Goal: Task Accomplishment & Management: Manage account settings

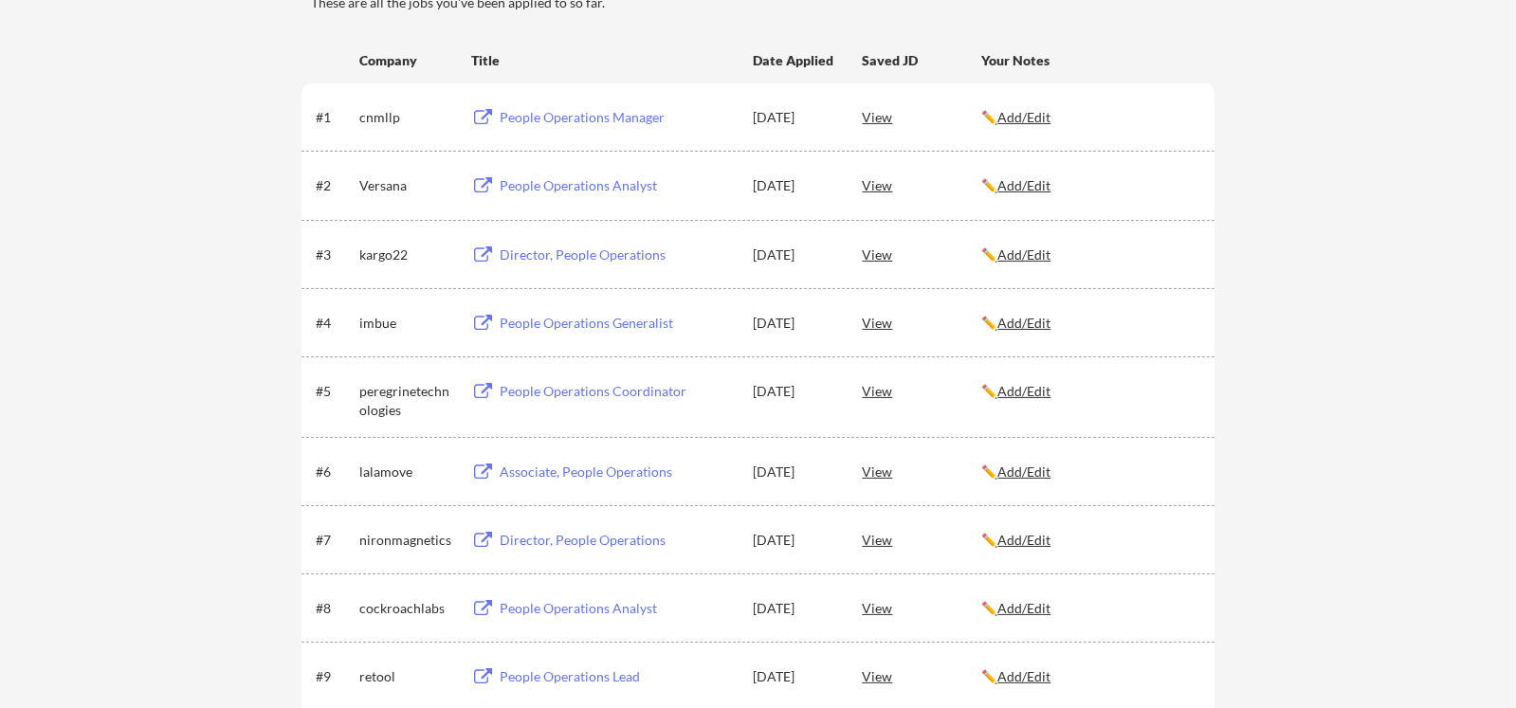
scroll to position [318, 0]
click at [542, 249] on div "Director, People Operations" at bounding box center [617, 254] width 235 height 19
click at [548, 184] on div "People Operations Analyst" at bounding box center [617, 184] width 235 height 19
click at [544, 116] on div "People Operations Manager" at bounding box center [617, 116] width 235 height 19
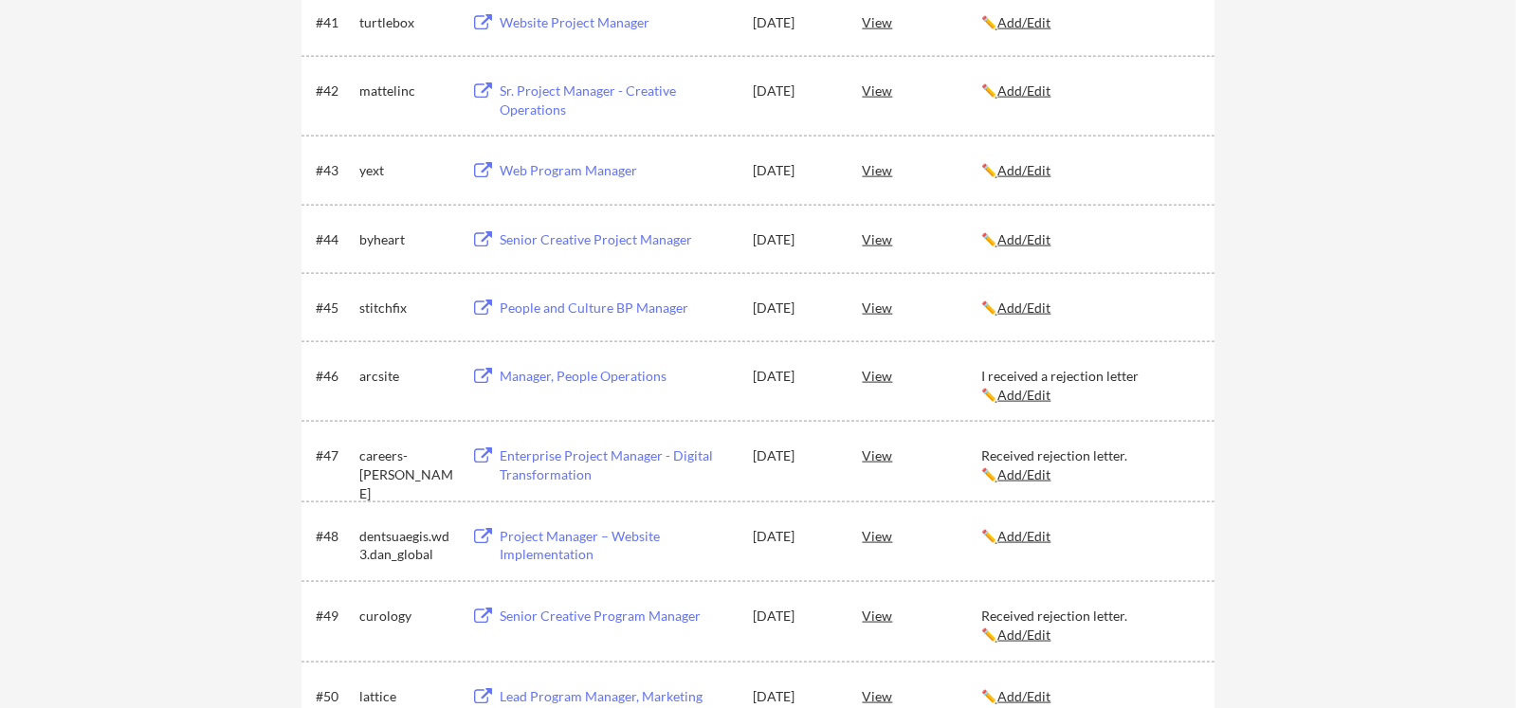
scroll to position [3345, 0]
click at [535, 166] on div "Web Program Manager" at bounding box center [617, 169] width 235 height 19
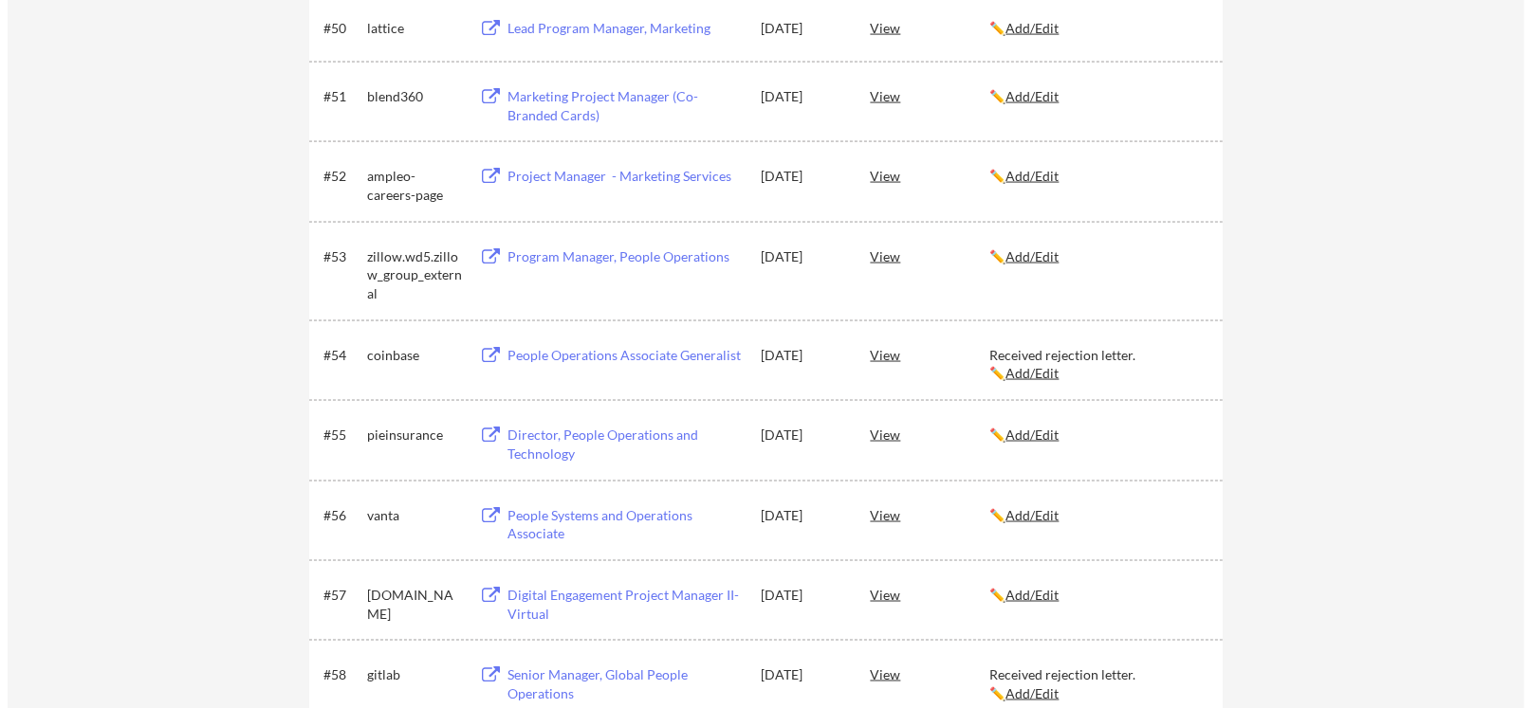
scroll to position [4012, 0]
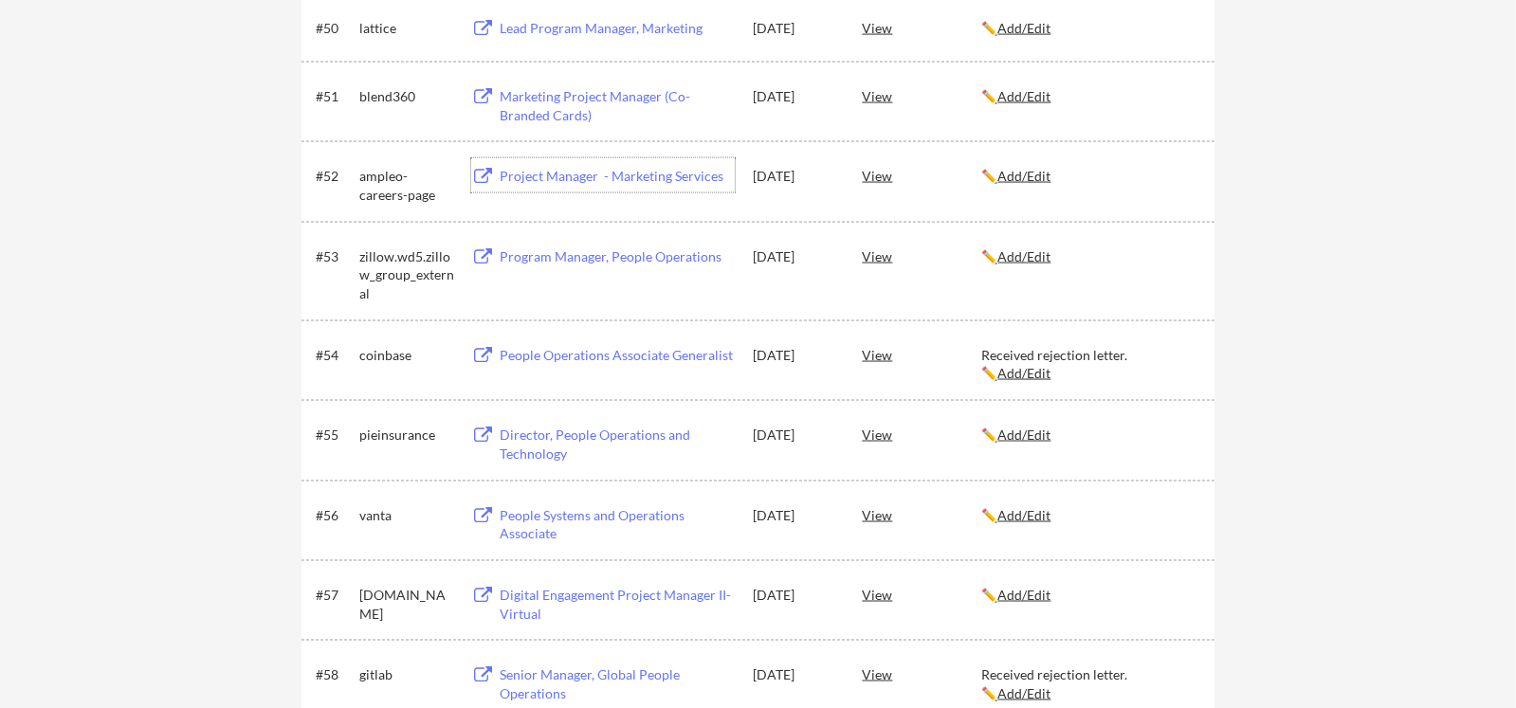
click at [559, 178] on div "Project Manager - Marketing Services" at bounding box center [617, 176] width 235 height 19
click at [1029, 174] on u "Add/Edit" at bounding box center [1024, 176] width 53 height 16
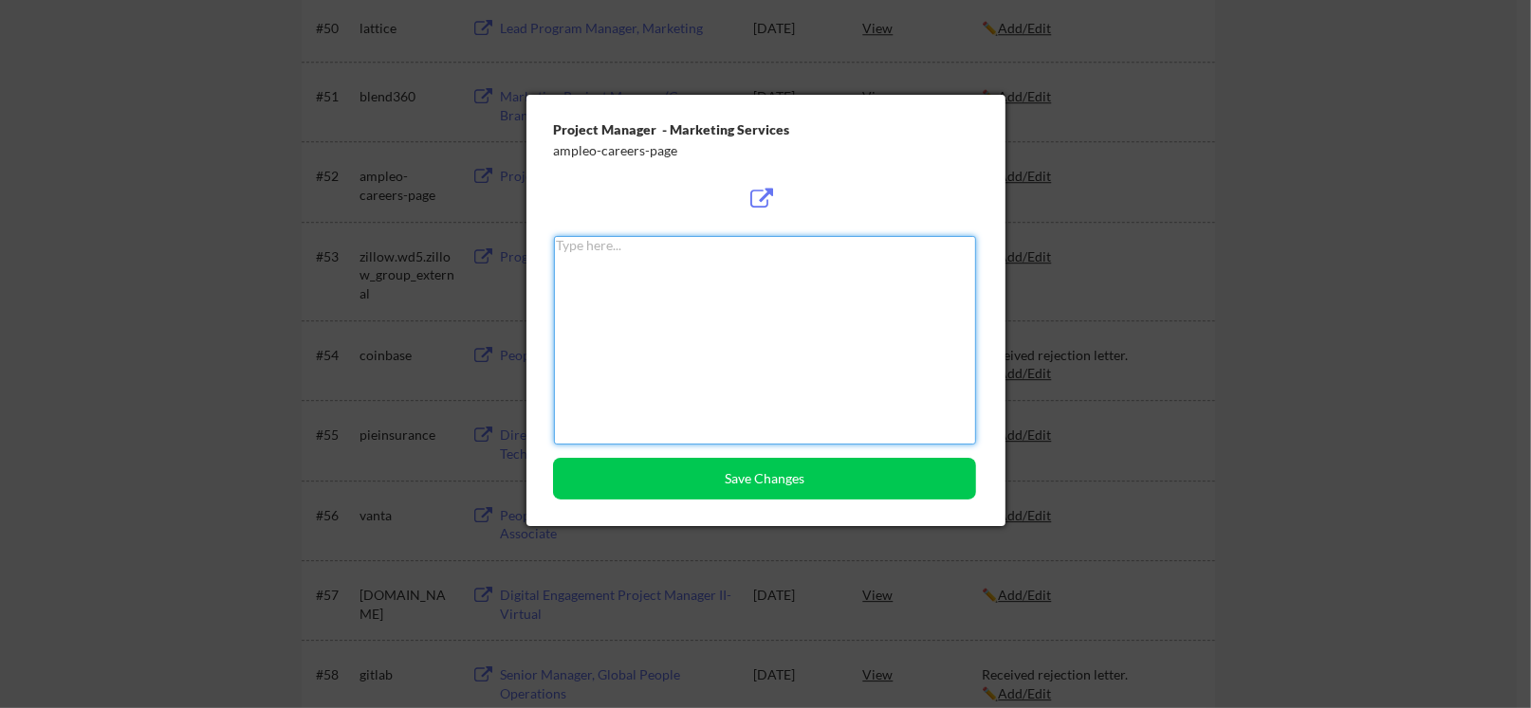
click at [761, 274] on textarea at bounding box center [765, 340] width 423 height 209
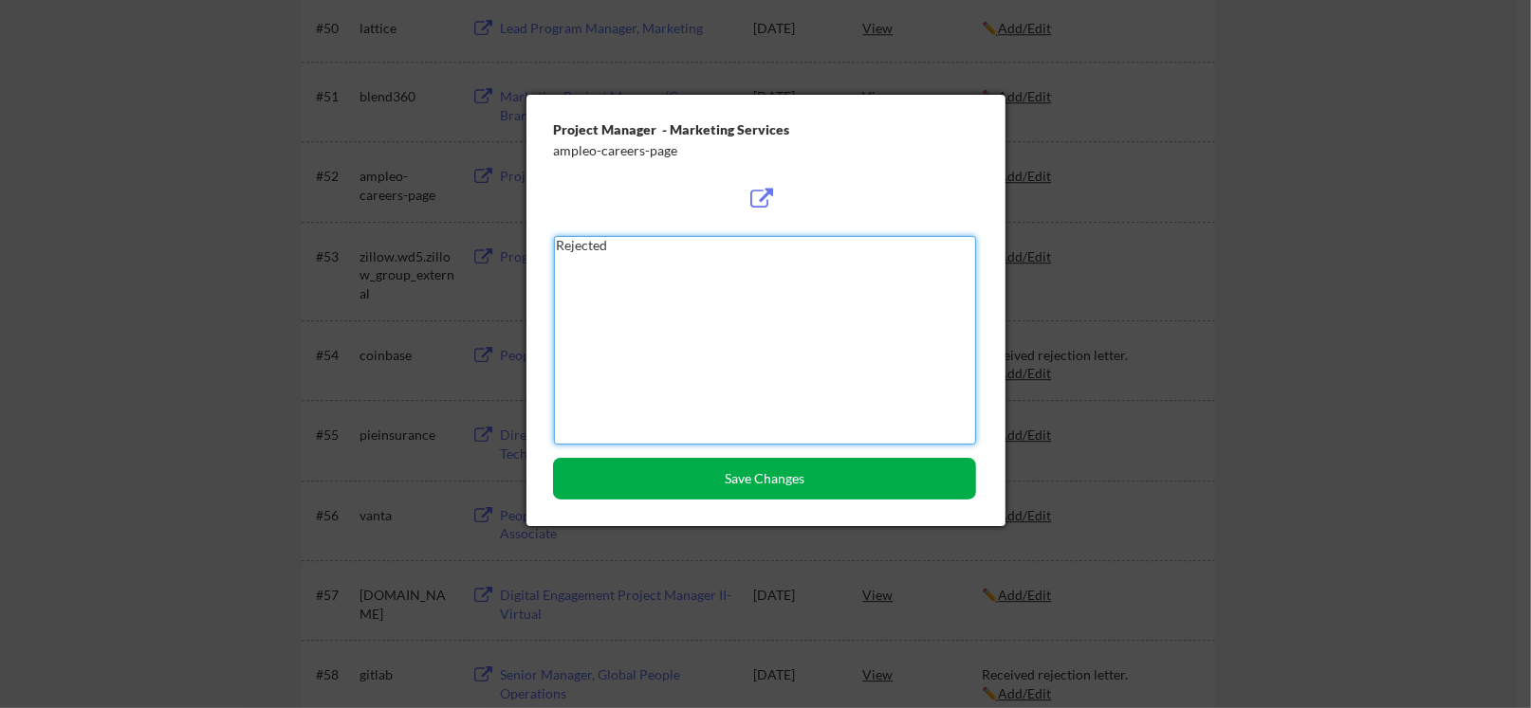
click at [753, 475] on button "Save Changes" at bounding box center [764, 479] width 423 height 42
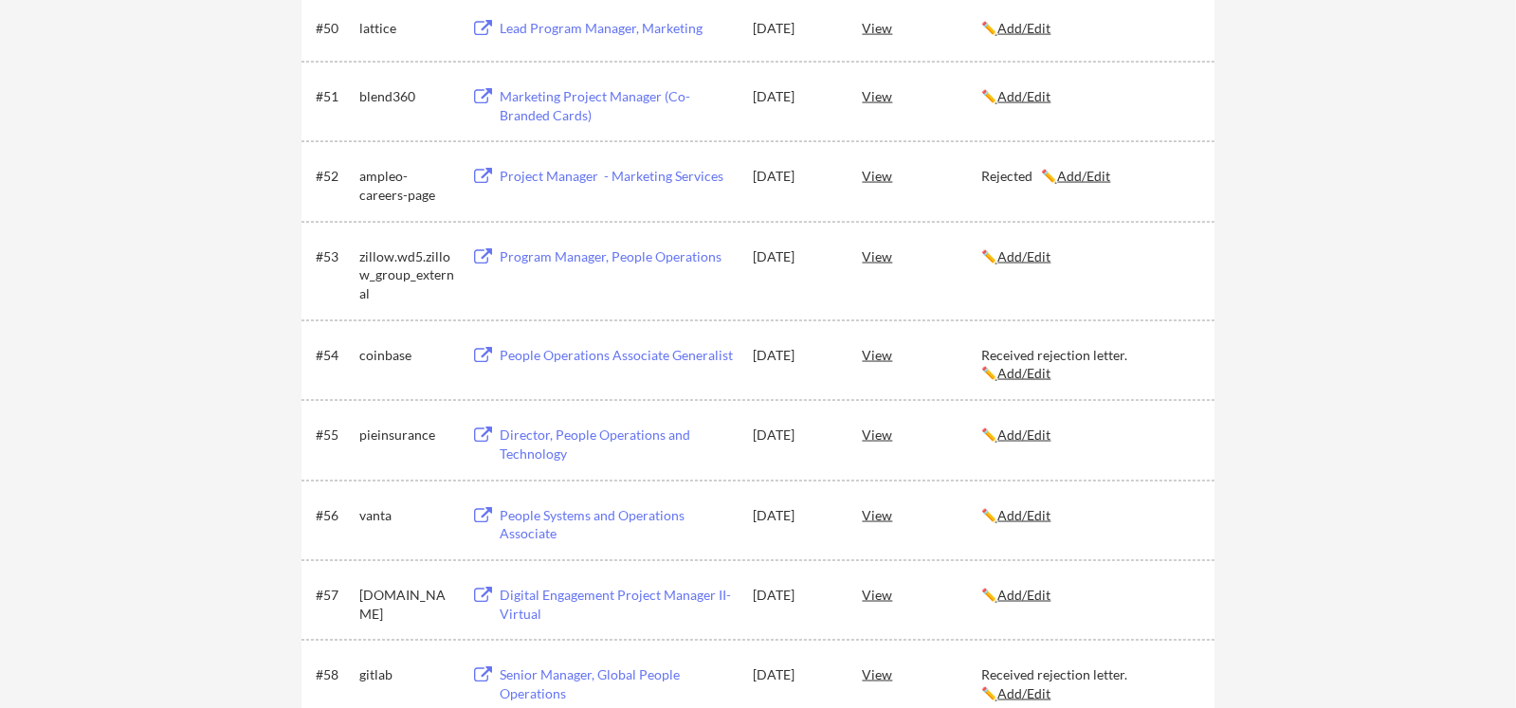
click at [1001, 372] on u "Add/Edit" at bounding box center [1024, 373] width 53 height 16
type textarea "Received rejection letter."
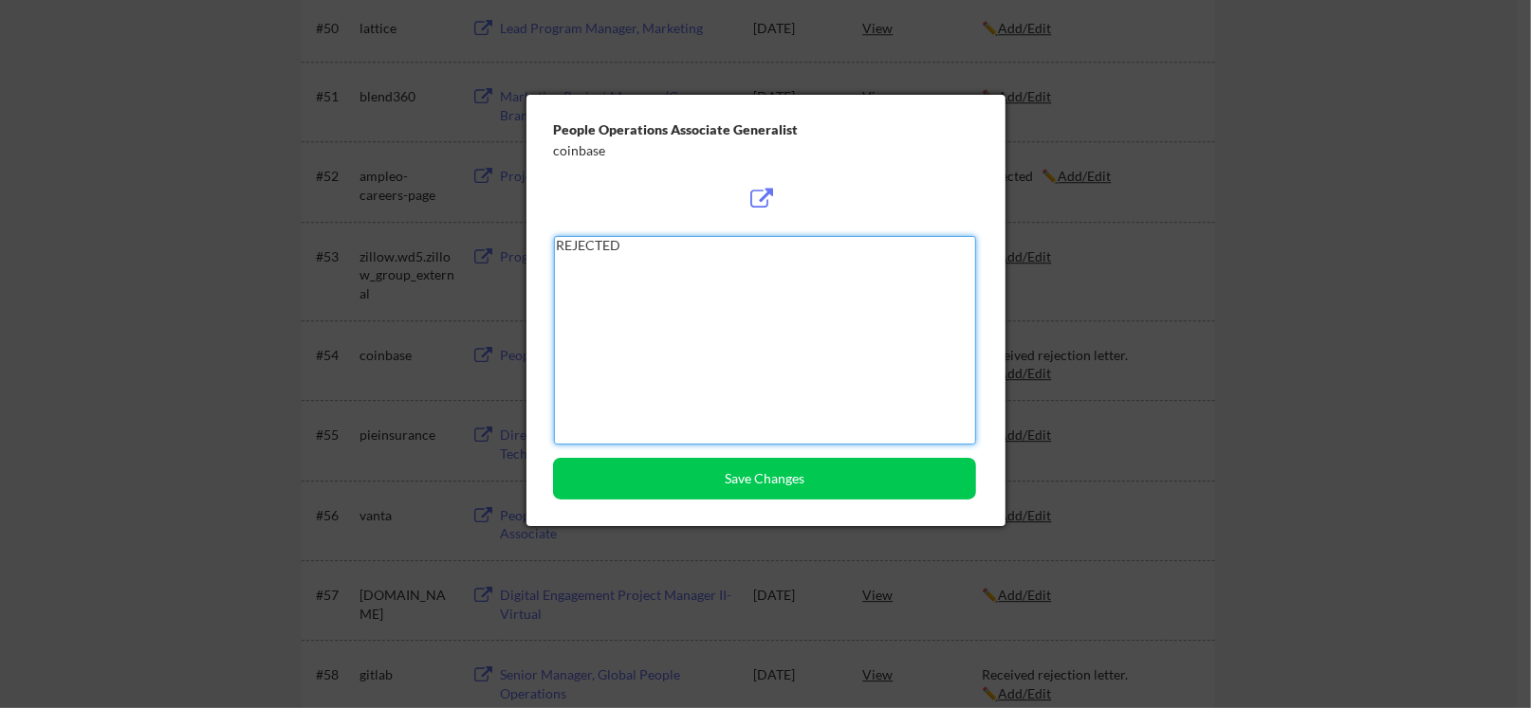
paste textarea "Loremip Dolorsi - Ametconse Adipisci Elits Doeius Tempor incididu utlaboreetd m…"
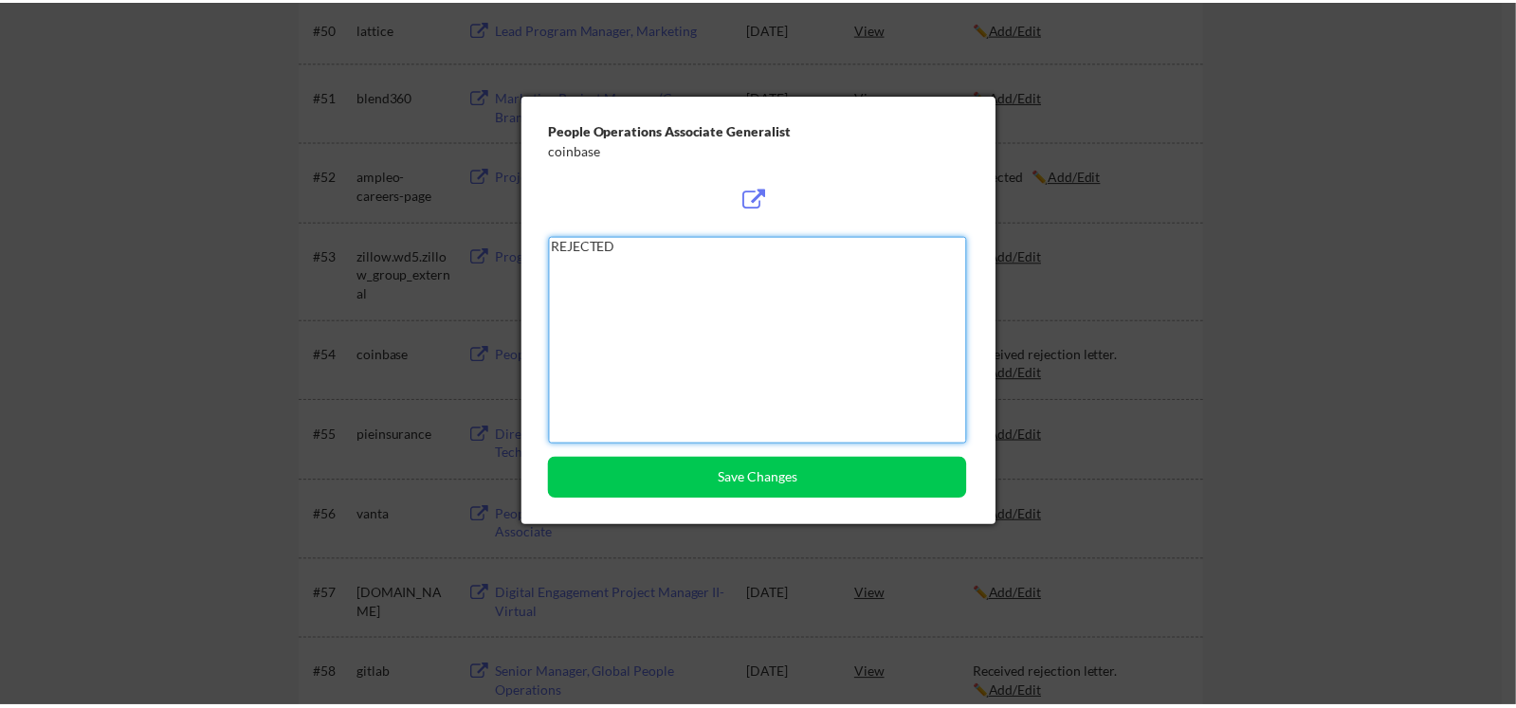
scroll to position [0, 0]
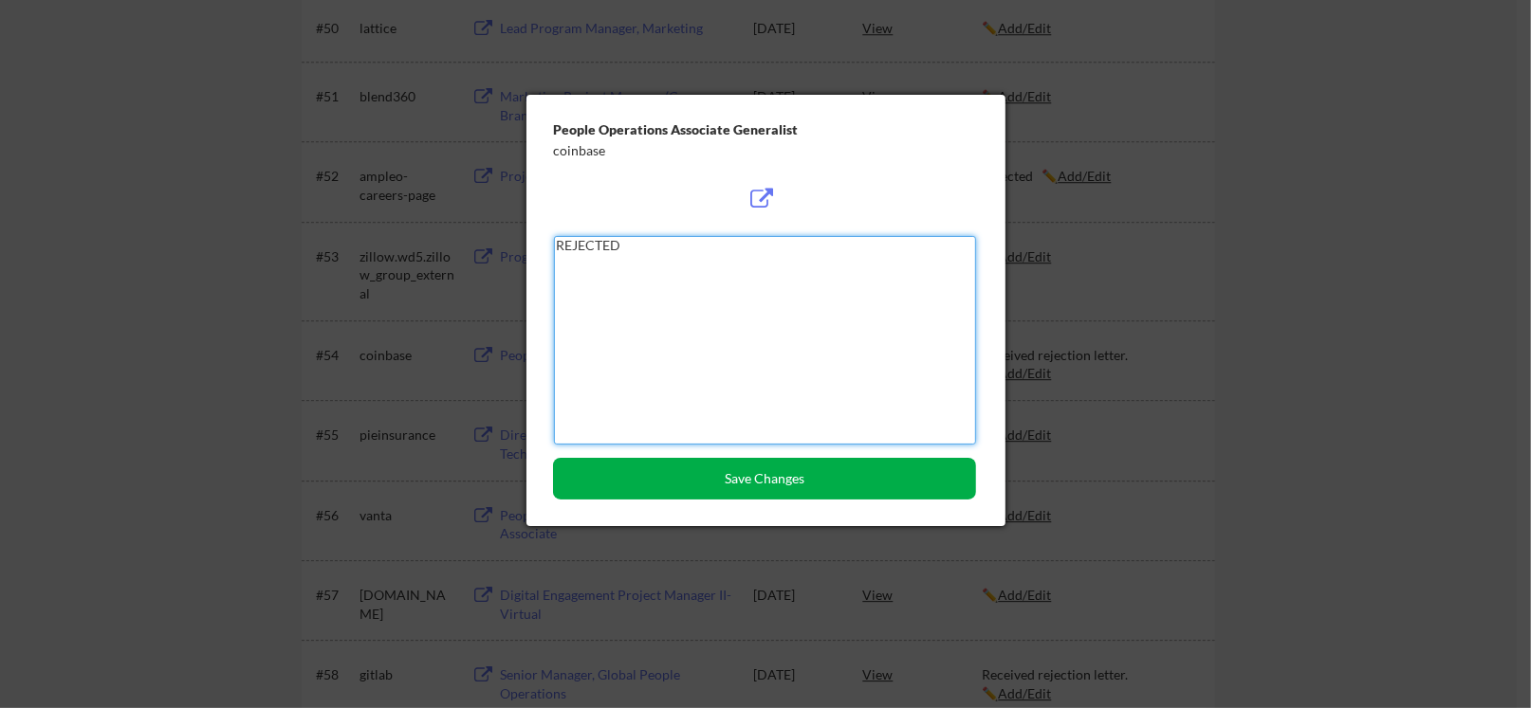
drag, startPoint x: 729, startPoint y: 470, endPoint x: 727, endPoint y: 461, distance: 9.7
click at [729, 471] on button "Save Changes" at bounding box center [764, 479] width 423 height 42
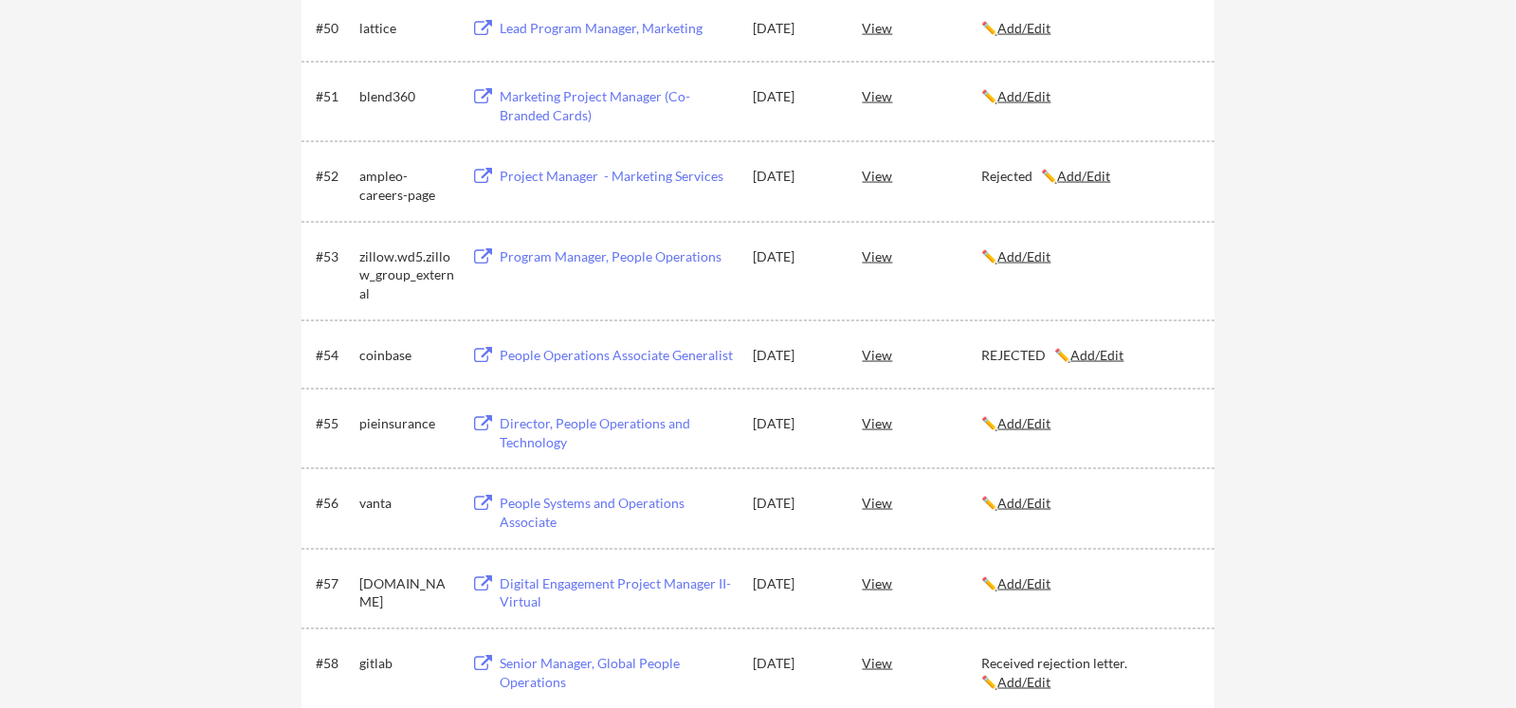
click at [1097, 177] on u "Add/Edit" at bounding box center [1083, 176] width 53 height 16
type textarea "Rejected"
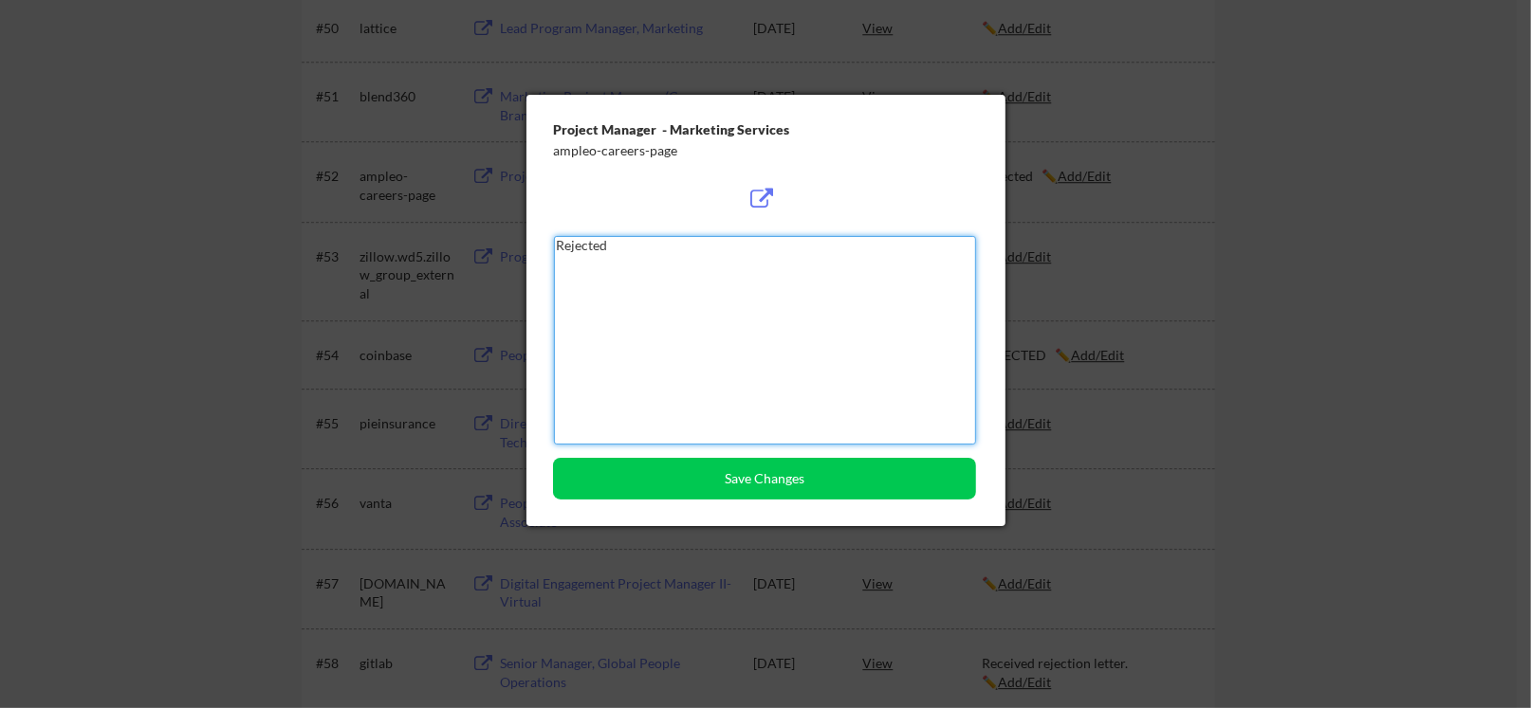
paste textarea "EJECTED"
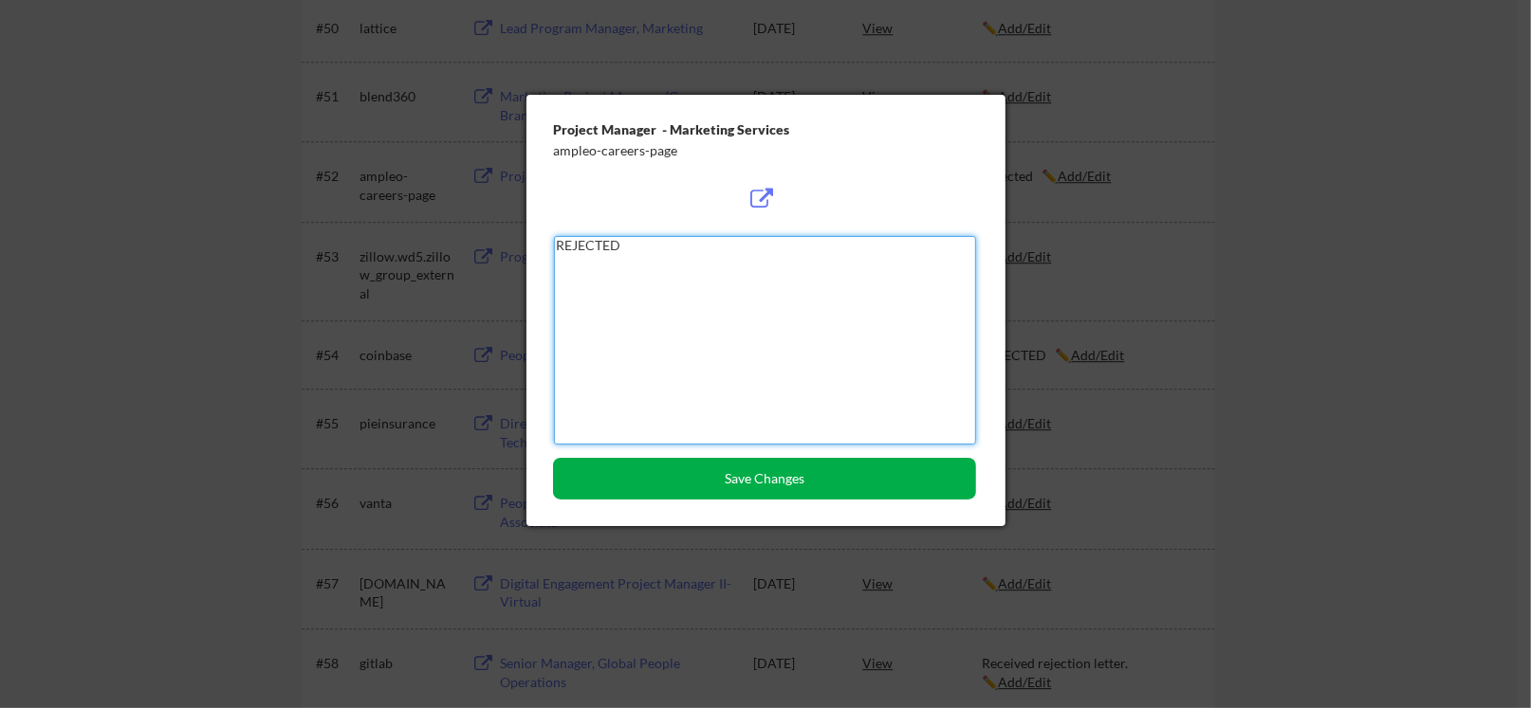
click at [833, 464] on button "Save Changes" at bounding box center [764, 479] width 423 height 42
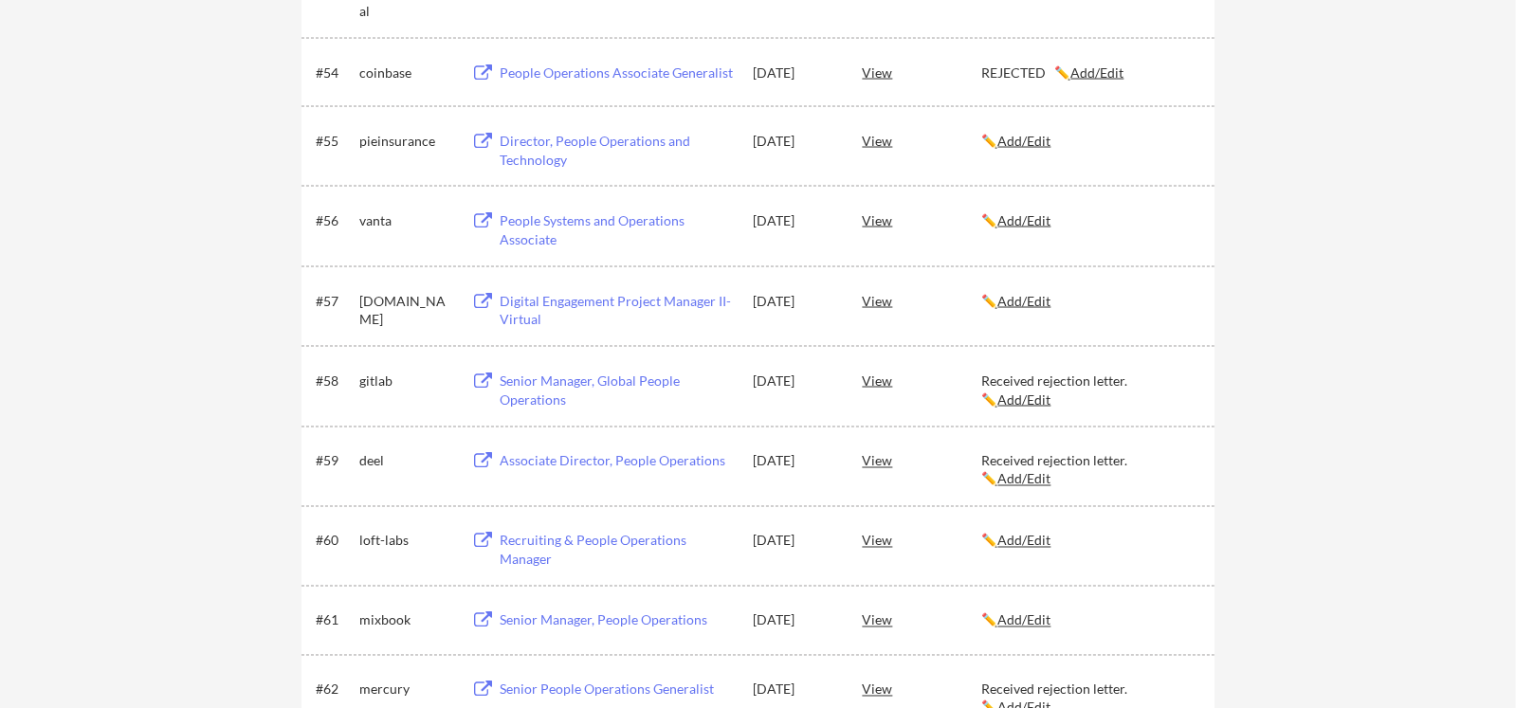
scroll to position [4296, 0]
click at [1008, 392] on u "Add/Edit" at bounding box center [1024, 399] width 53 height 16
type textarea "Received rejection letter."
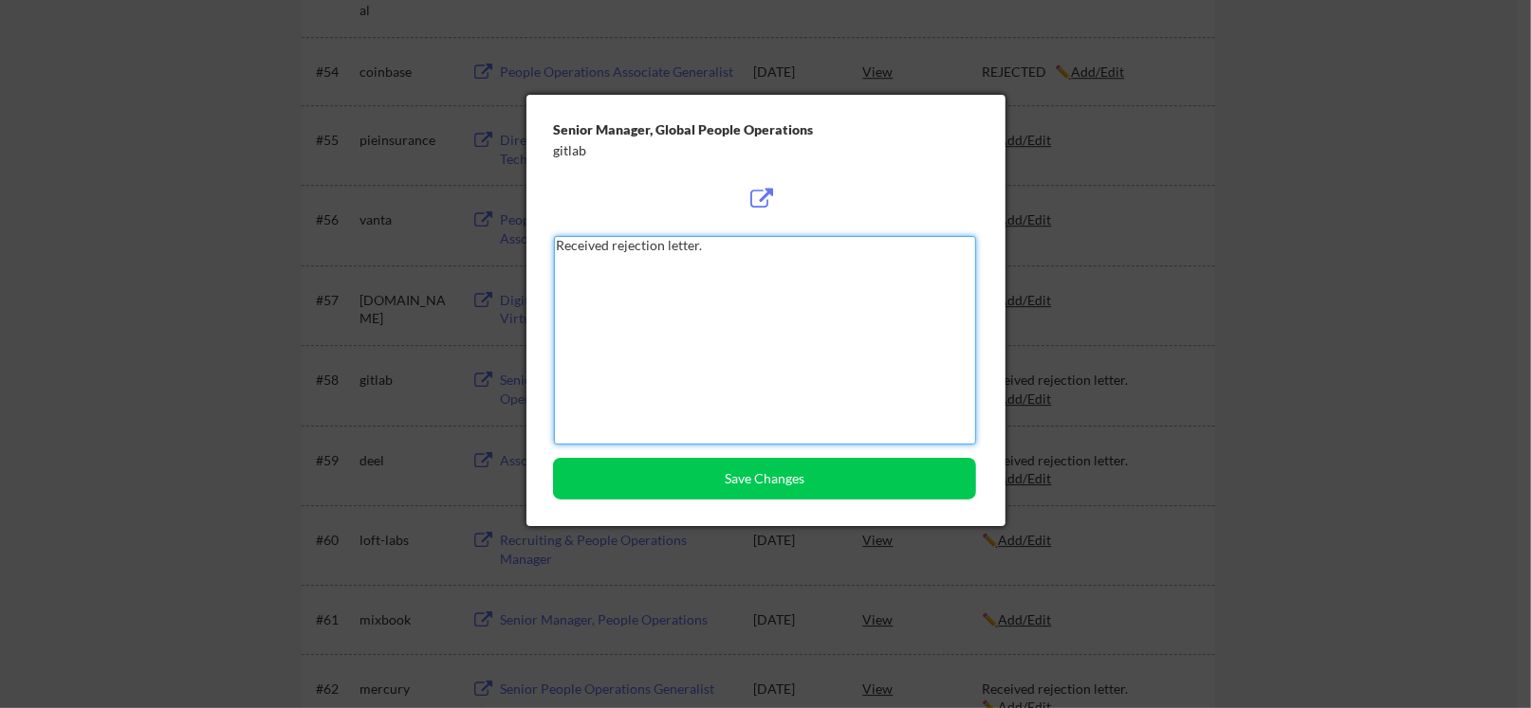
paste textarea "EJECTED"
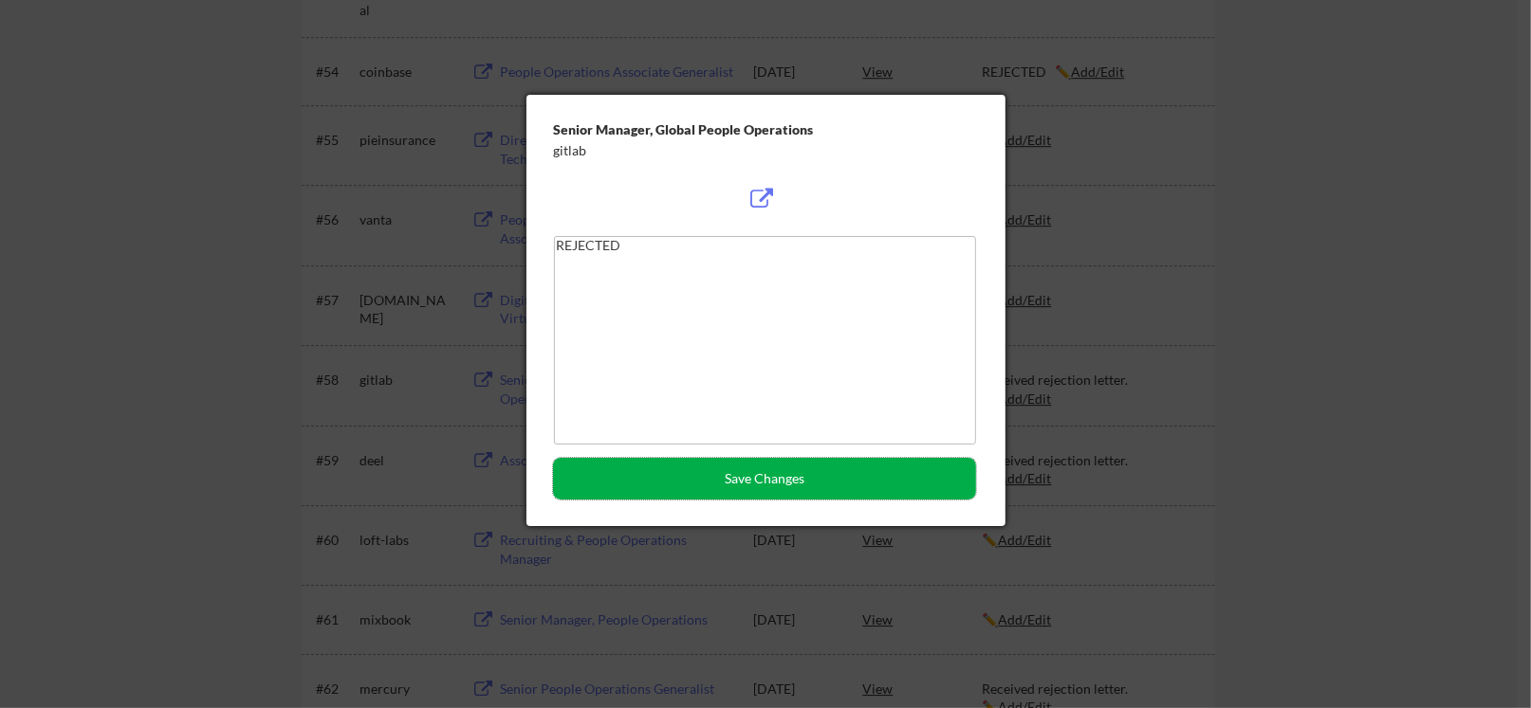
click at [796, 464] on button "Save Changes" at bounding box center [764, 479] width 423 height 42
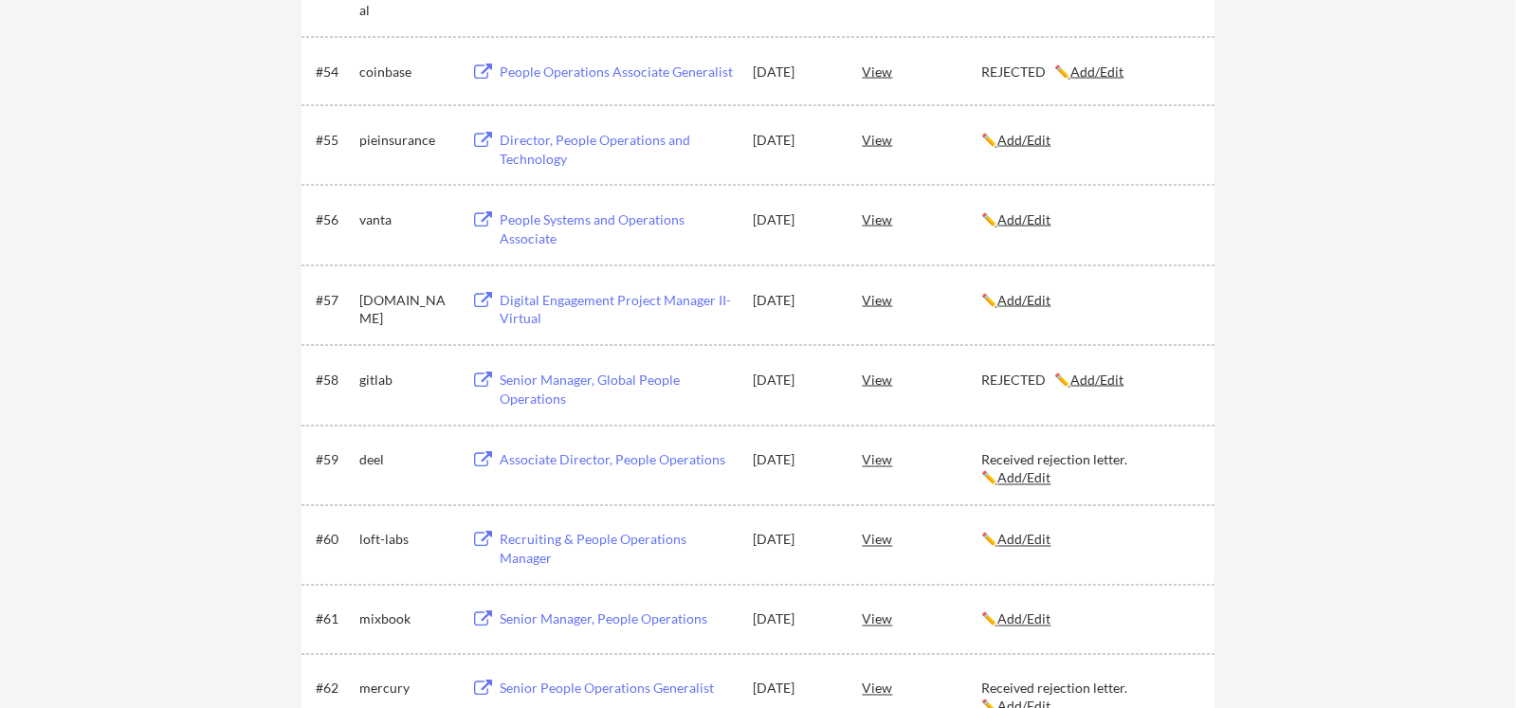
click at [1002, 480] on u "Add/Edit" at bounding box center [1024, 478] width 53 height 16
type textarea "Received rejection letter."
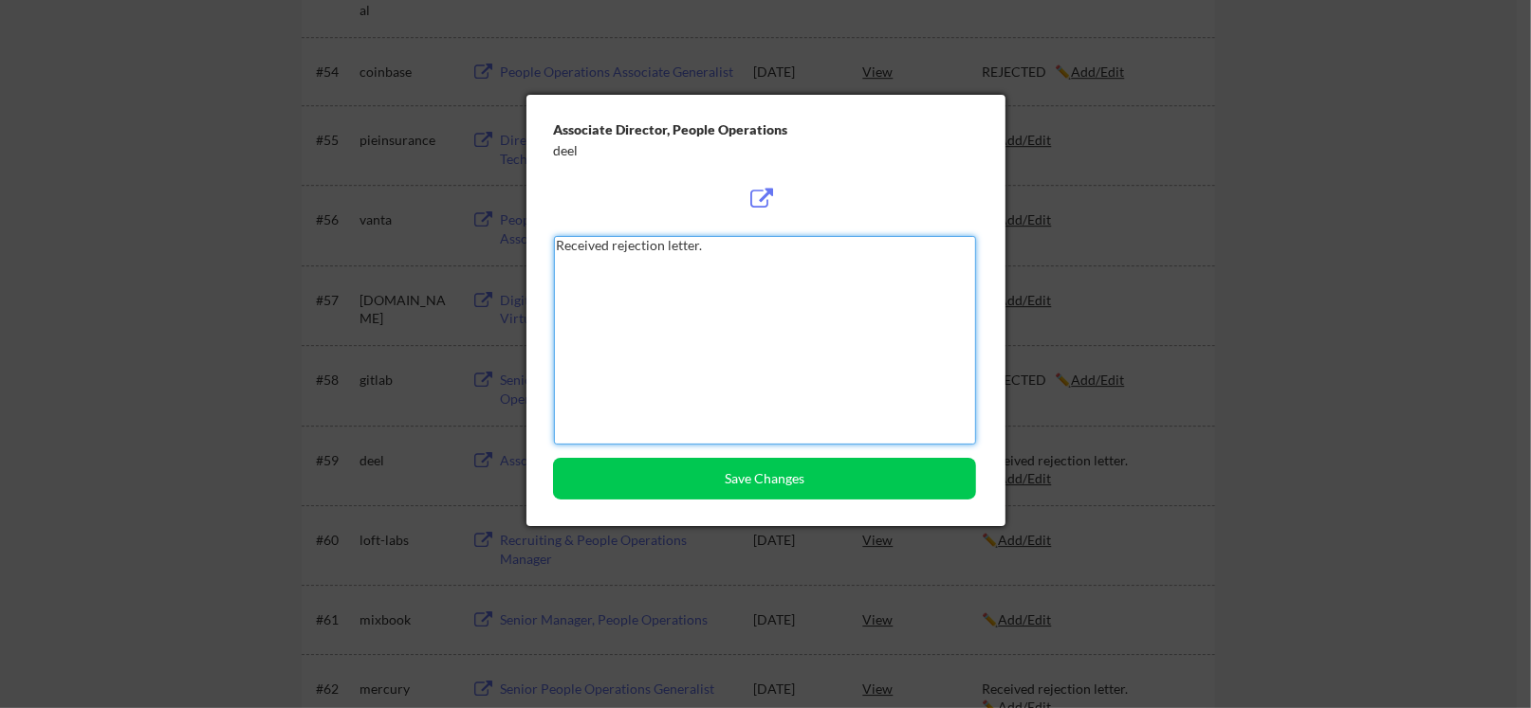
paste textarea "EJECTED"
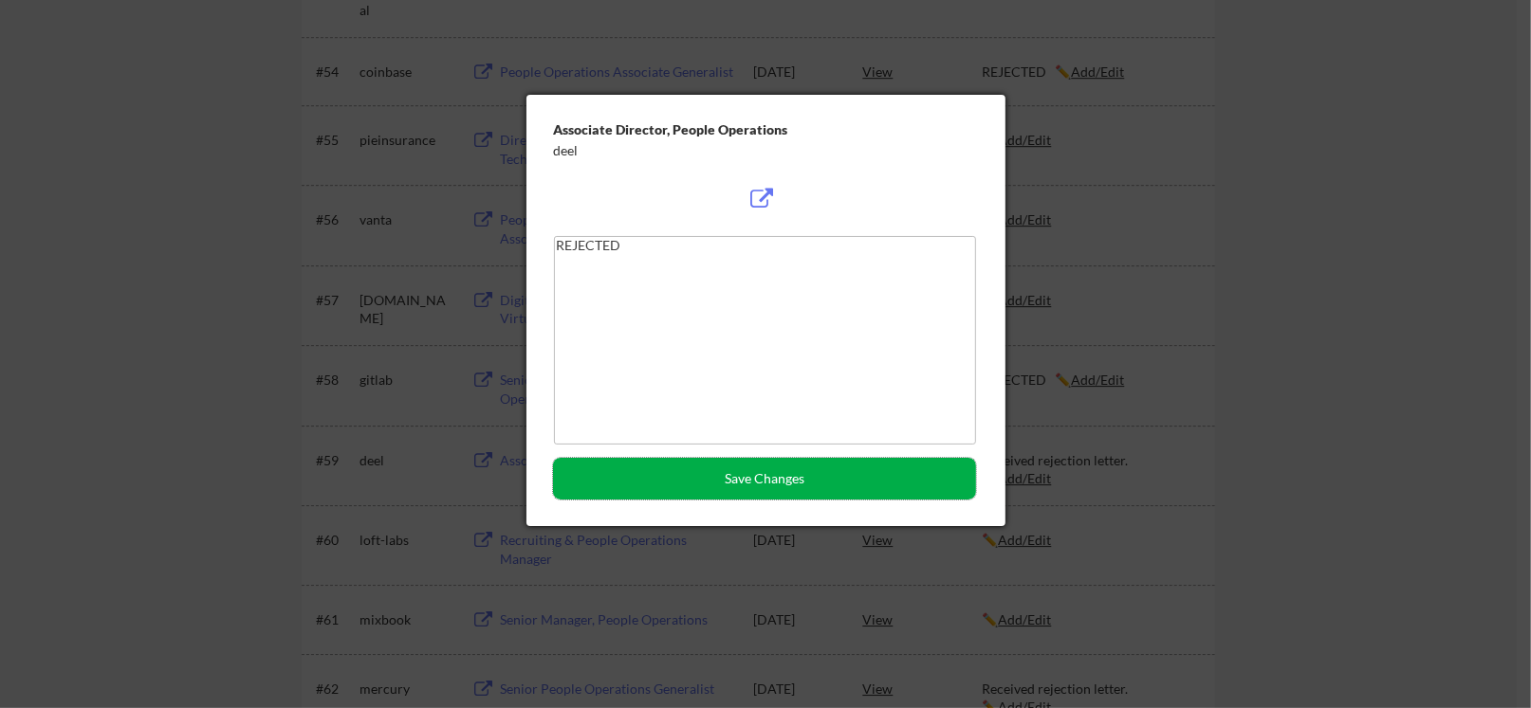
click at [773, 463] on button "Save Changes" at bounding box center [764, 479] width 423 height 42
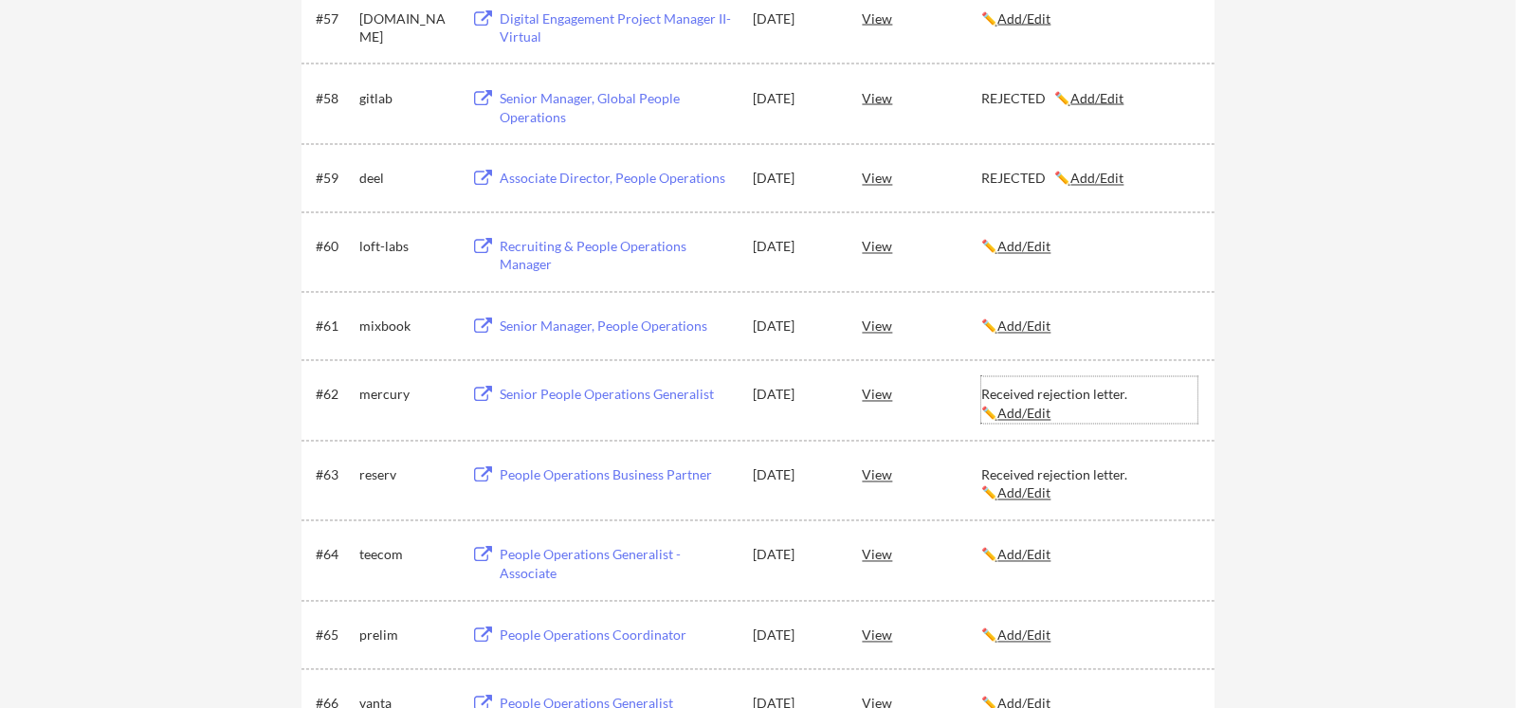
click at [1015, 413] on u "Add/Edit" at bounding box center [1024, 414] width 53 height 16
type textarea "Received rejection letter."
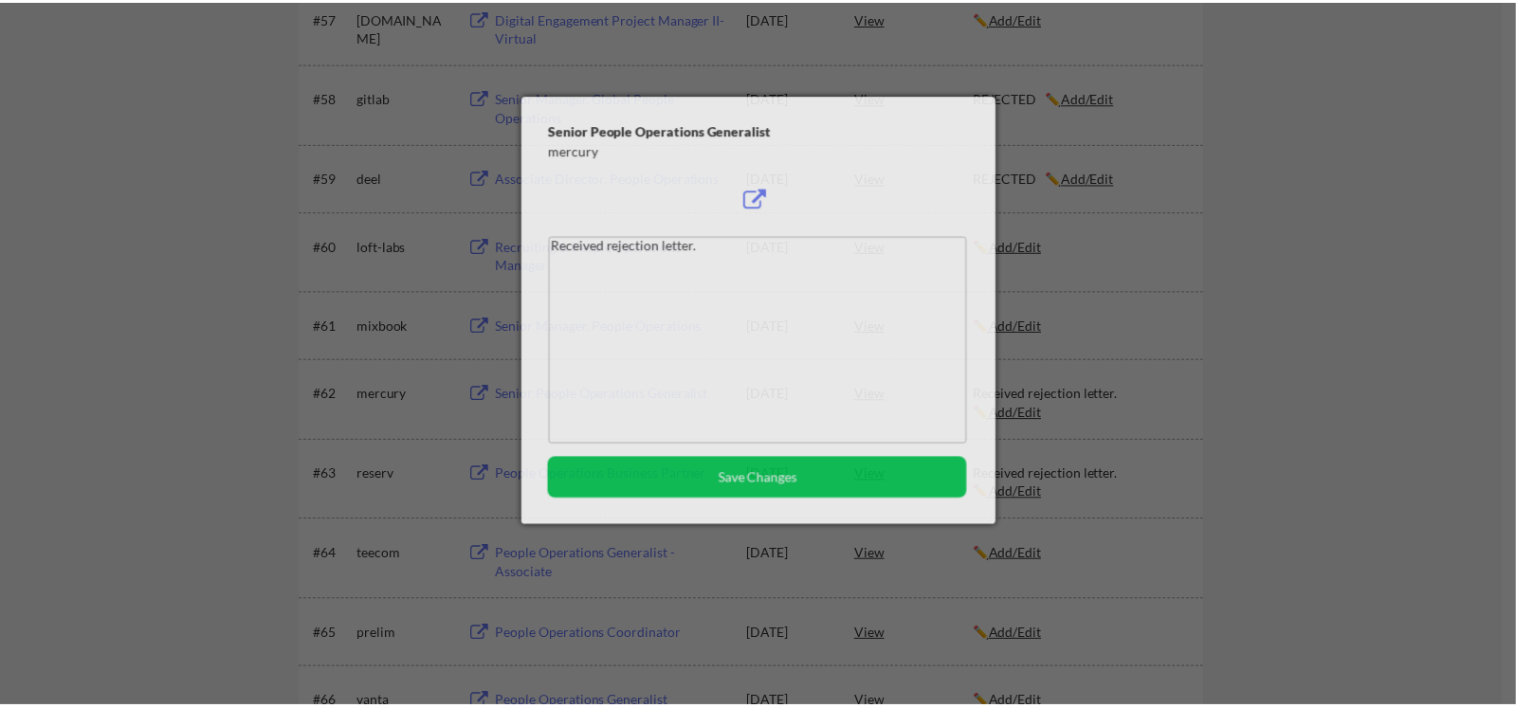
scroll to position [4580, 0]
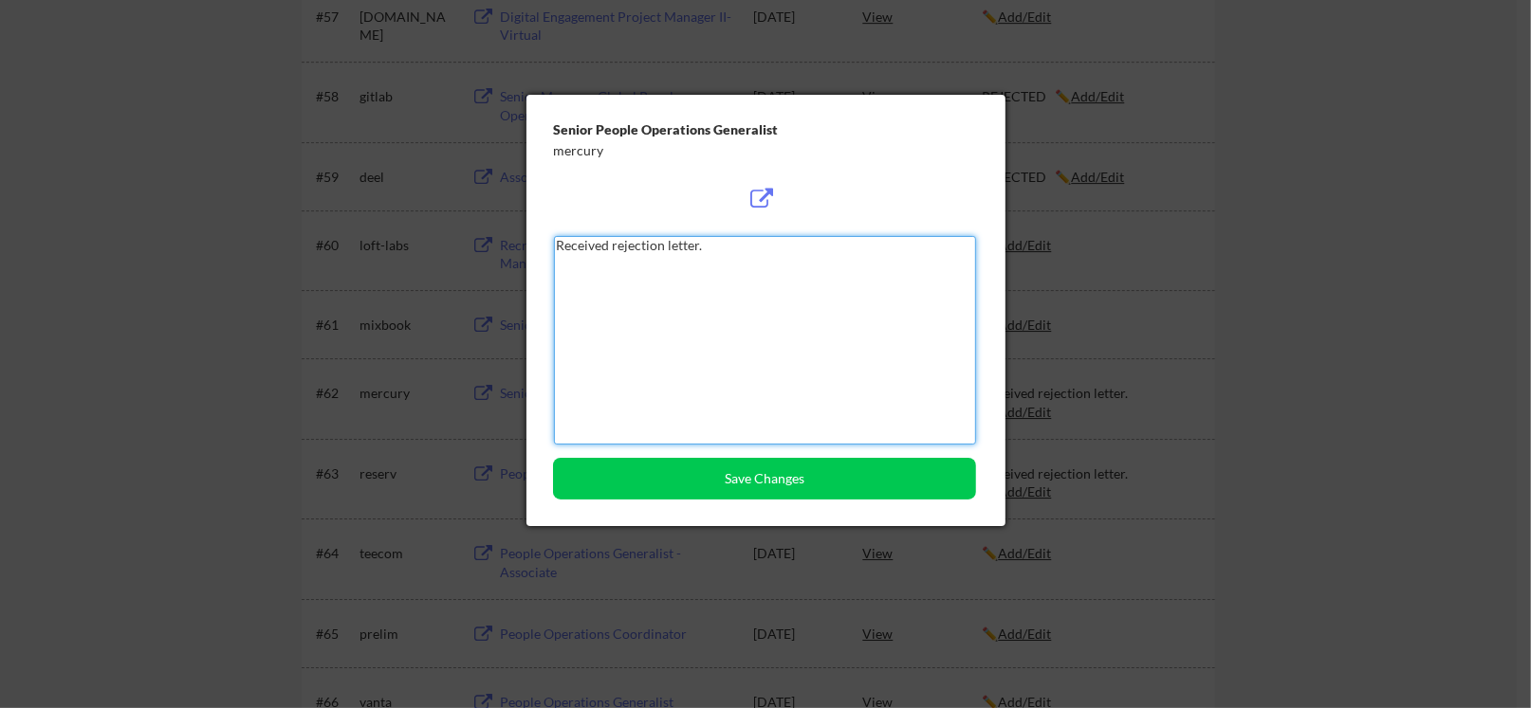
paste textarea "EJECTED"
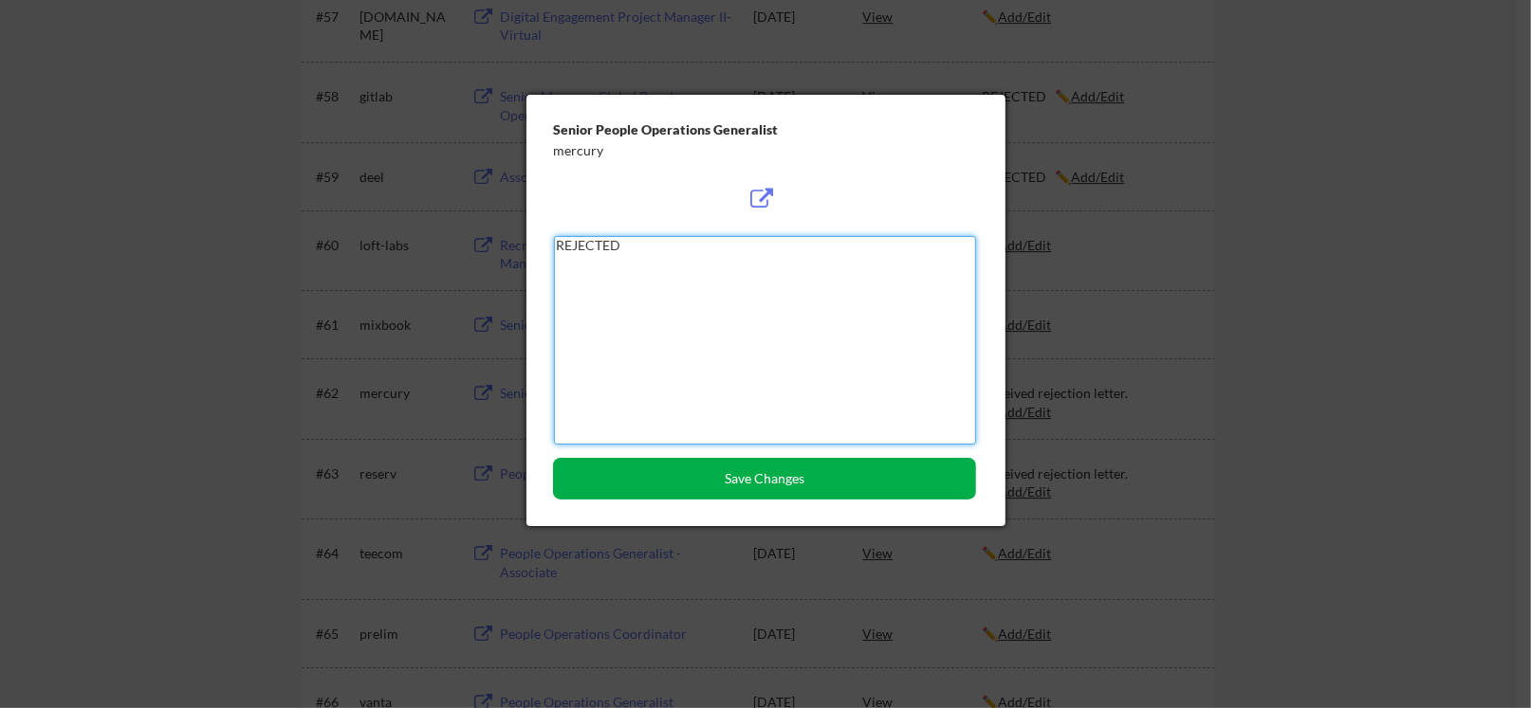
click at [834, 476] on button "Save Changes" at bounding box center [764, 479] width 423 height 42
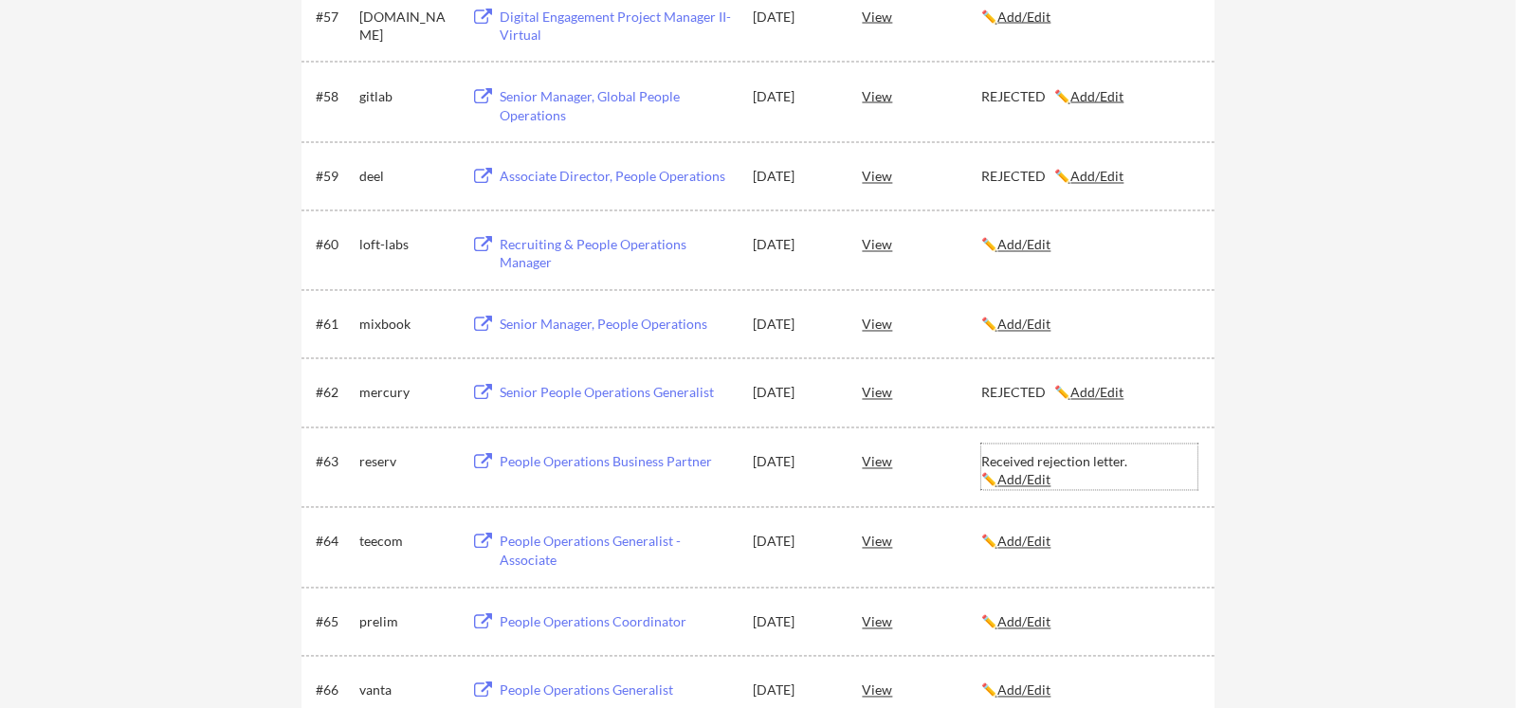
click at [1011, 481] on u "Add/Edit" at bounding box center [1024, 480] width 53 height 16
type textarea "Received rejection letter."
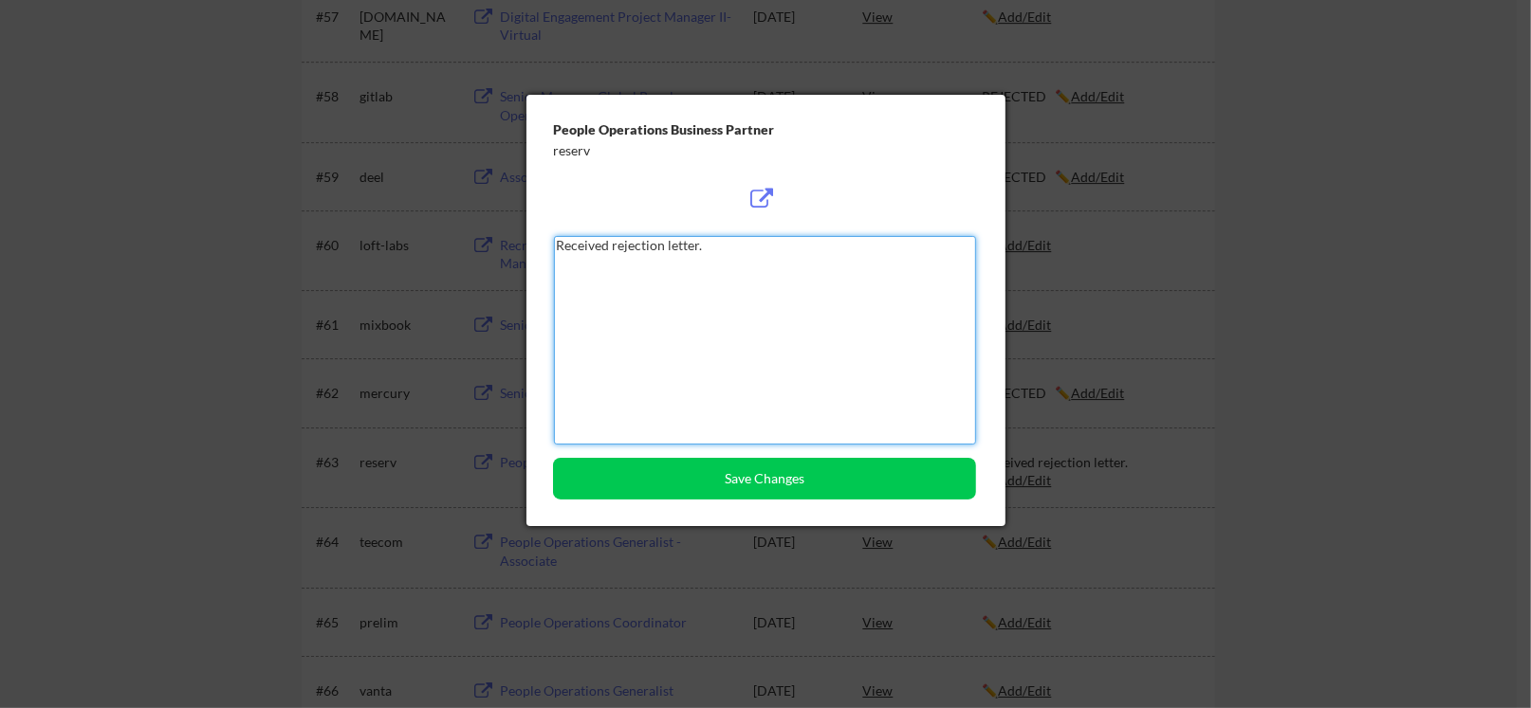
paste textarea "EJECTED"
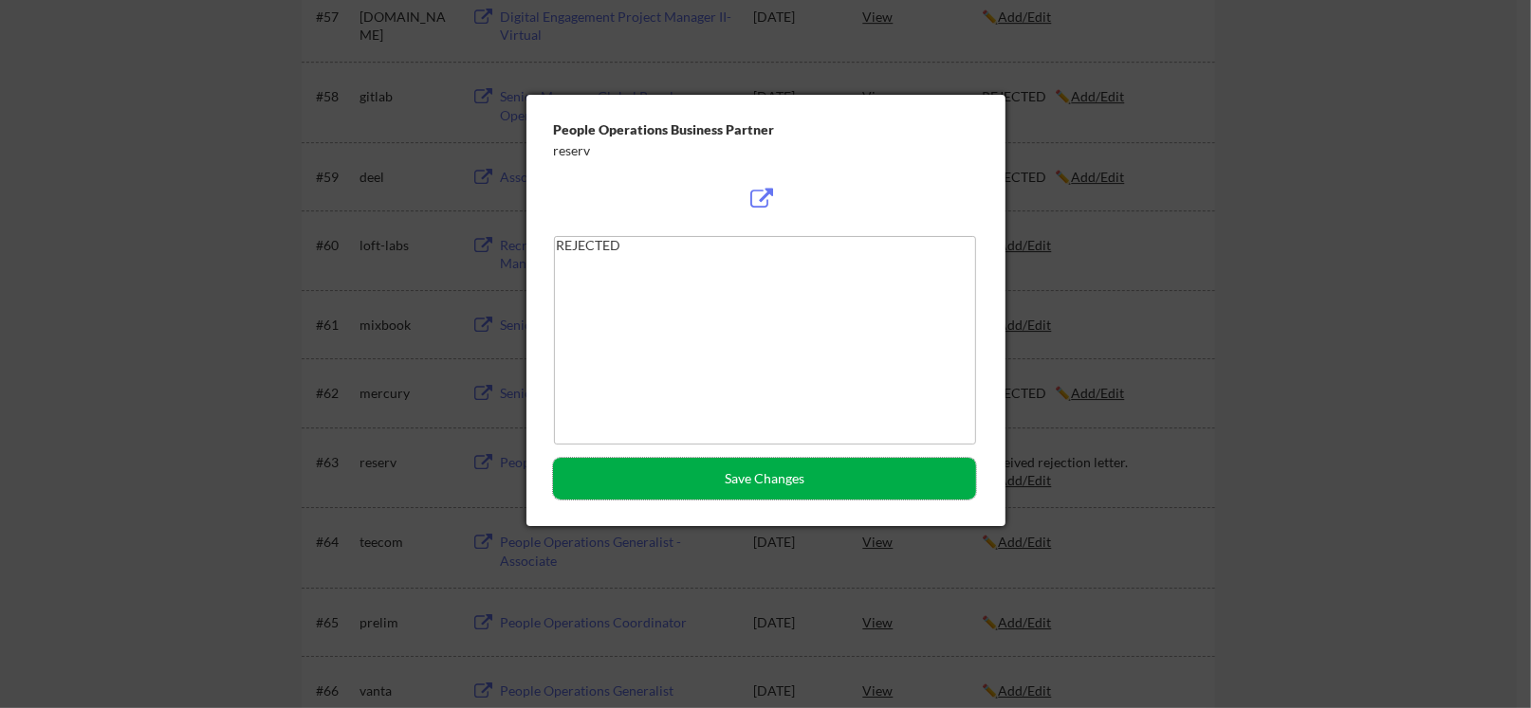
click at [746, 464] on button "Save Changes" at bounding box center [764, 479] width 423 height 42
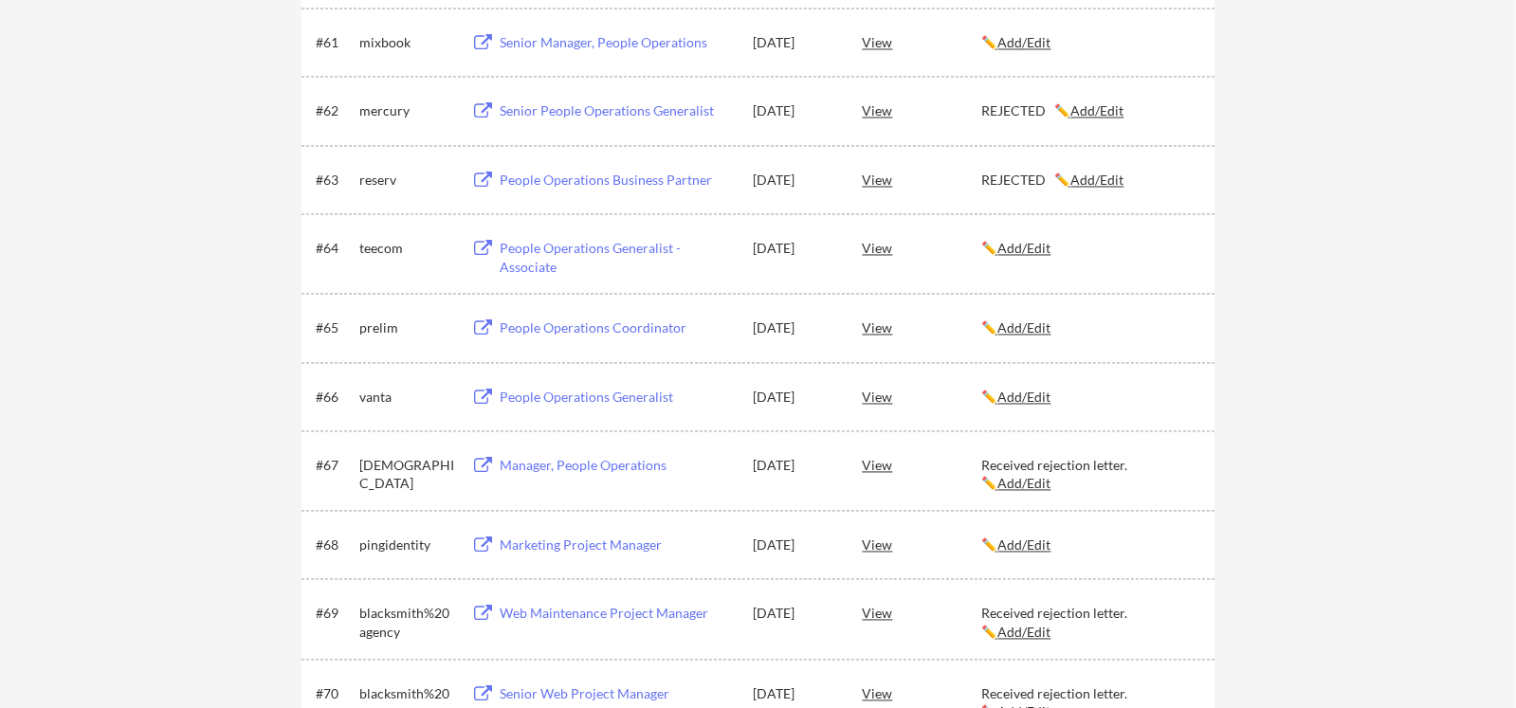
click at [1007, 483] on u "Add/Edit" at bounding box center [1024, 483] width 53 height 16
type textarea "Received rejection letter."
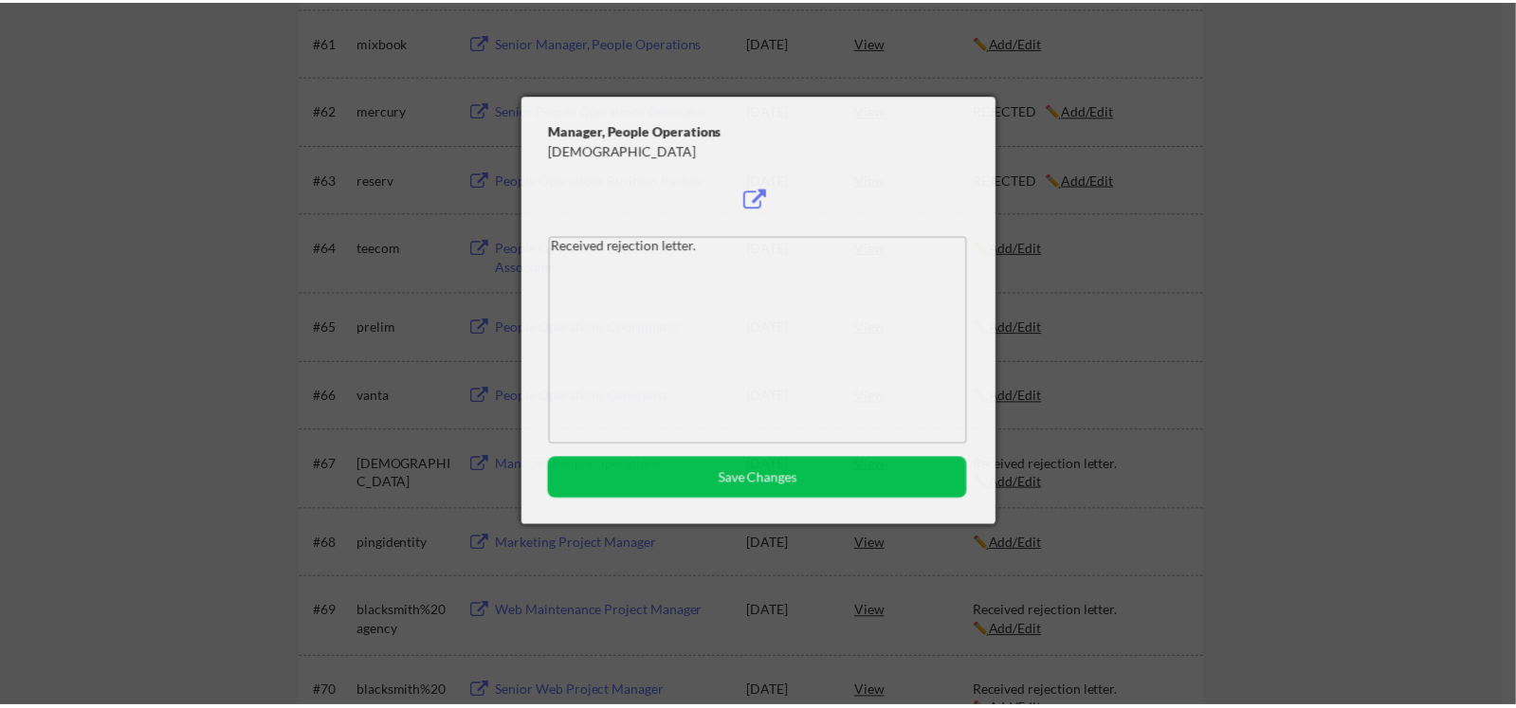
scroll to position [4864, 0]
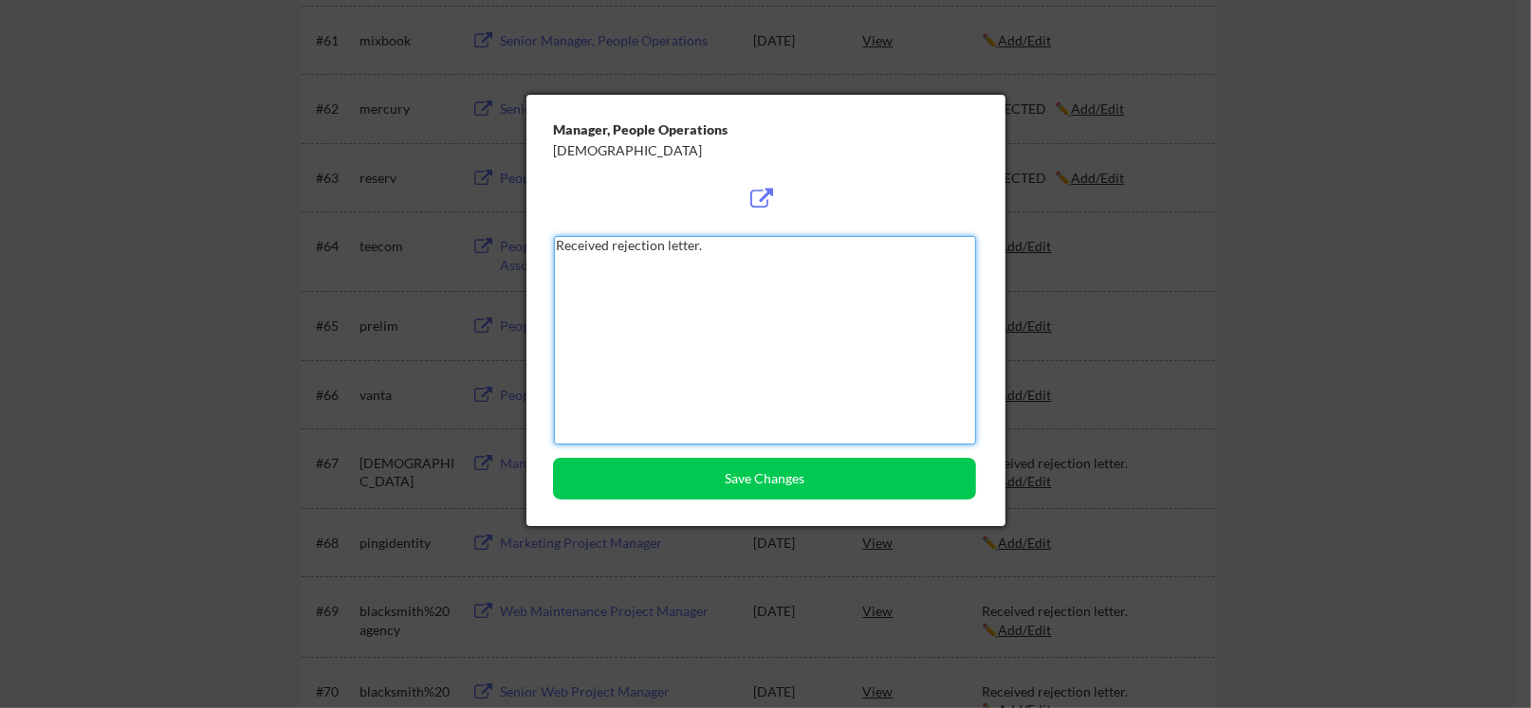
paste textarea "EJECTED"
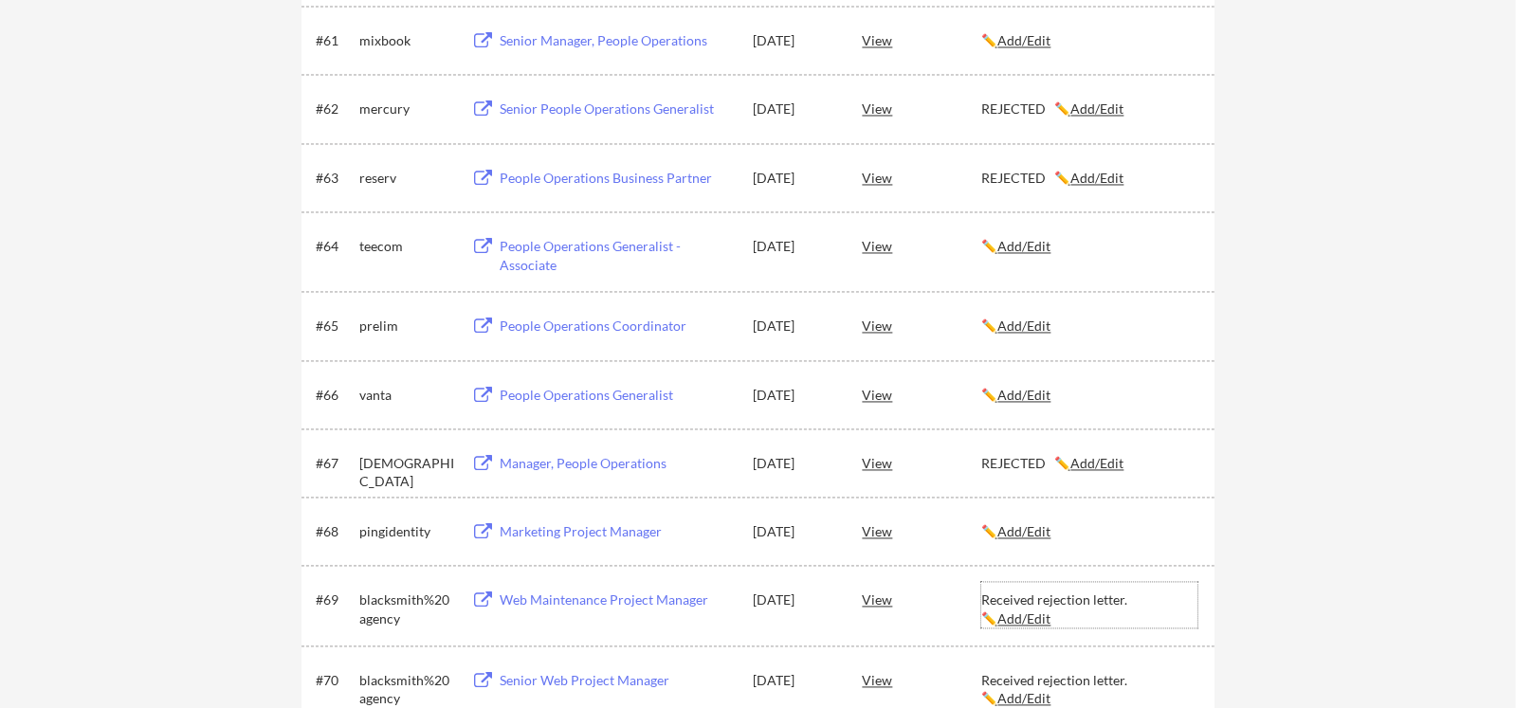
click at [1014, 617] on u "Add/Edit" at bounding box center [1024, 619] width 53 height 16
type textarea "Received rejection letter."
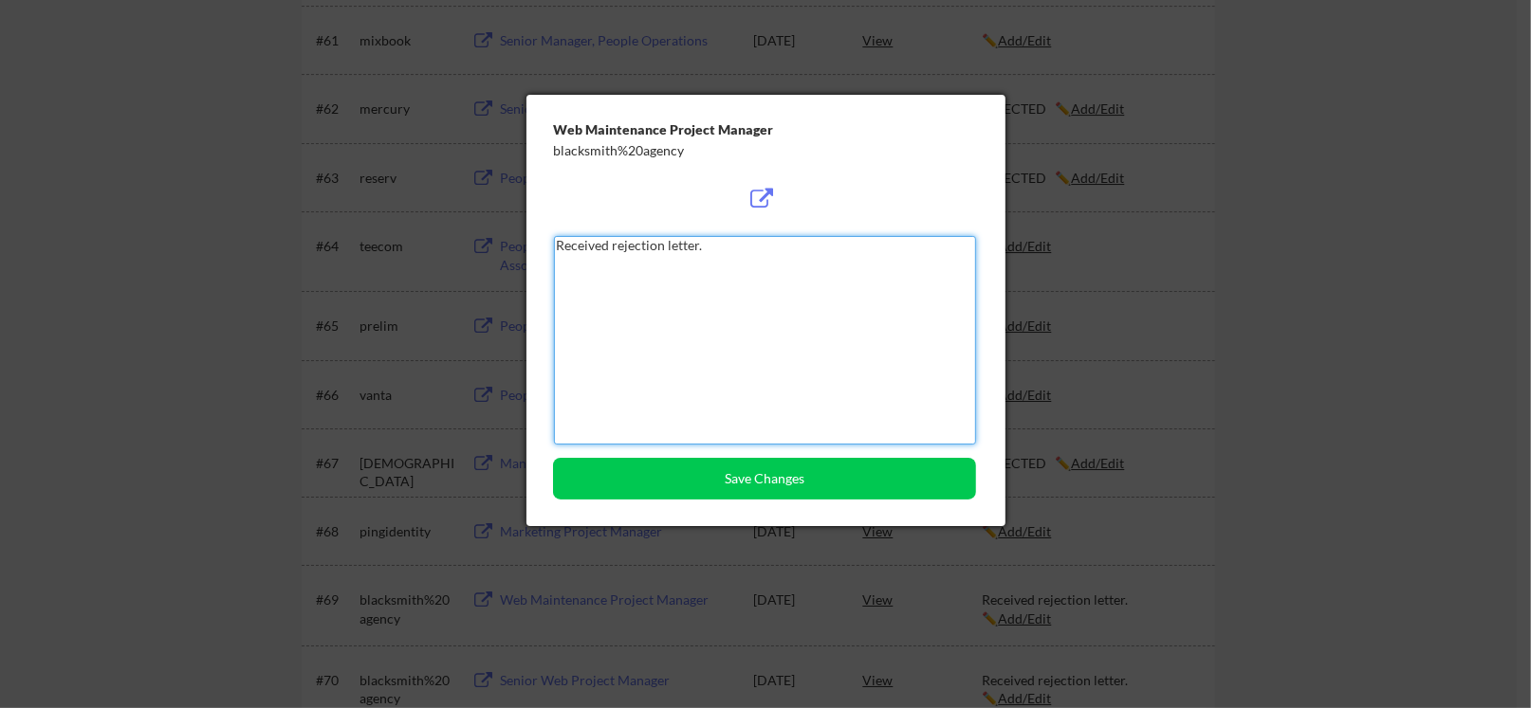
paste textarea "EJECTED"
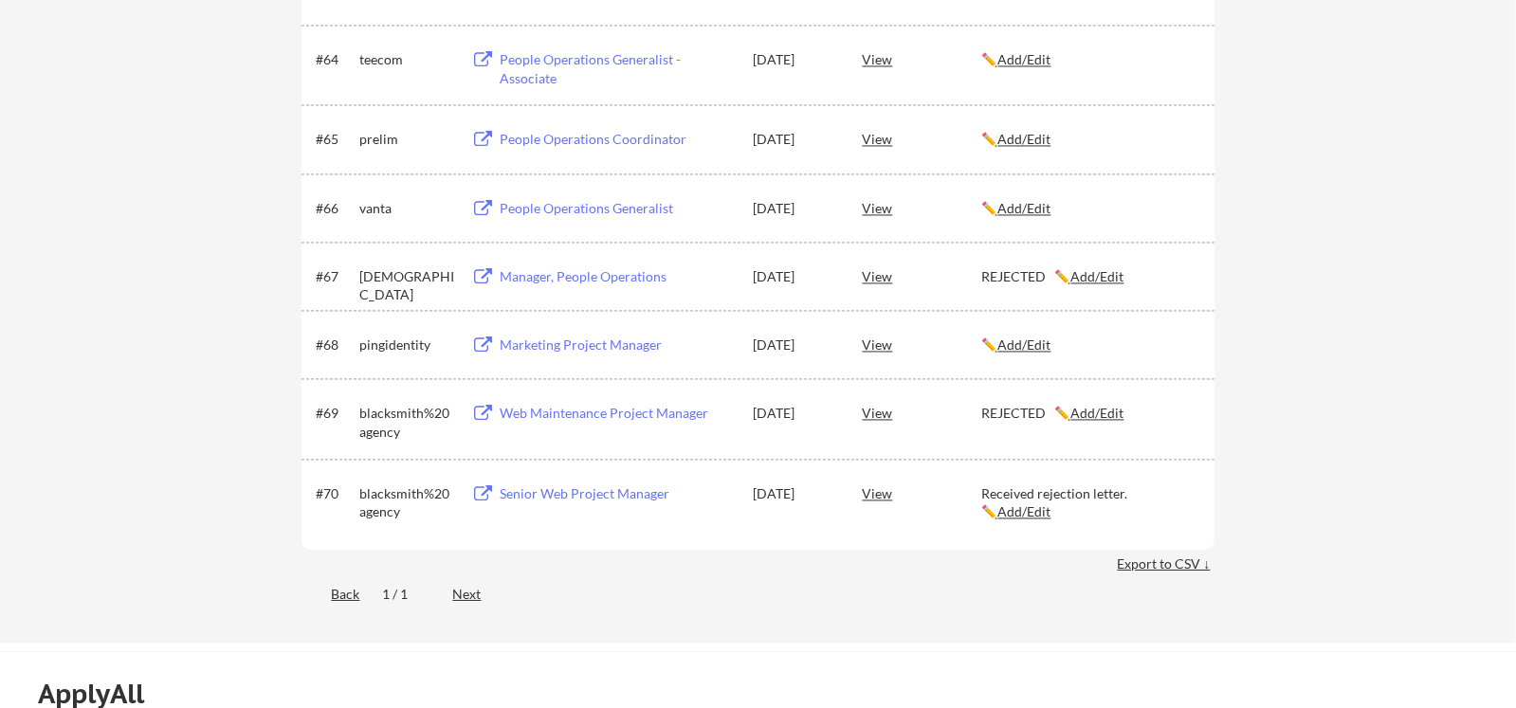
scroll to position [5053, 0]
click at [1022, 510] on u "Add/Edit" at bounding box center [1024, 510] width 53 height 16
type textarea "Received rejection letter."
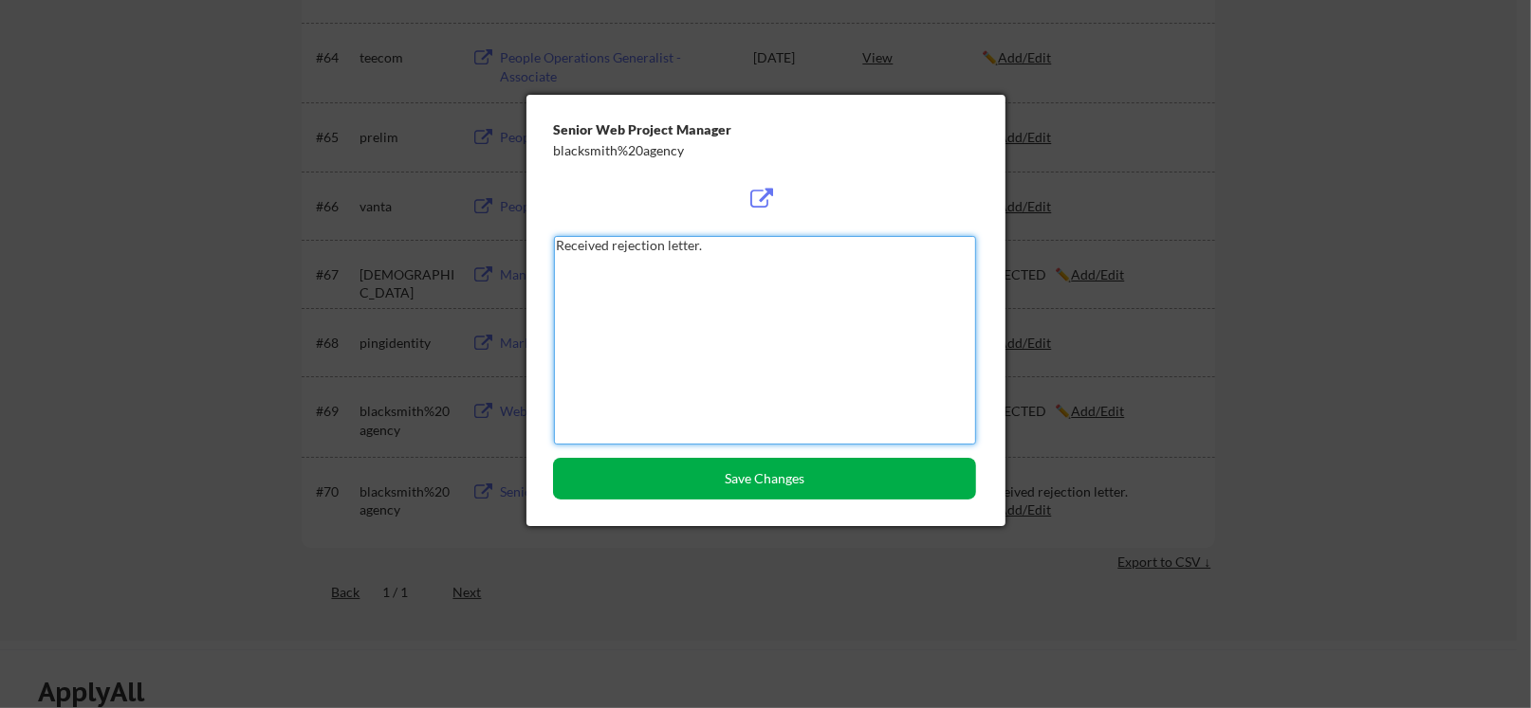
paste textarea "EJECTED"
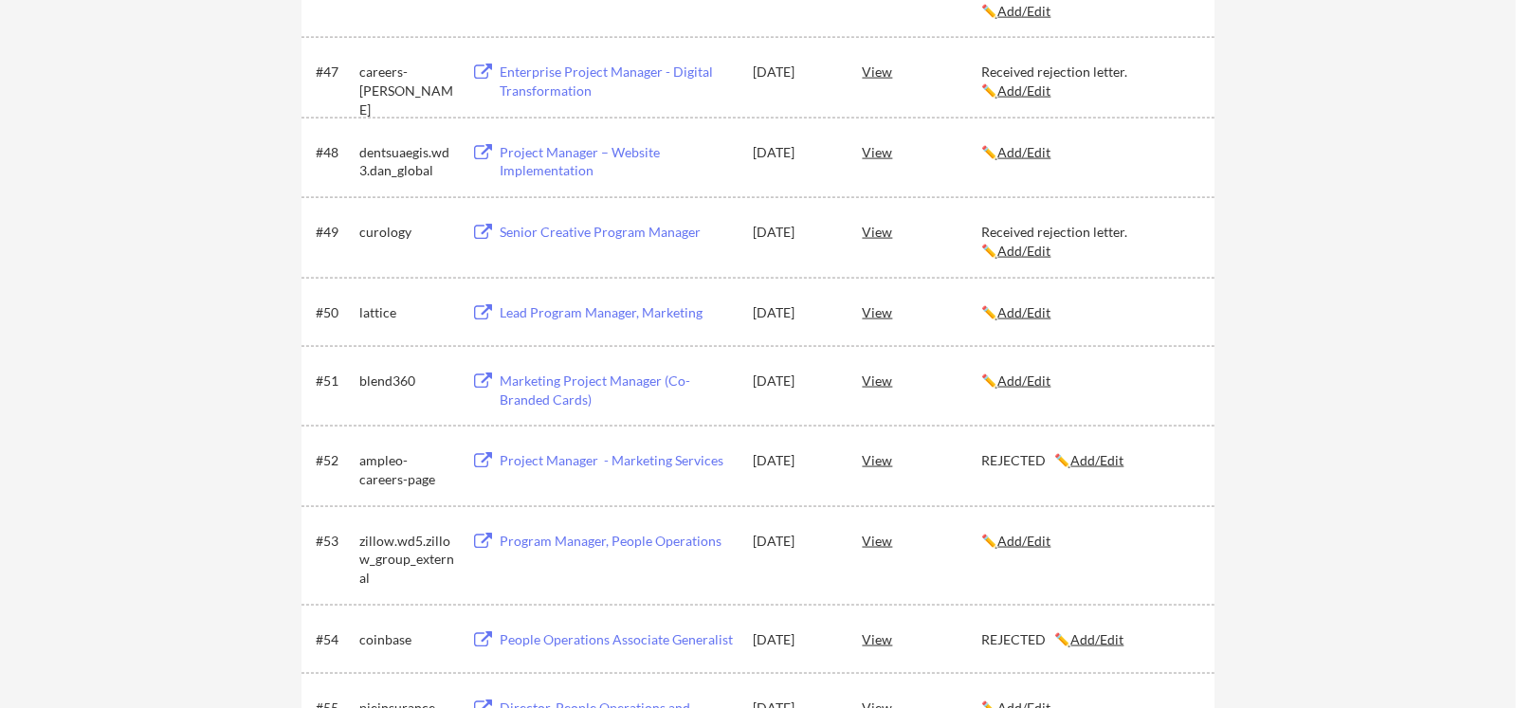
scroll to position [3727, 0]
click at [998, 248] on u "Add/Edit" at bounding box center [1024, 252] width 53 height 16
type textarea "Received rejection letter."
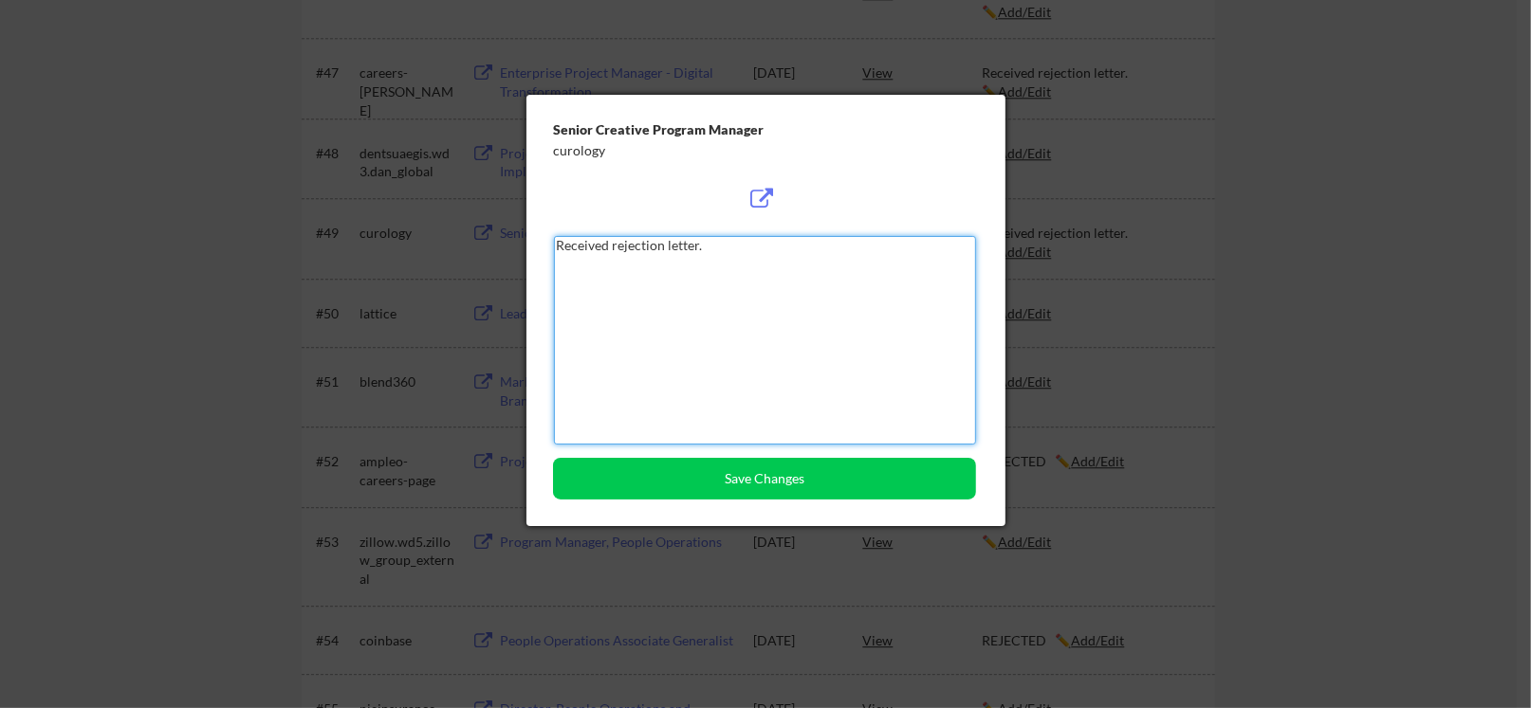
paste textarea "EJECTED"
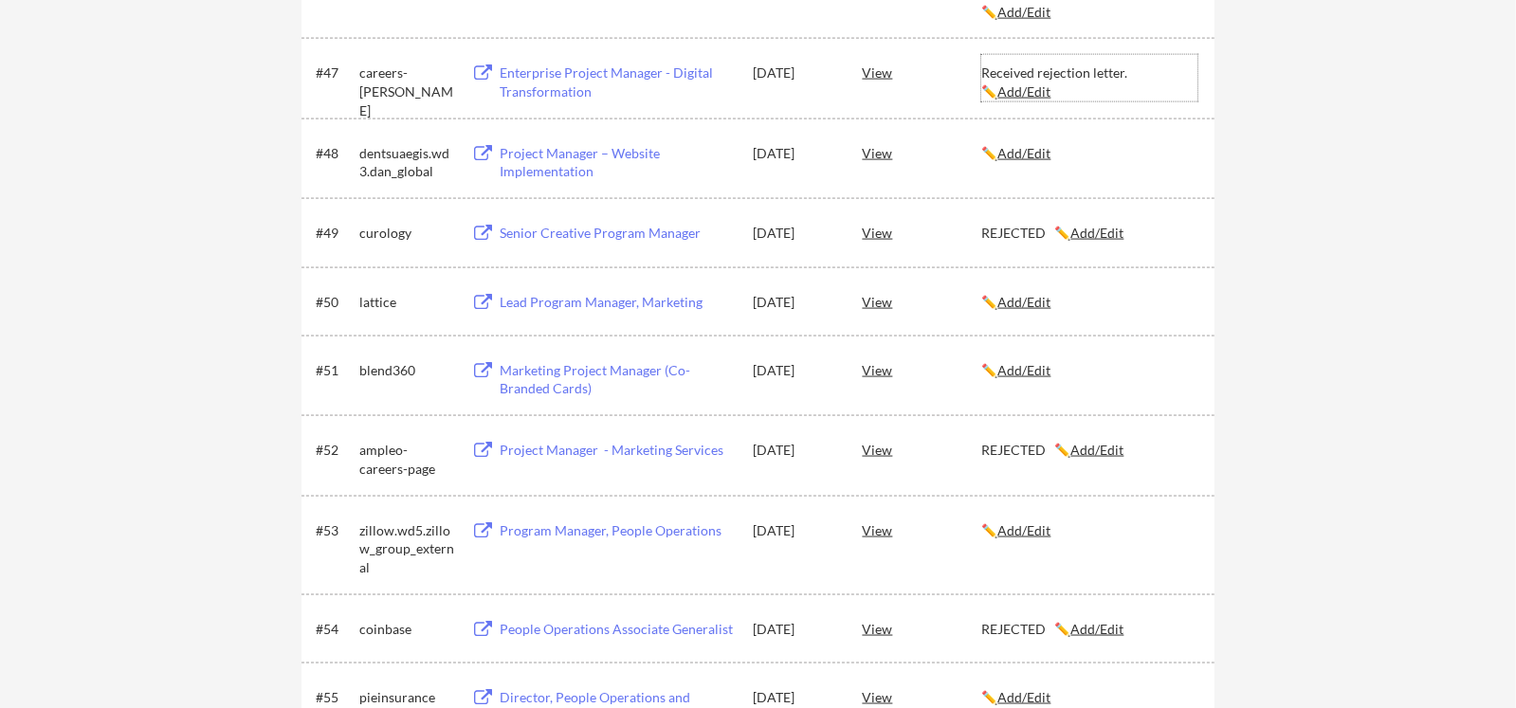
click at [1010, 85] on u "Add/Edit" at bounding box center [1024, 91] width 53 height 16
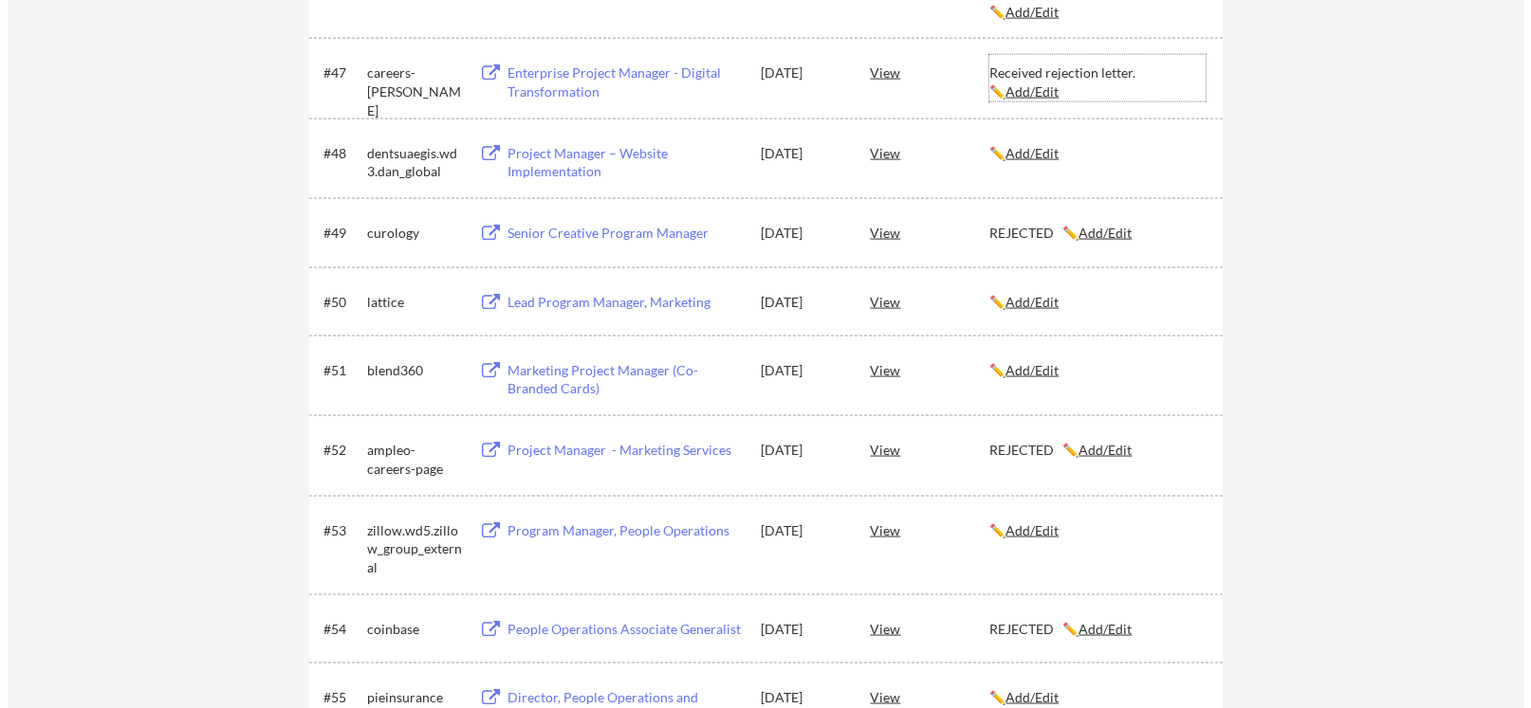
type textarea "Received rejection letter."
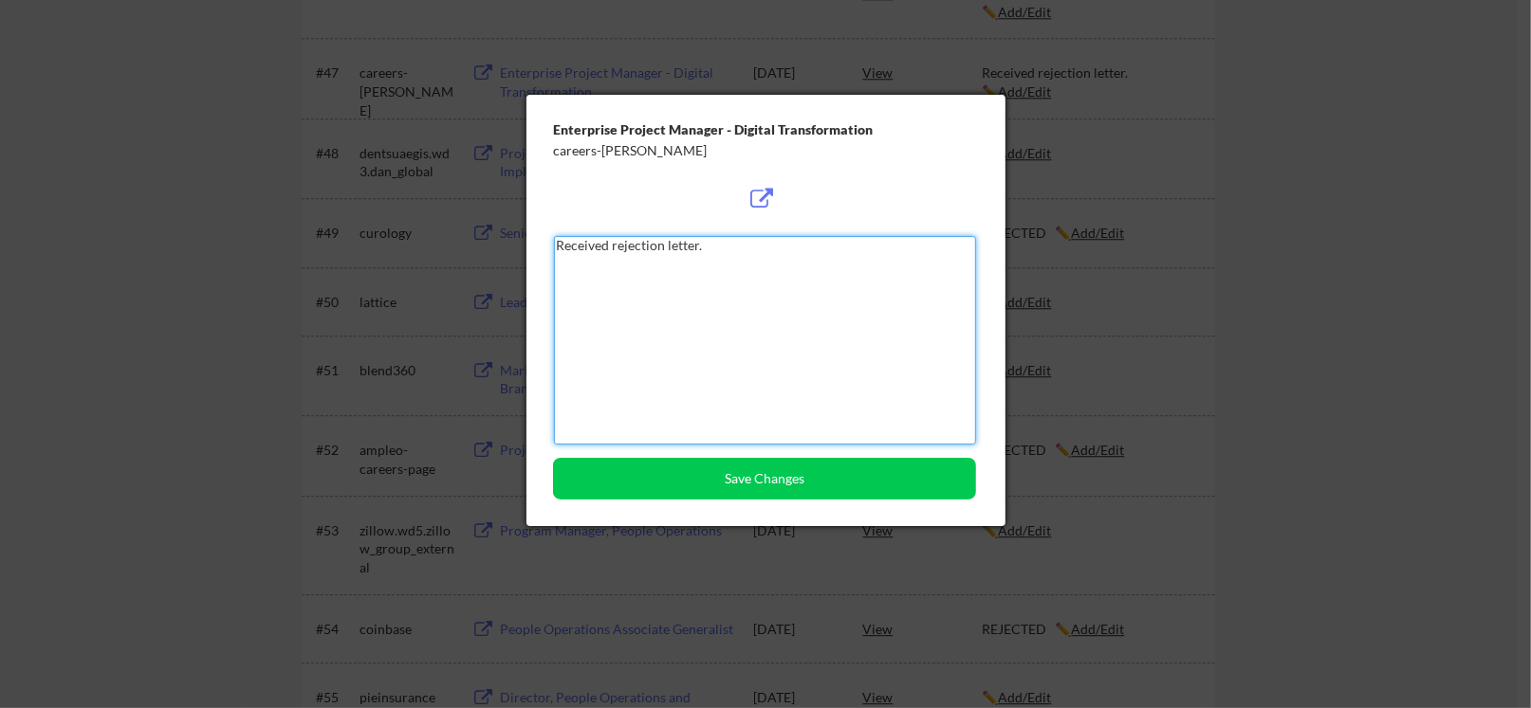
paste textarea "EJECTED"
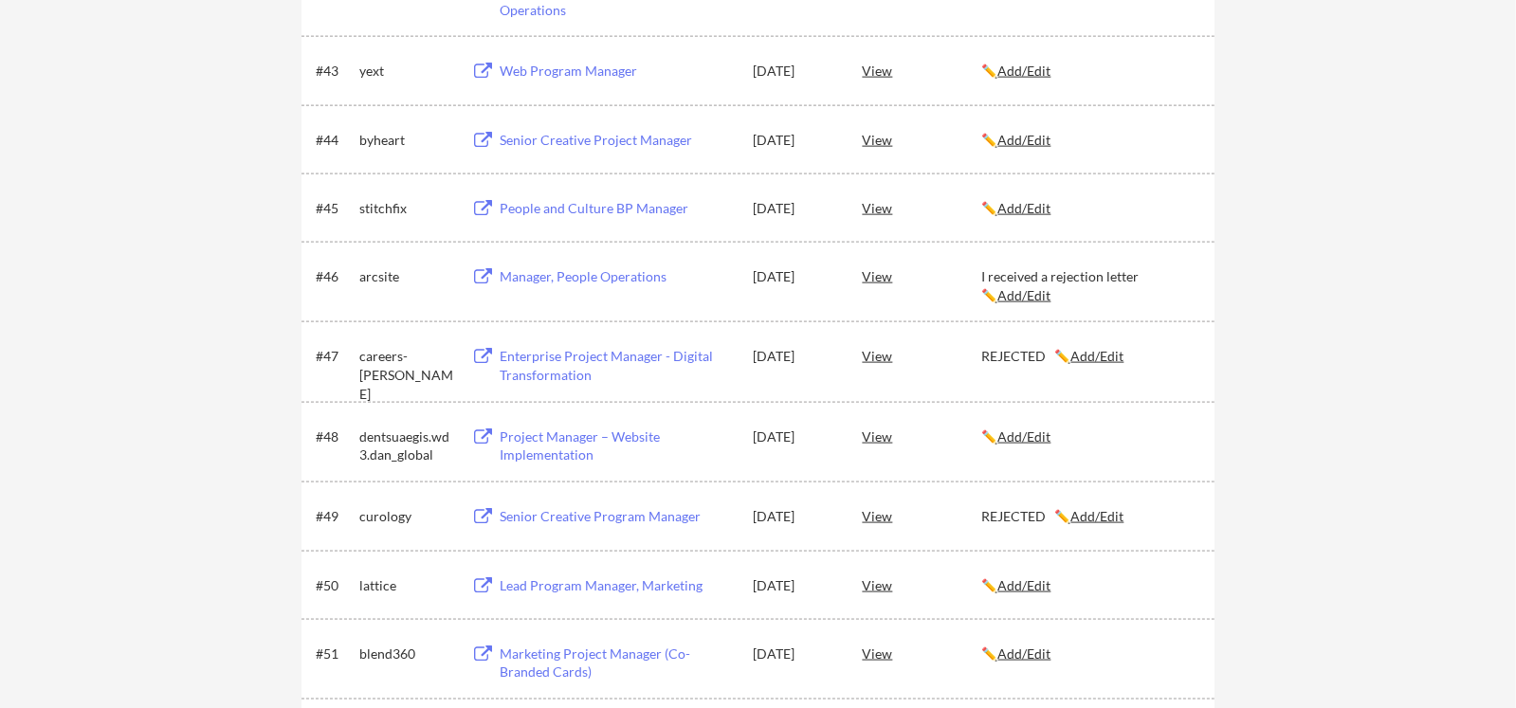
scroll to position [3443, 0]
click at [1017, 288] on u "Add/Edit" at bounding box center [1024, 296] width 53 height 16
type textarea "I received a rejection letter"
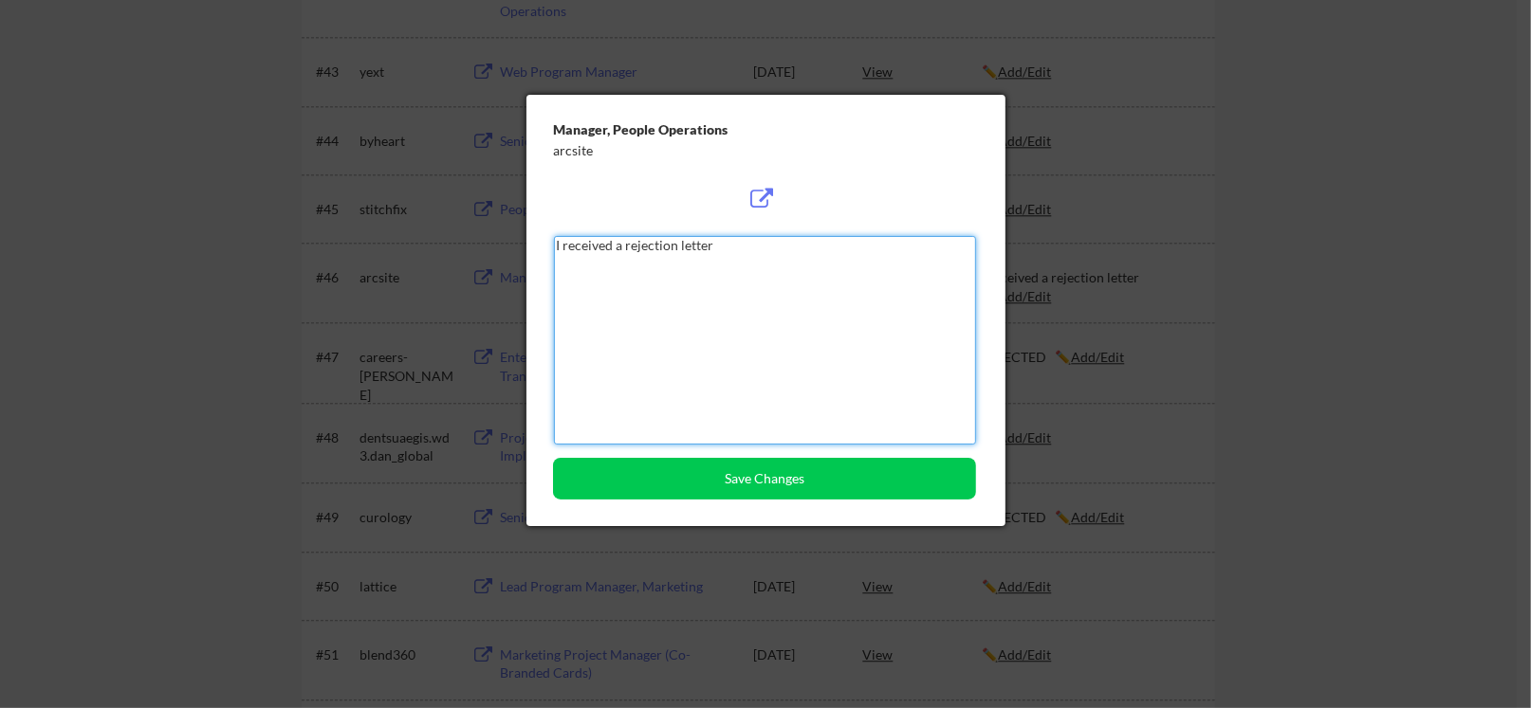
paste textarea "REJECTED"
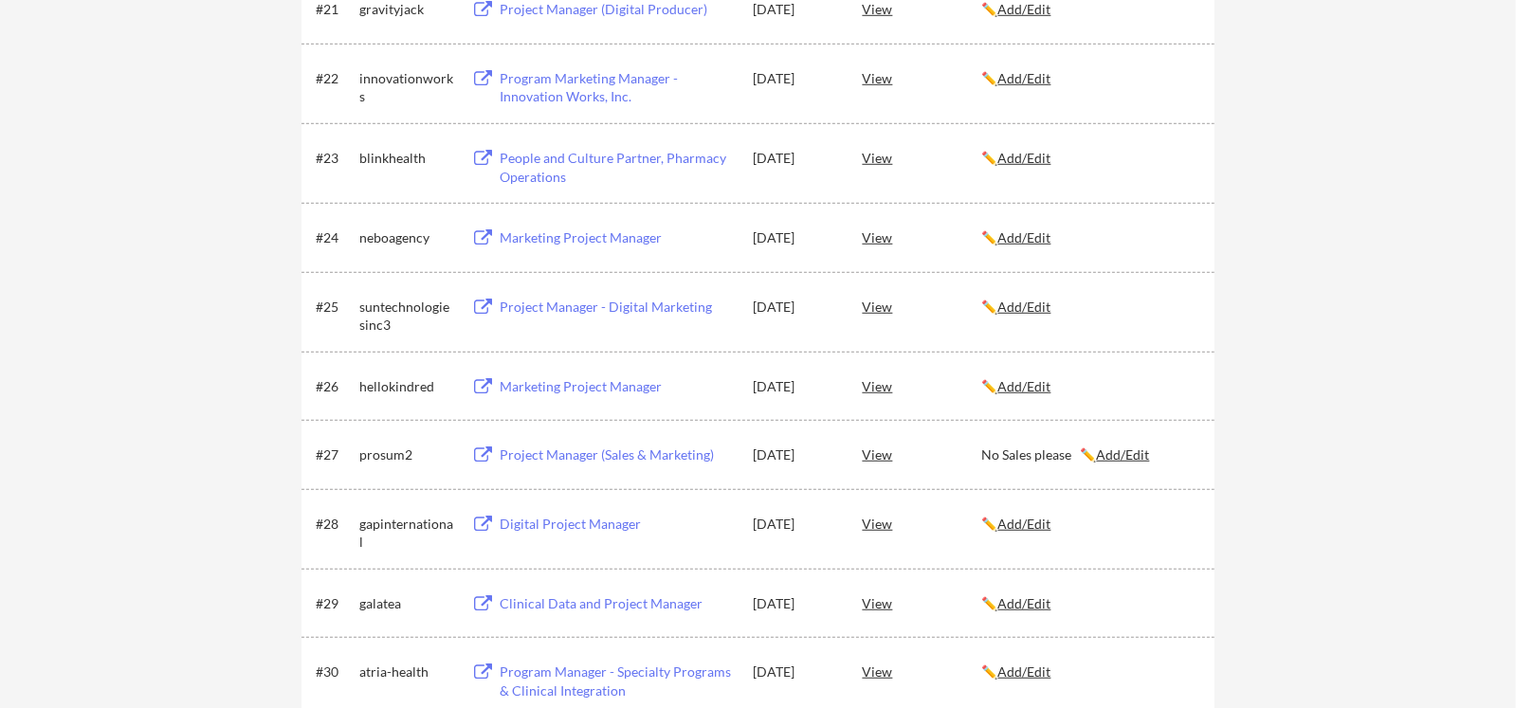
scroll to position [1830, 0]
click at [1128, 453] on u "Add/Edit" at bounding box center [1122, 454] width 53 height 16
type textarea "No Sales please"
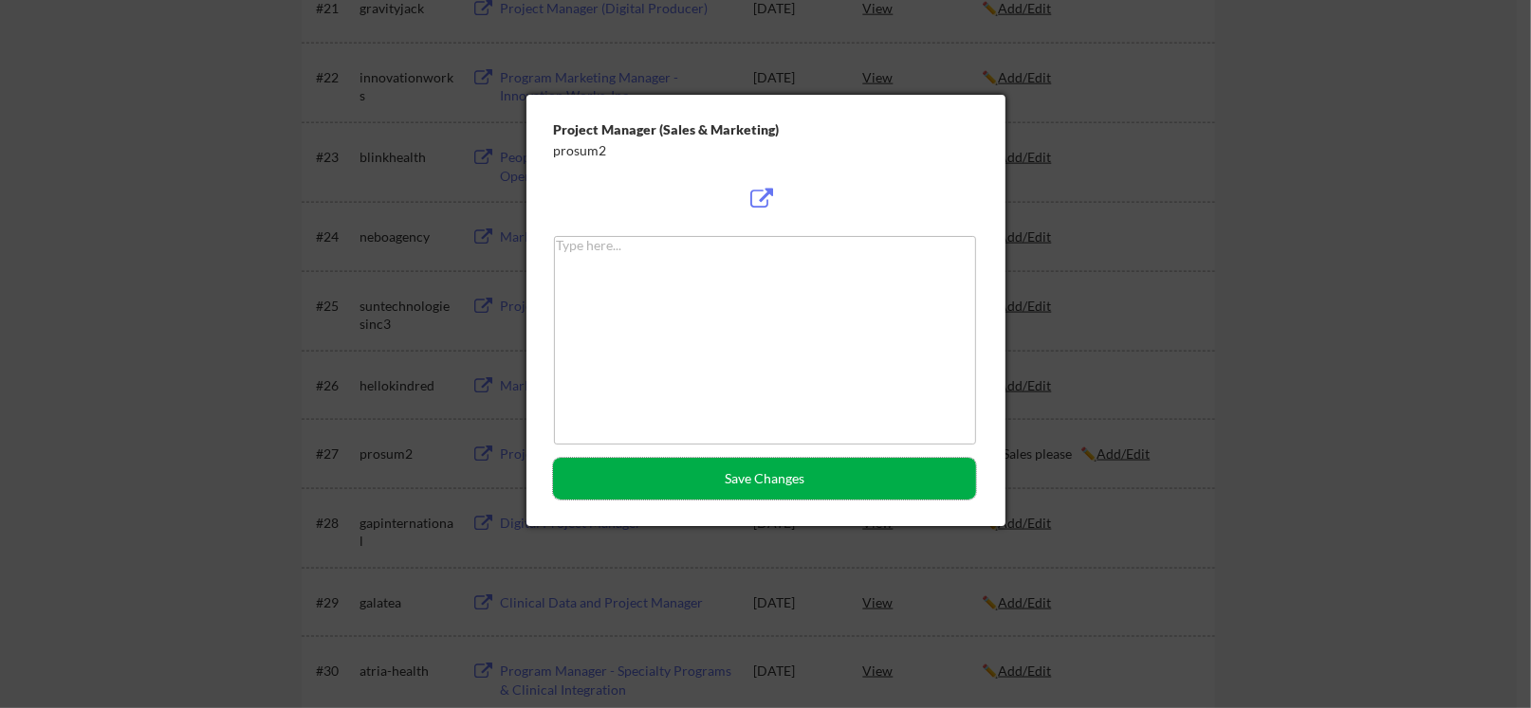
click at [798, 464] on button "Save Changes" at bounding box center [764, 479] width 423 height 42
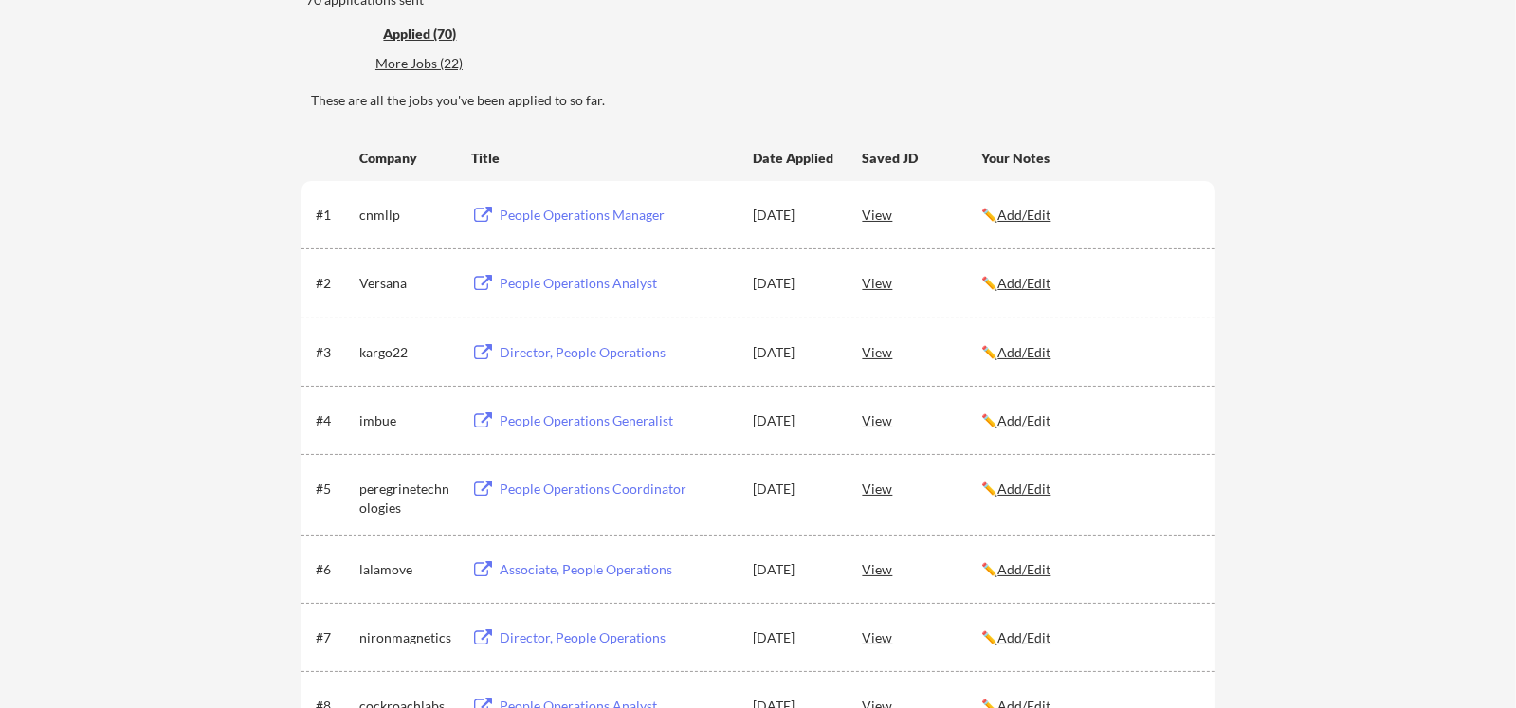
scroll to position [219, 0]
click at [430, 33] on div "Applied (70)" at bounding box center [444, 34] width 123 height 19
click at [424, 64] on div "More Jobs (22)" at bounding box center [445, 63] width 139 height 19
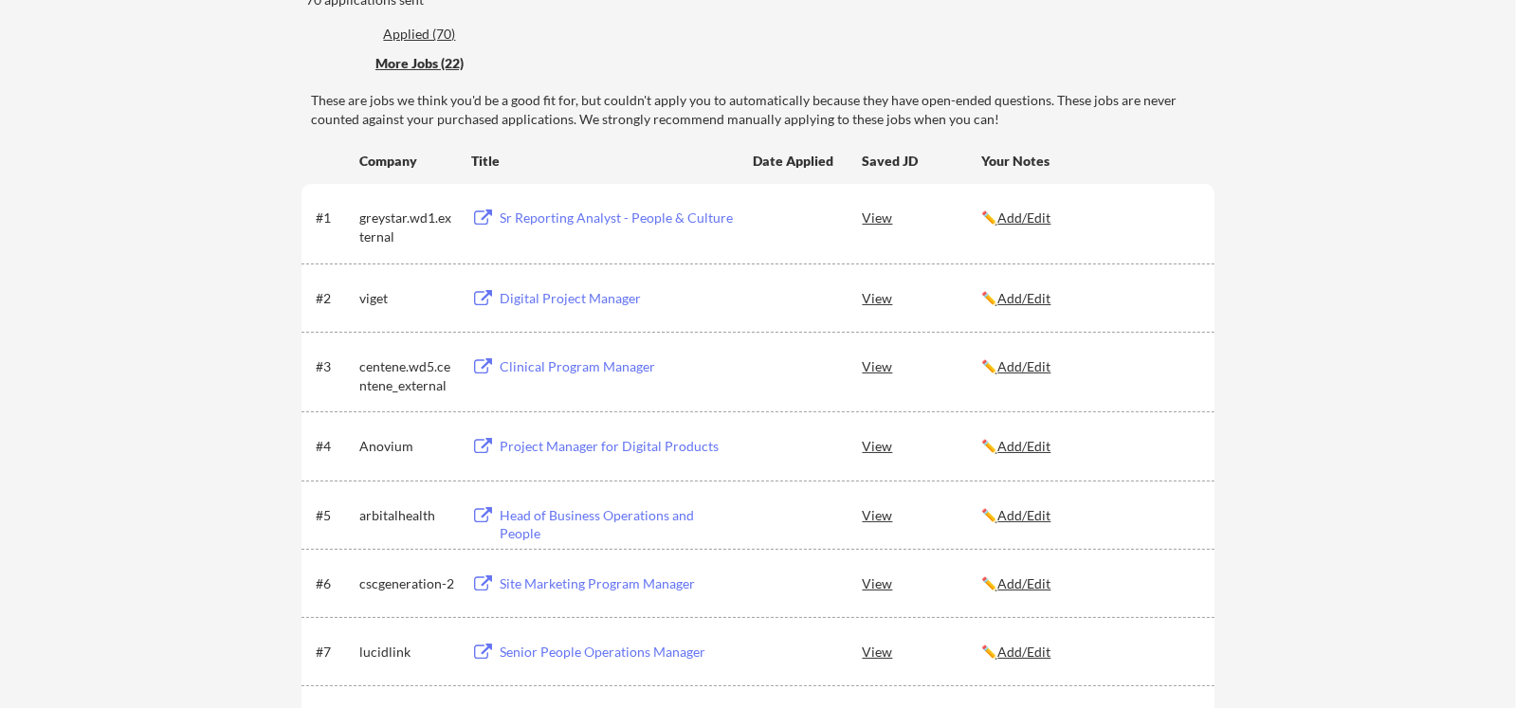
click at [521, 368] on div "Clinical Program Manager" at bounding box center [617, 367] width 235 height 19
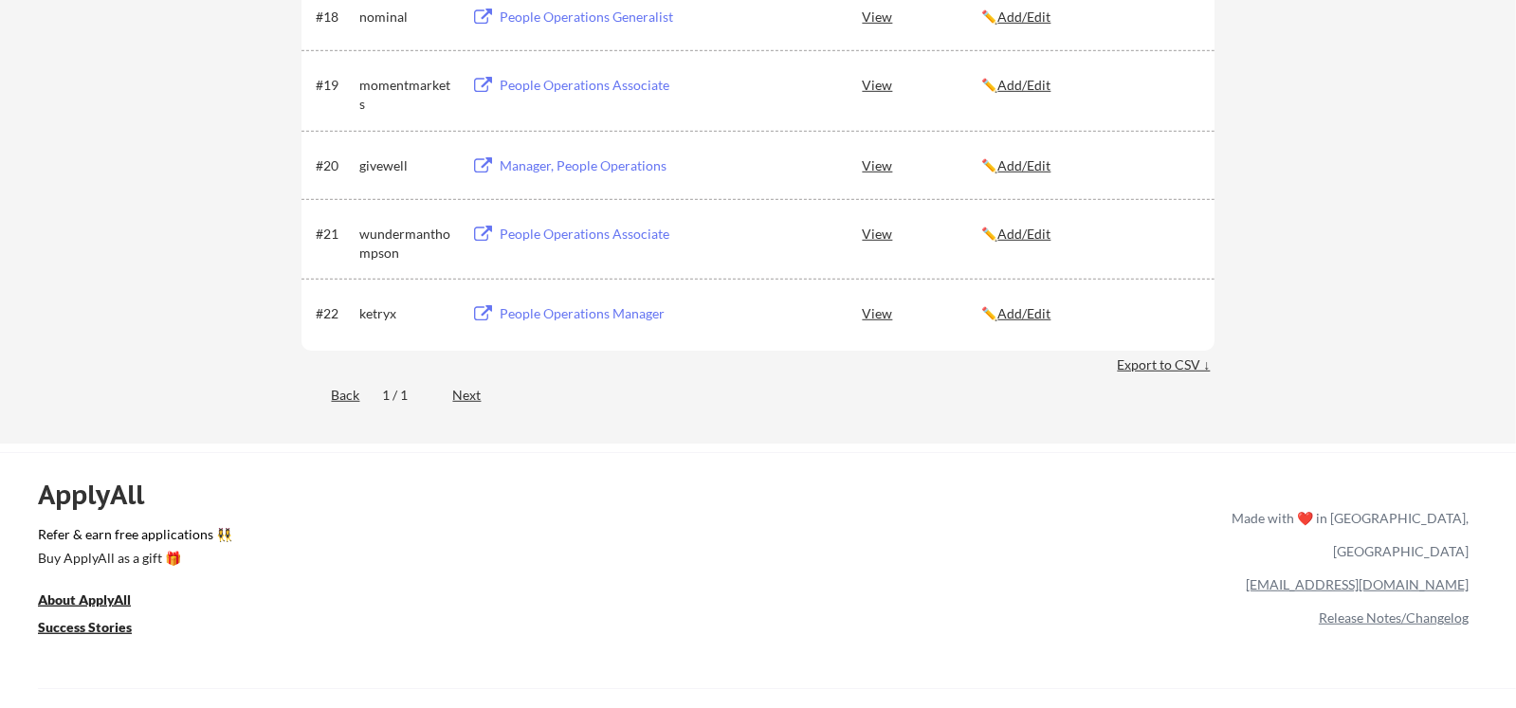
scroll to position [1642, 0]
click at [551, 311] on div "People Operations Manager" at bounding box center [617, 314] width 235 height 19
click at [578, 233] on div "People Operations Associate" at bounding box center [617, 235] width 235 height 19
click at [533, 164] on div "Manager, People Operations" at bounding box center [617, 166] width 235 height 19
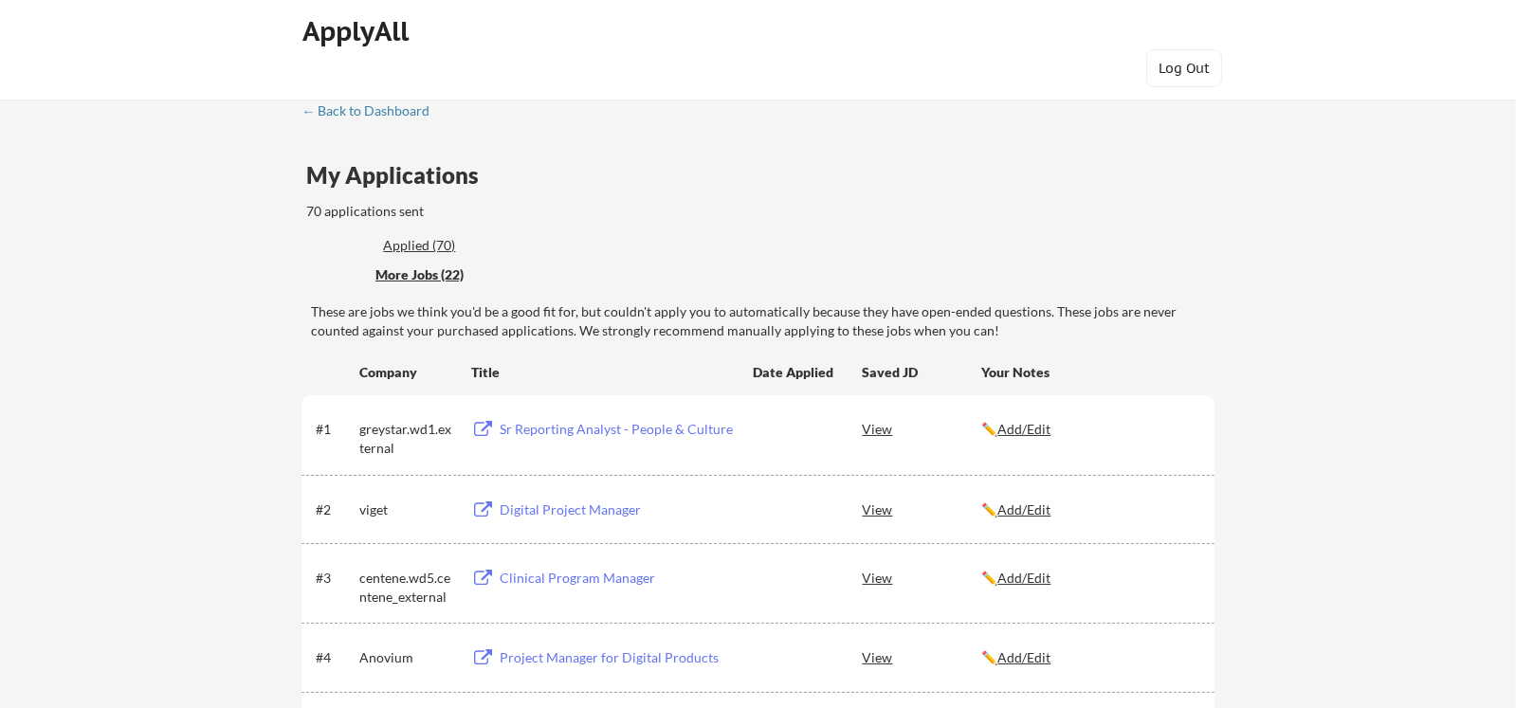
scroll to position [0, 0]
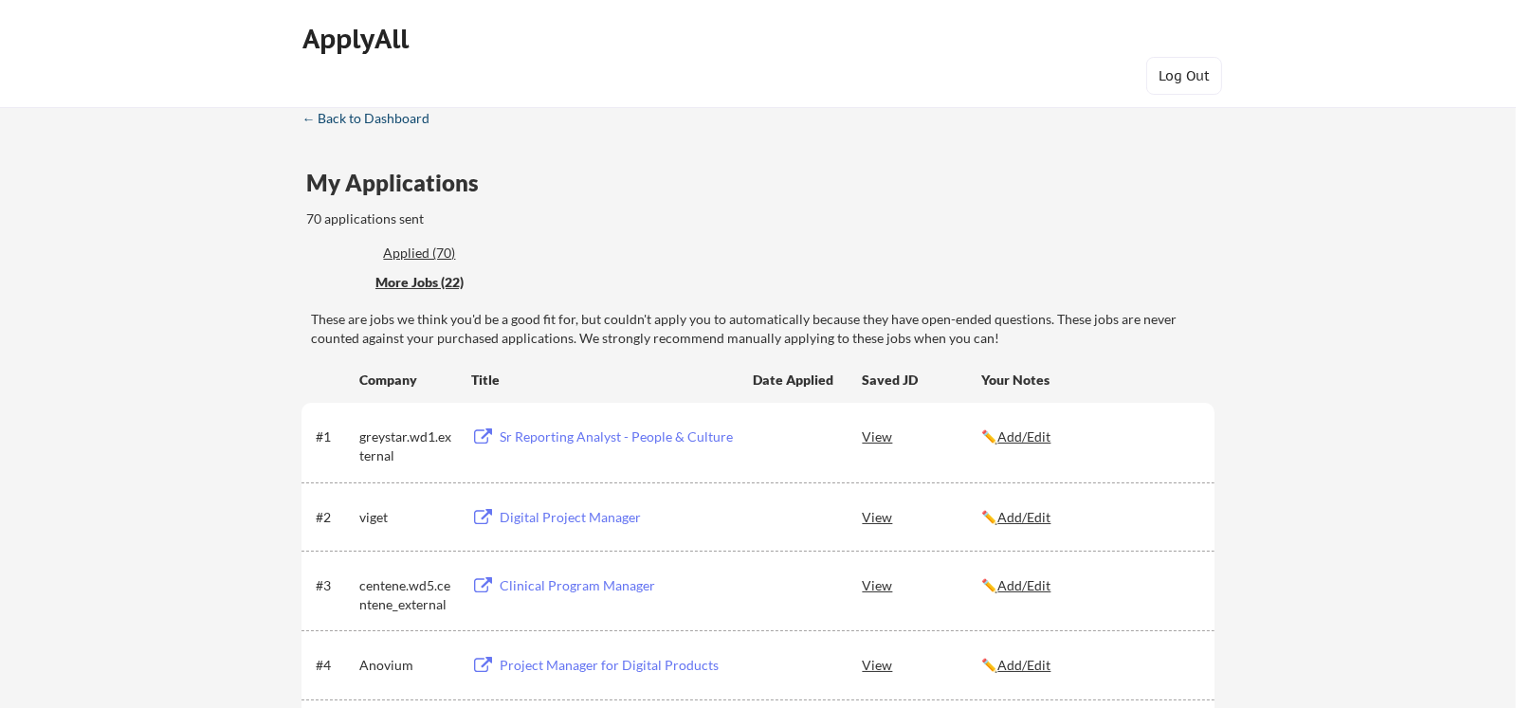
click at [339, 112] on div "← Back to Dashboard" at bounding box center [373, 118] width 142 height 13
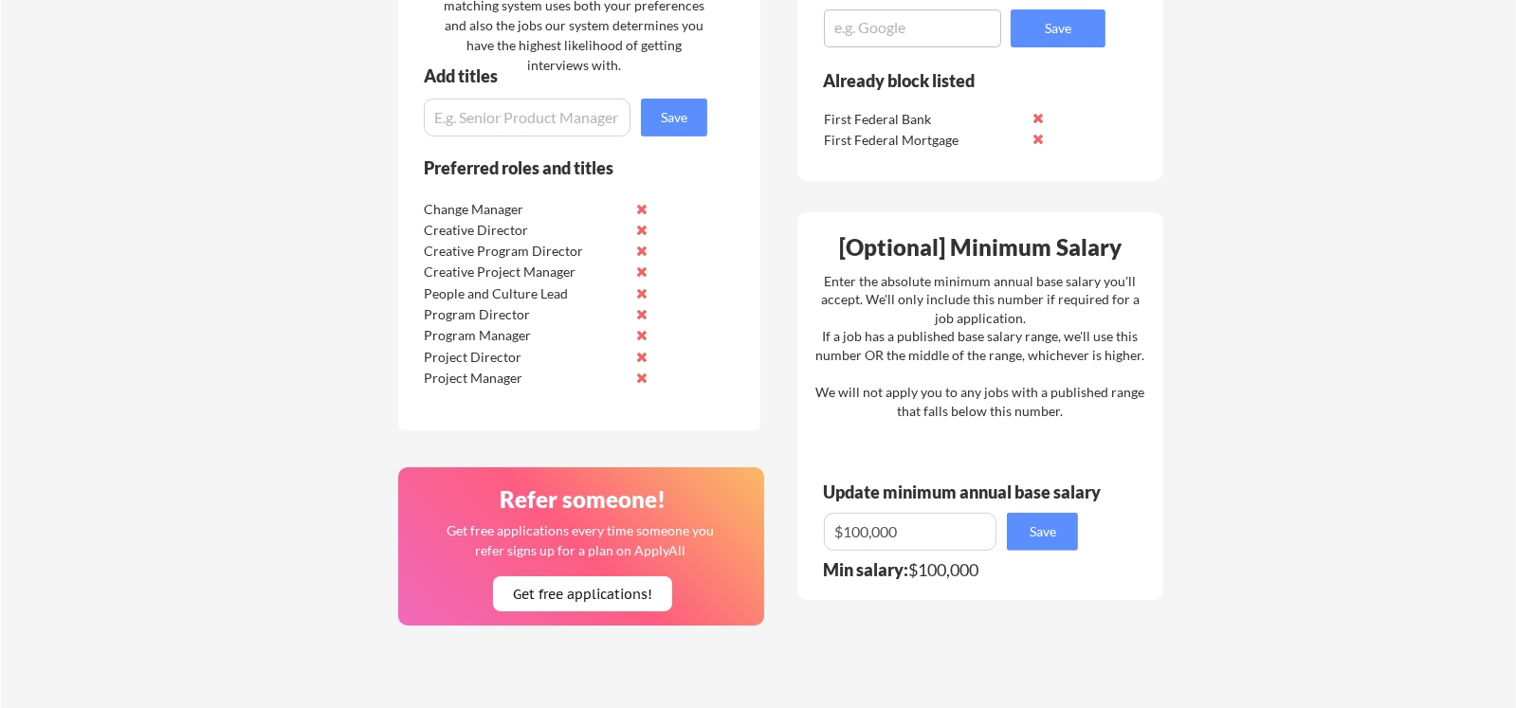
scroll to position [946, 0]
click at [477, 125] on input "input" at bounding box center [527, 117] width 207 height 38
drag, startPoint x: 519, startPoint y: 112, endPoint x: 532, endPoint y: 137, distance: 28.0
click at [519, 109] on input "input" at bounding box center [527, 117] width 207 height 38
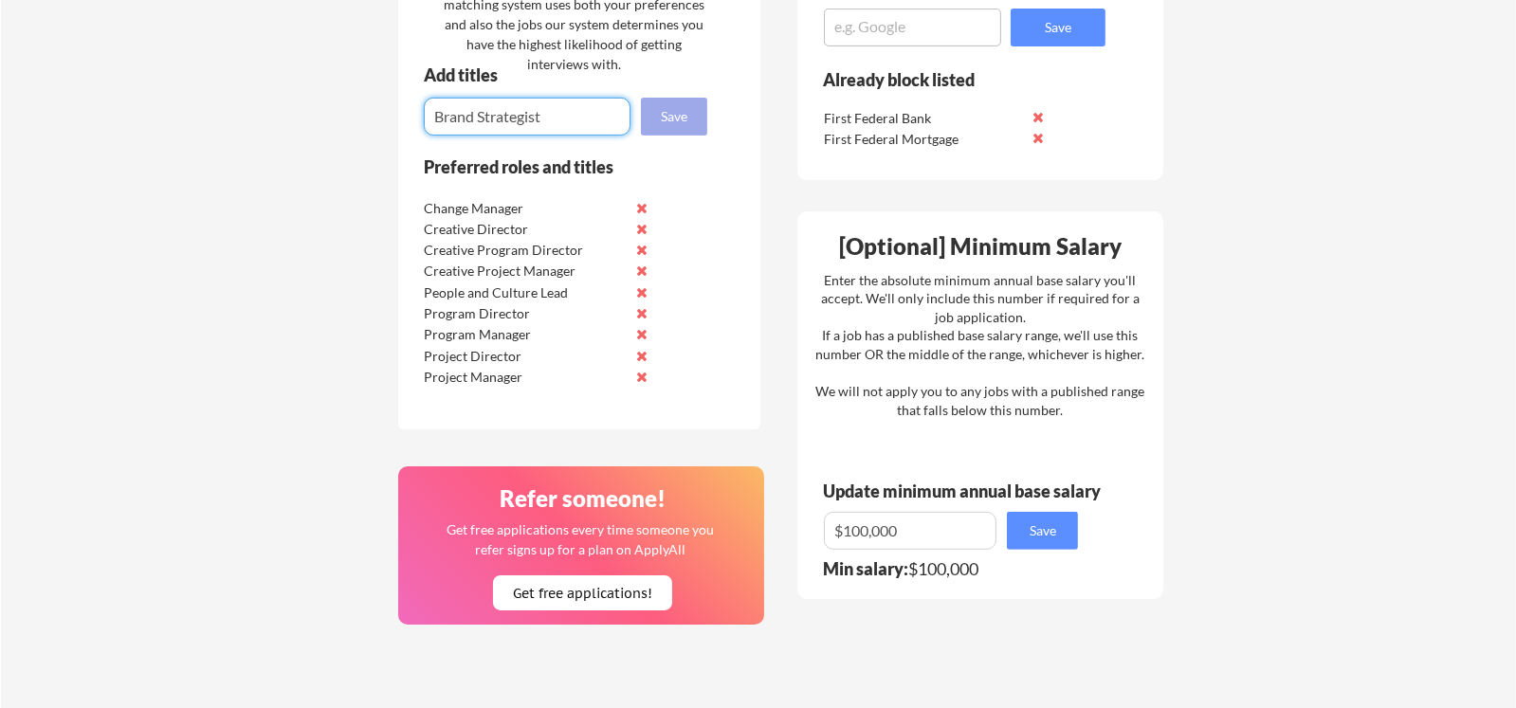
type input "Brand Strategist"
click at [667, 111] on button "Save" at bounding box center [674, 117] width 66 height 38
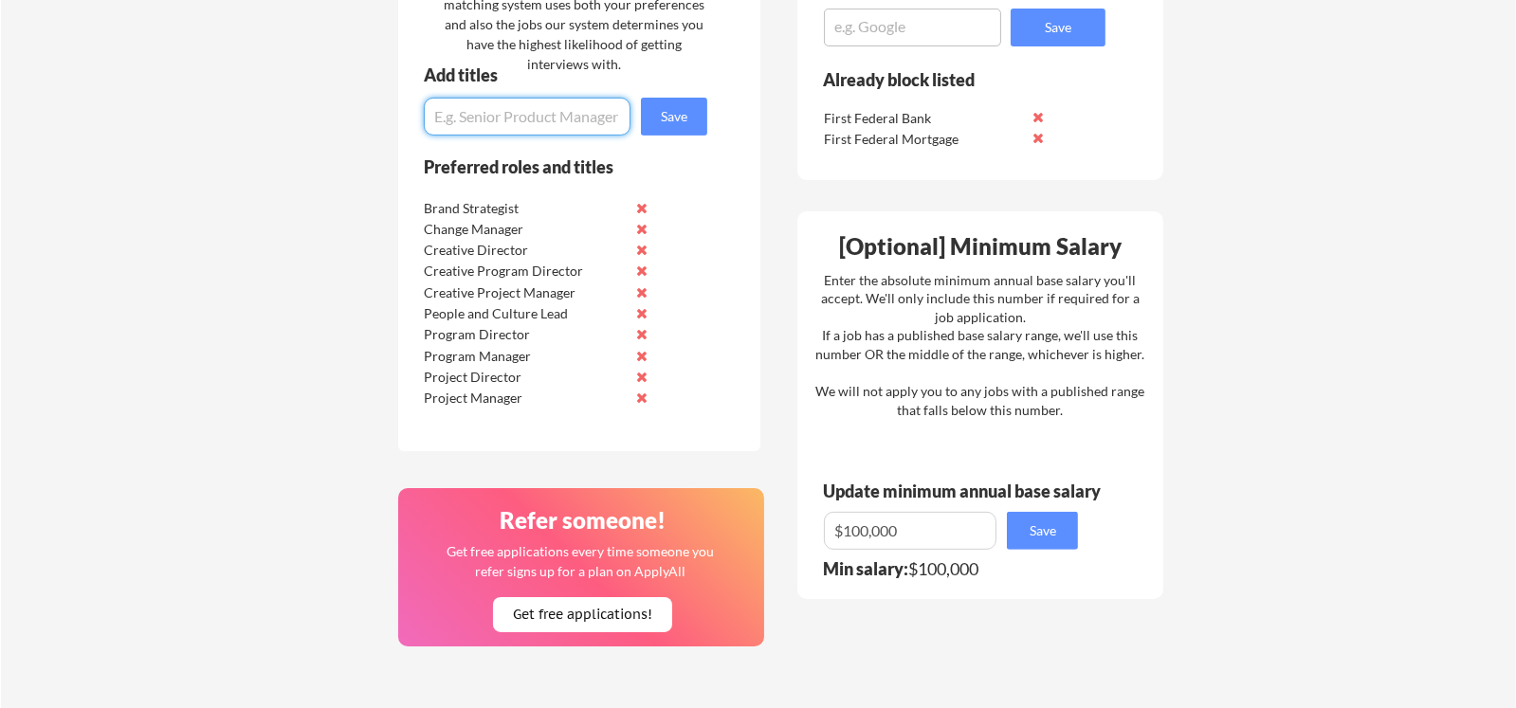
click at [505, 111] on input "input" at bounding box center [527, 117] width 207 height 38
type input "Director of Communications"
click at [676, 111] on button "Save" at bounding box center [674, 117] width 66 height 38
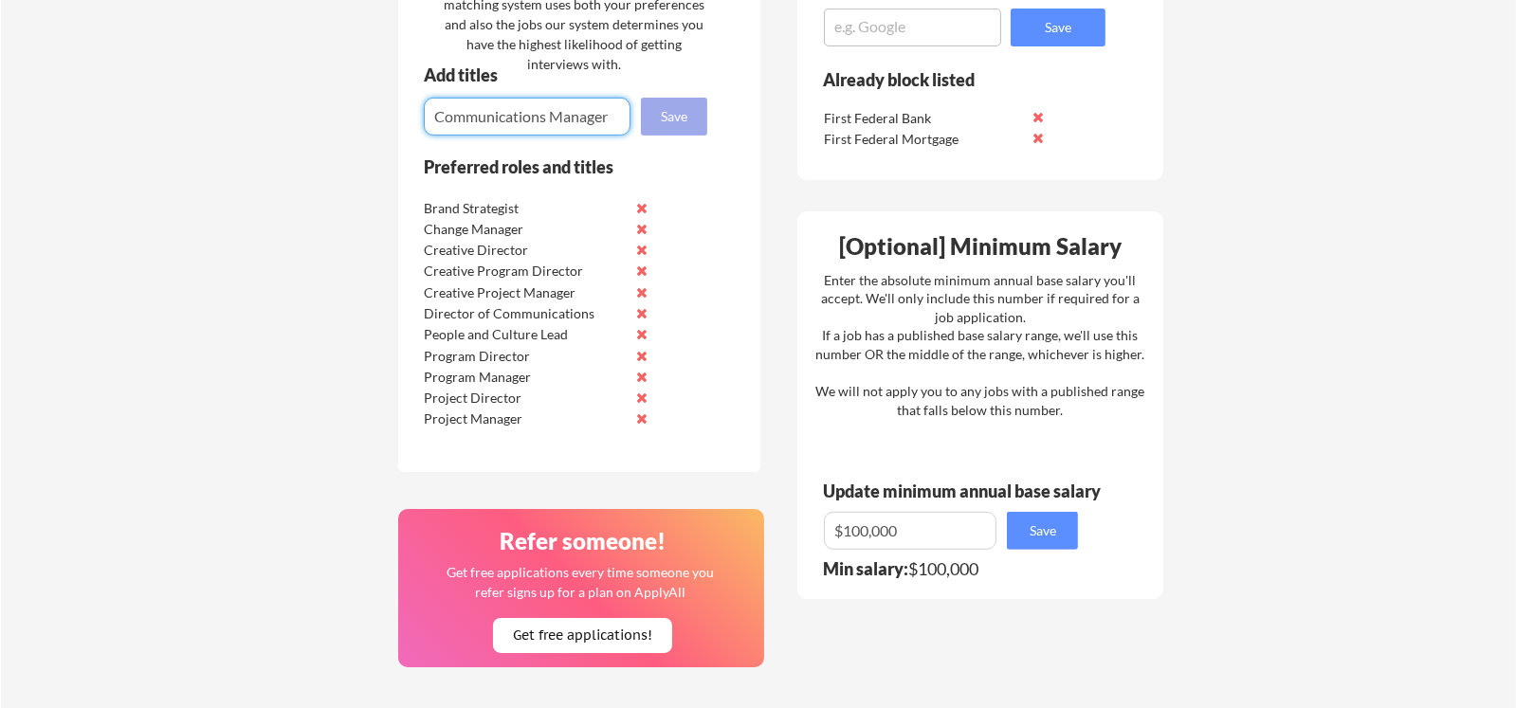
type input "Communications Manager"
click at [668, 116] on button "Save" at bounding box center [674, 117] width 66 height 38
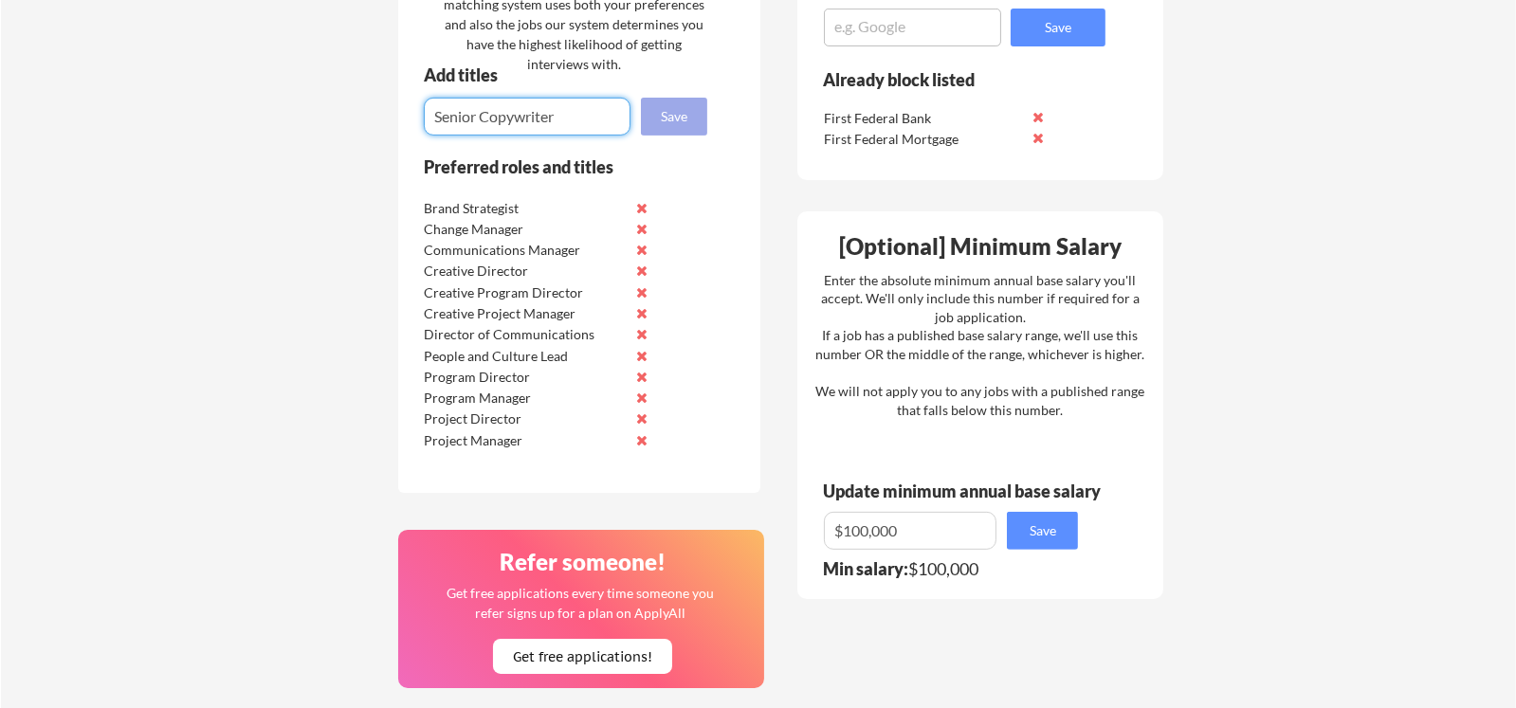
type input "Senior Copywriter"
click at [684, 108] on button "Save" at bounding box center [674, 117] width 66 height 38
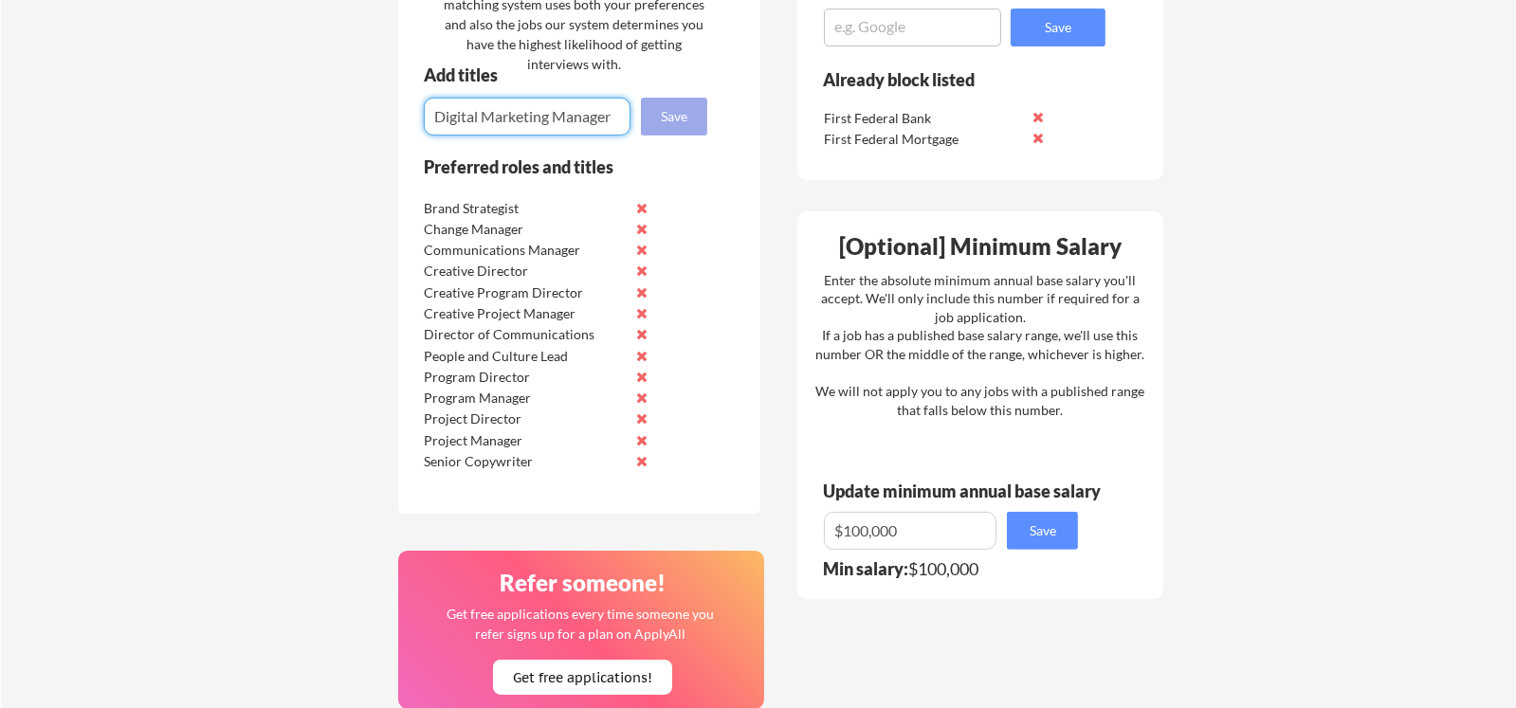
type input "Digital Marketing Manager"
click at [670, 112] on button "Save" at bounding box center [674, 117] width 66 height 38
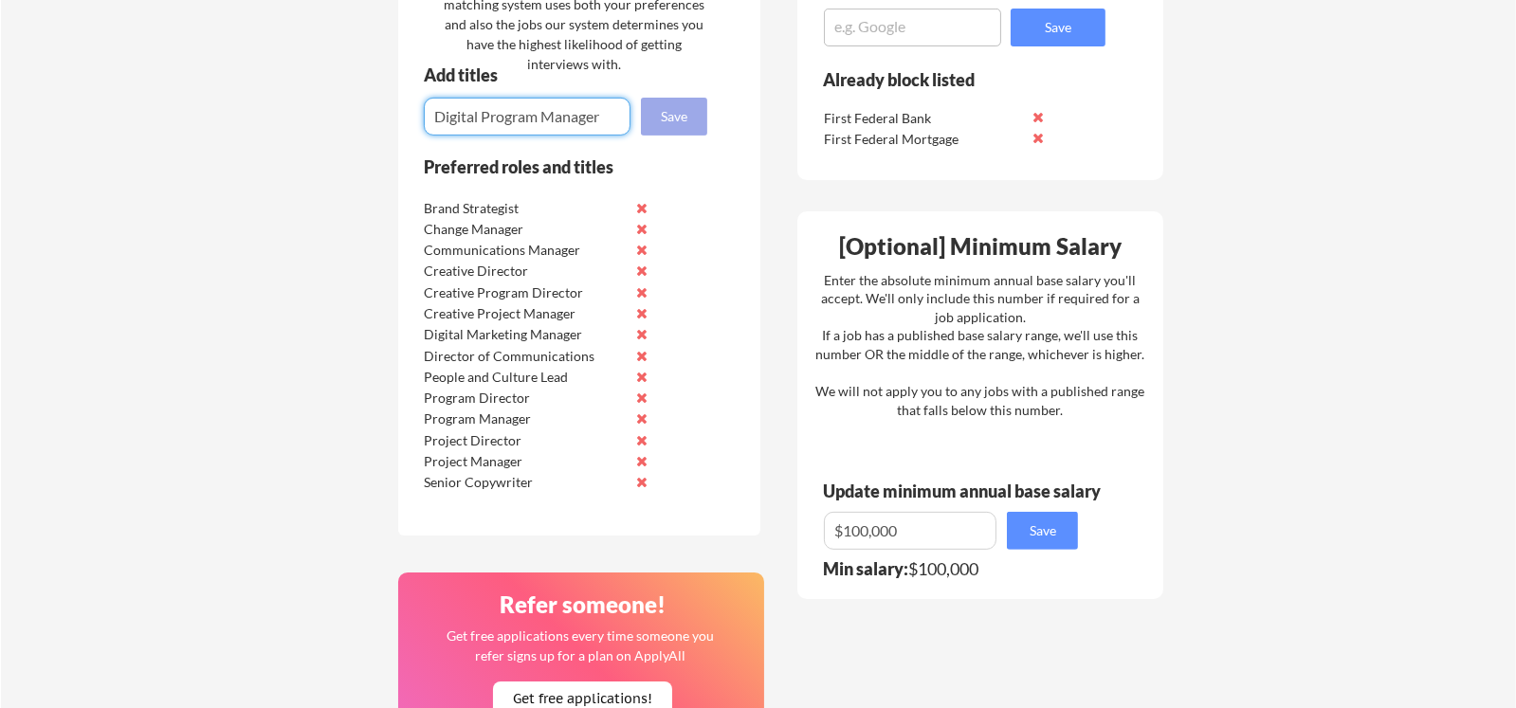
type input "Digital Program Manager"
click at [671, 111] on button "Save" at bounding box center [674, 117] width 66 height 38
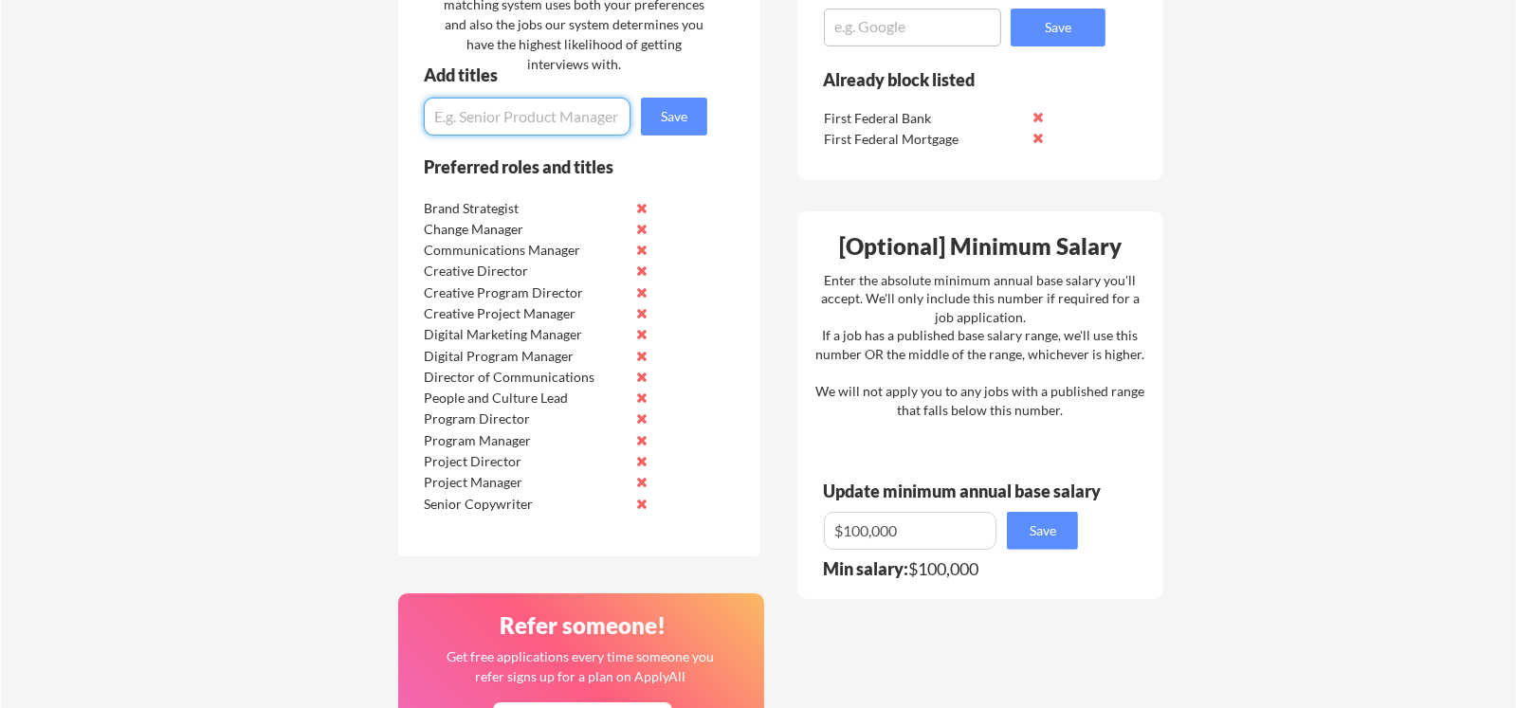
type input "H"
type input "Business Operations Manager"
click at [658, 126] on button "Save" at bounding box center [674, 117] width 66 height 38
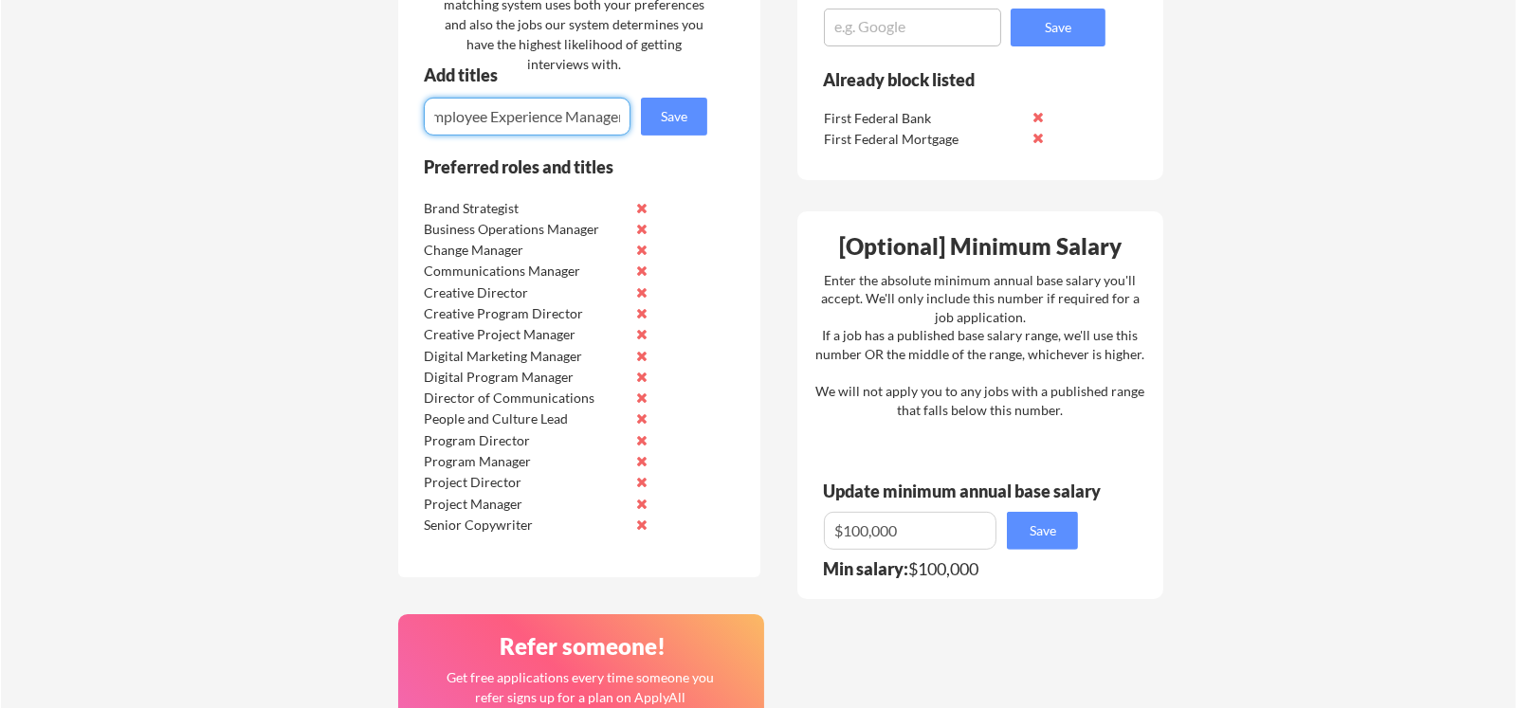
scroll to position [0, 18]
type input "Employee Experience Manager"
click at [680, 110] on button "Save" at bounding box center [674, 117] width 66 height 38
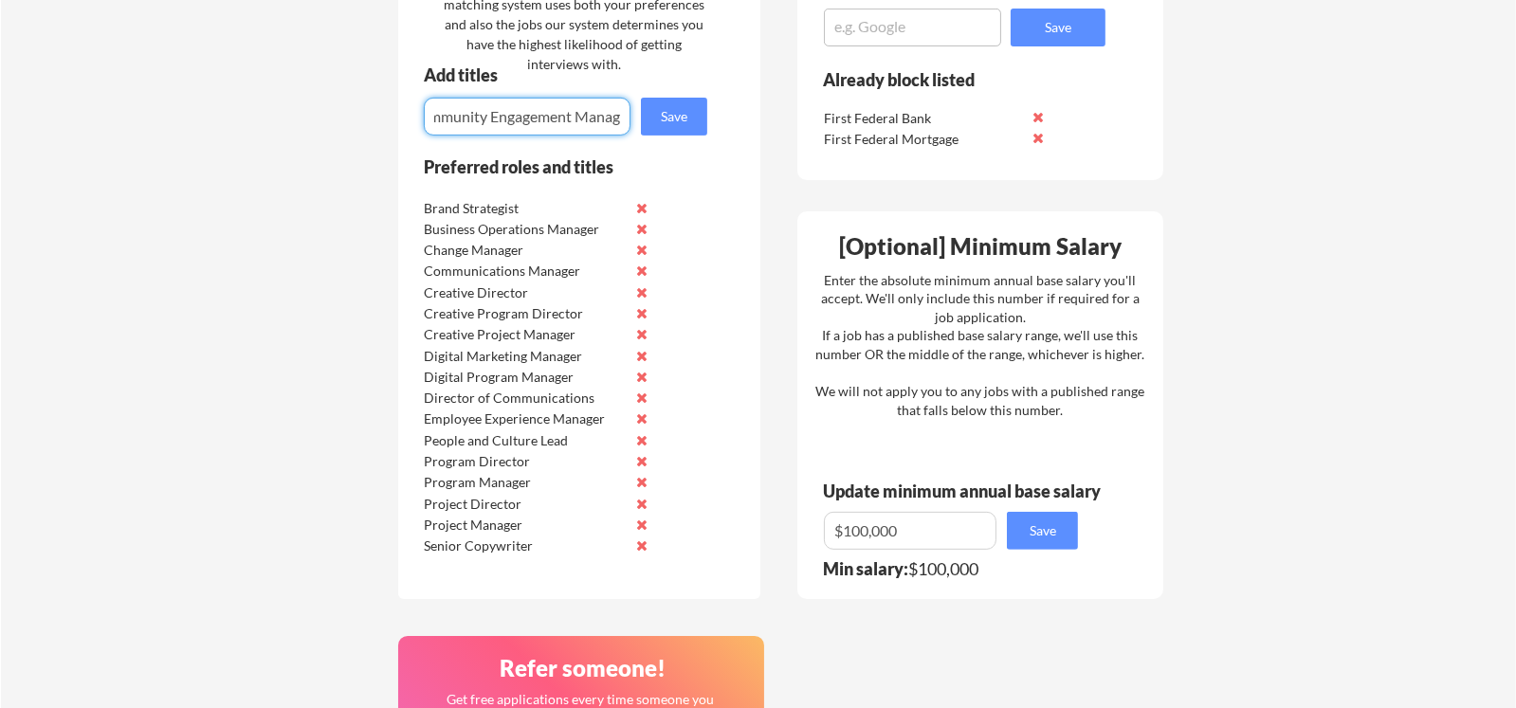
scroll to position [0, 40]
type input "Community Engagement Manager"
click at [682, 115] on button "Save" at bounding box center [674, 117] width 66 height 38
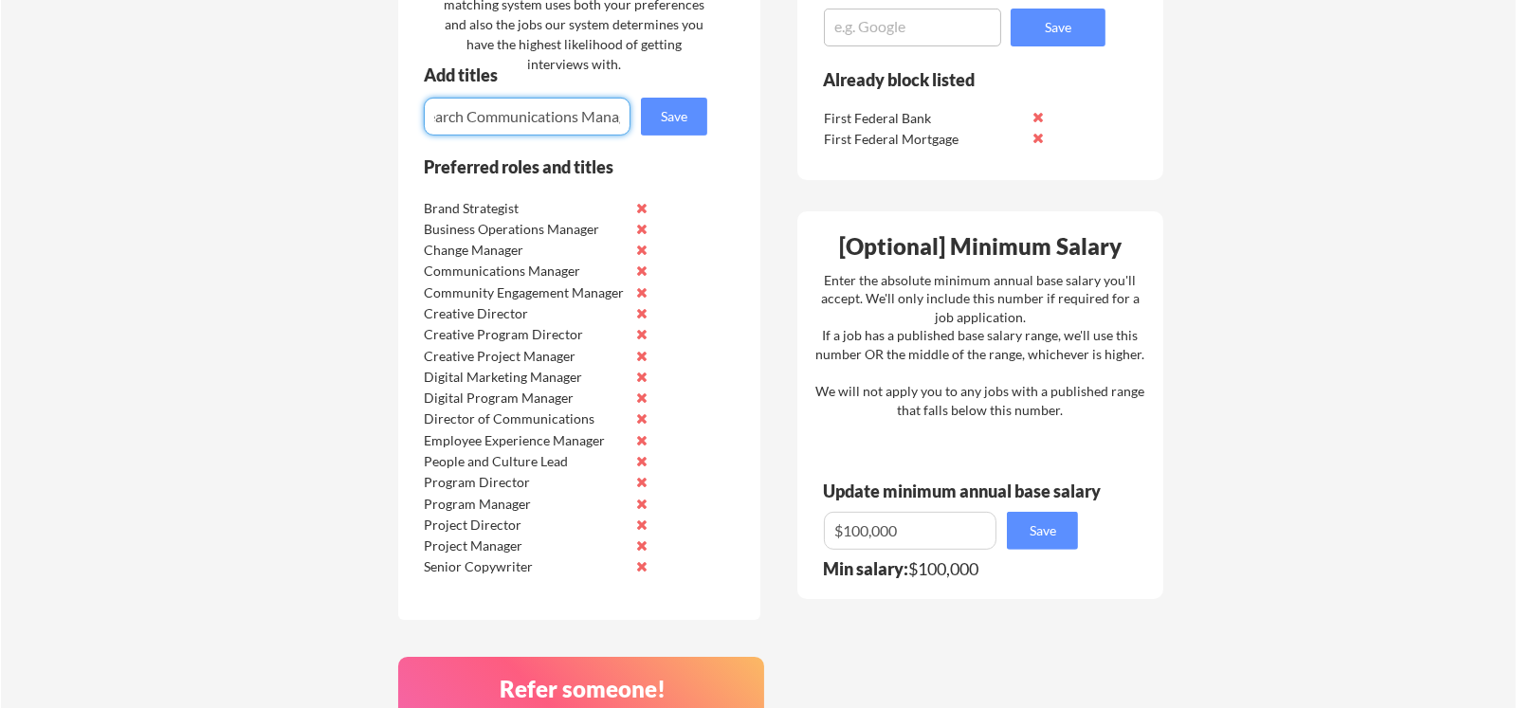
scroll to position [0, 52]
type input "Research Communications Manager"
click at [676, 110] on button "Save" at bounding box center [674, 117] width 66 height 38
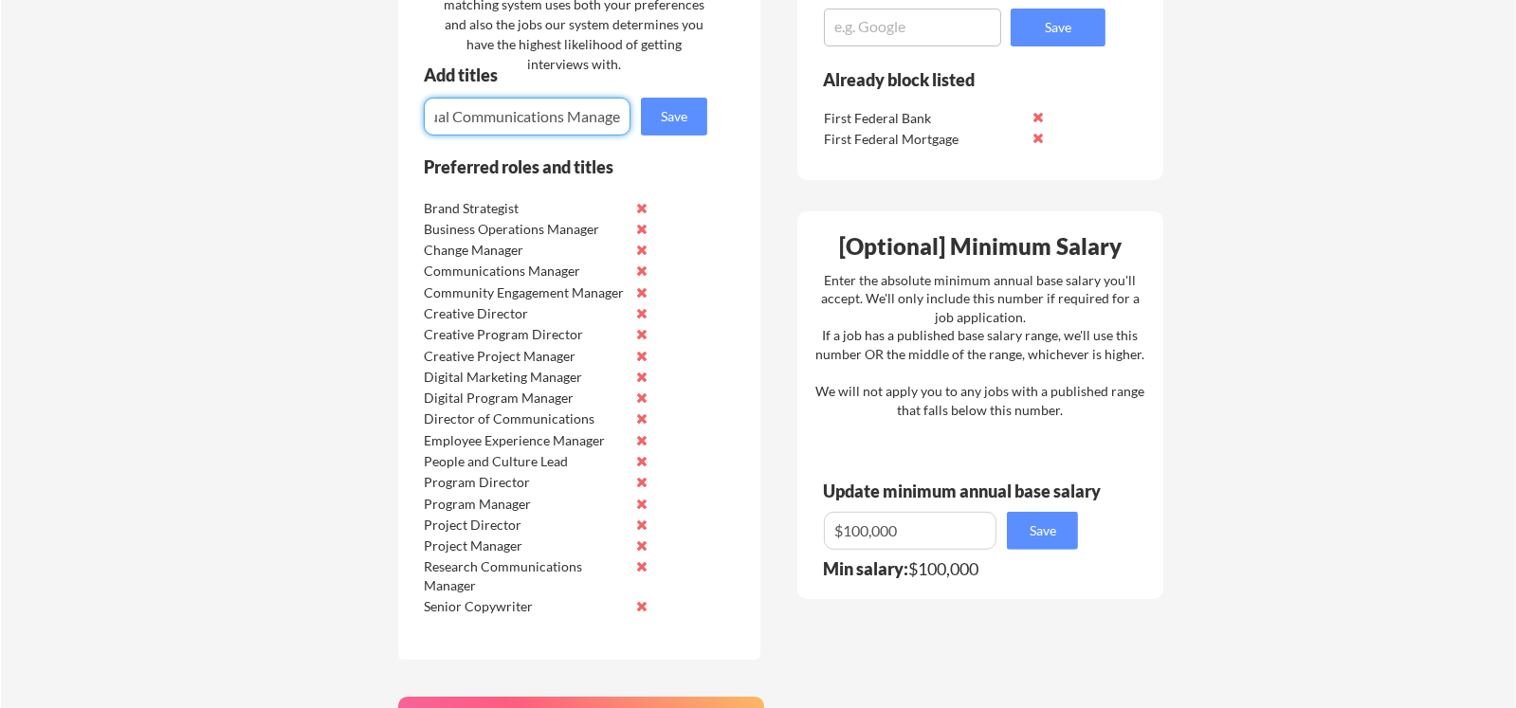
scroll to position [0, 31]
type input "Visual Communications Manager"
click at [684, 120] on button "Save" at bounding box center [674, 117] width 66 height 38
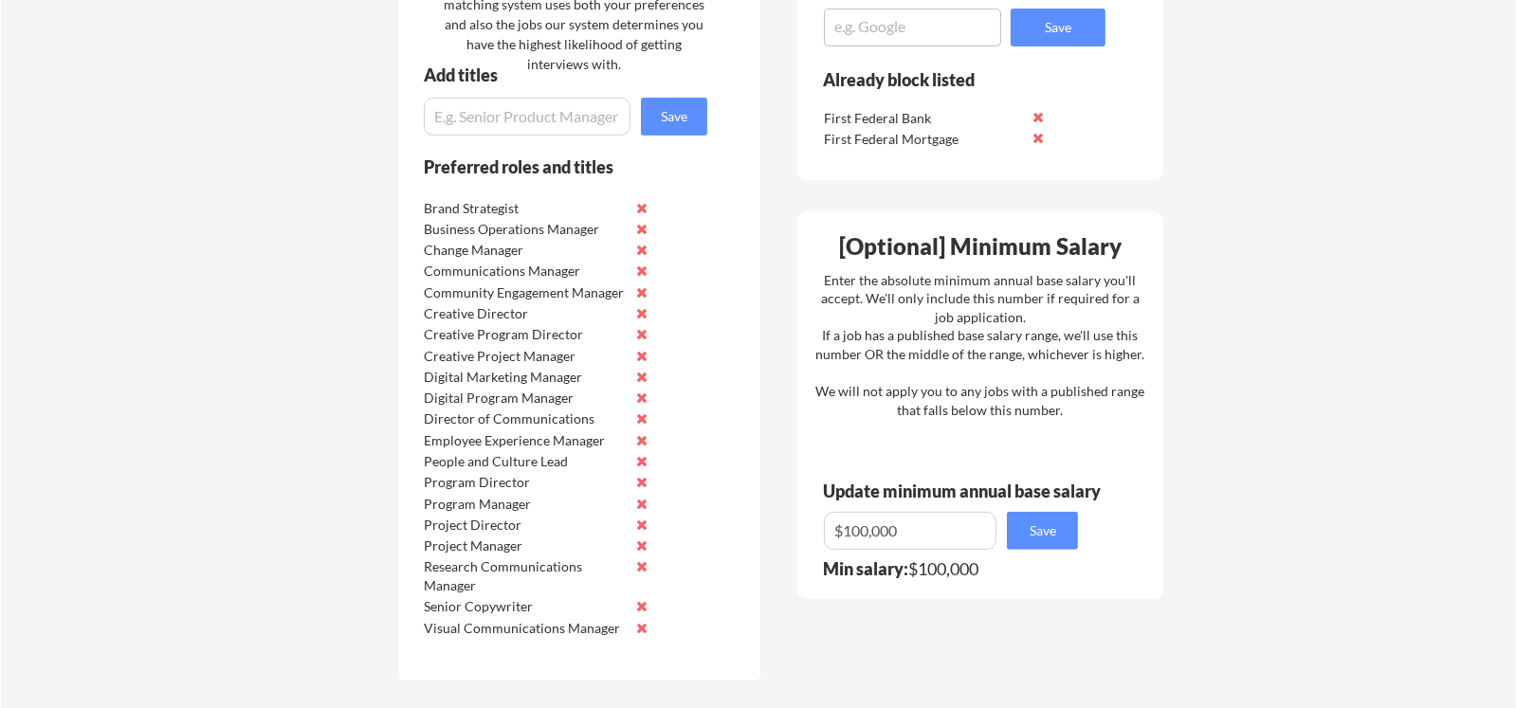
click at [510, 116] on input "input" at bounding box center [527, 117] width 207 height 38
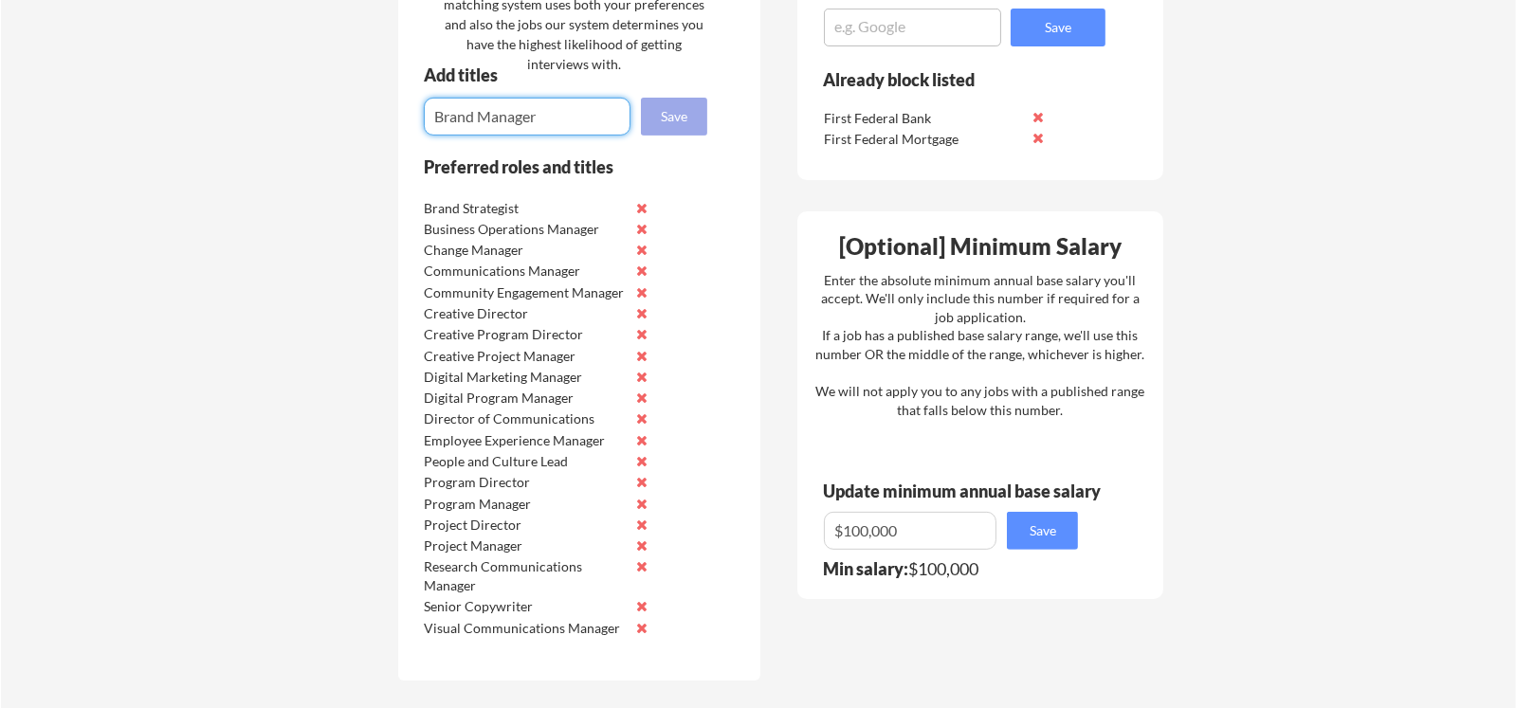
type input "Brand Manager"
click at [662, 118] on button "Save" at bounding box center [674, 117] width 66 height 38
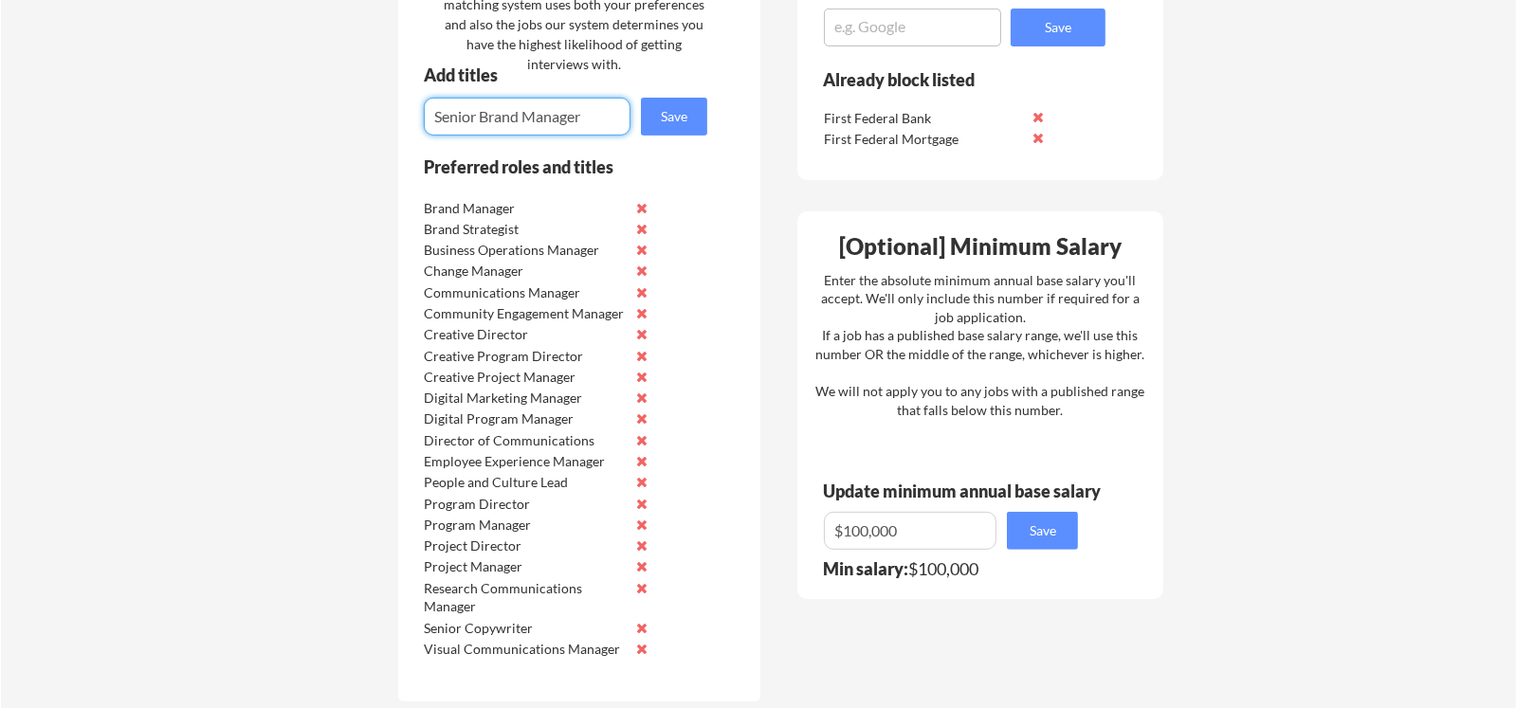
type input "Senior Brand Manager"
click at [687, 119] on button "Save" at bounding box center [674, 117] width 66 height 38
click at [539, 123] on input "input" at bounding box center [527, 117] width 207 height 38
type input "Global Brand Manager"
click at [672, 110] on button "Save" at bounding box center [674, 117] width 66 height 38
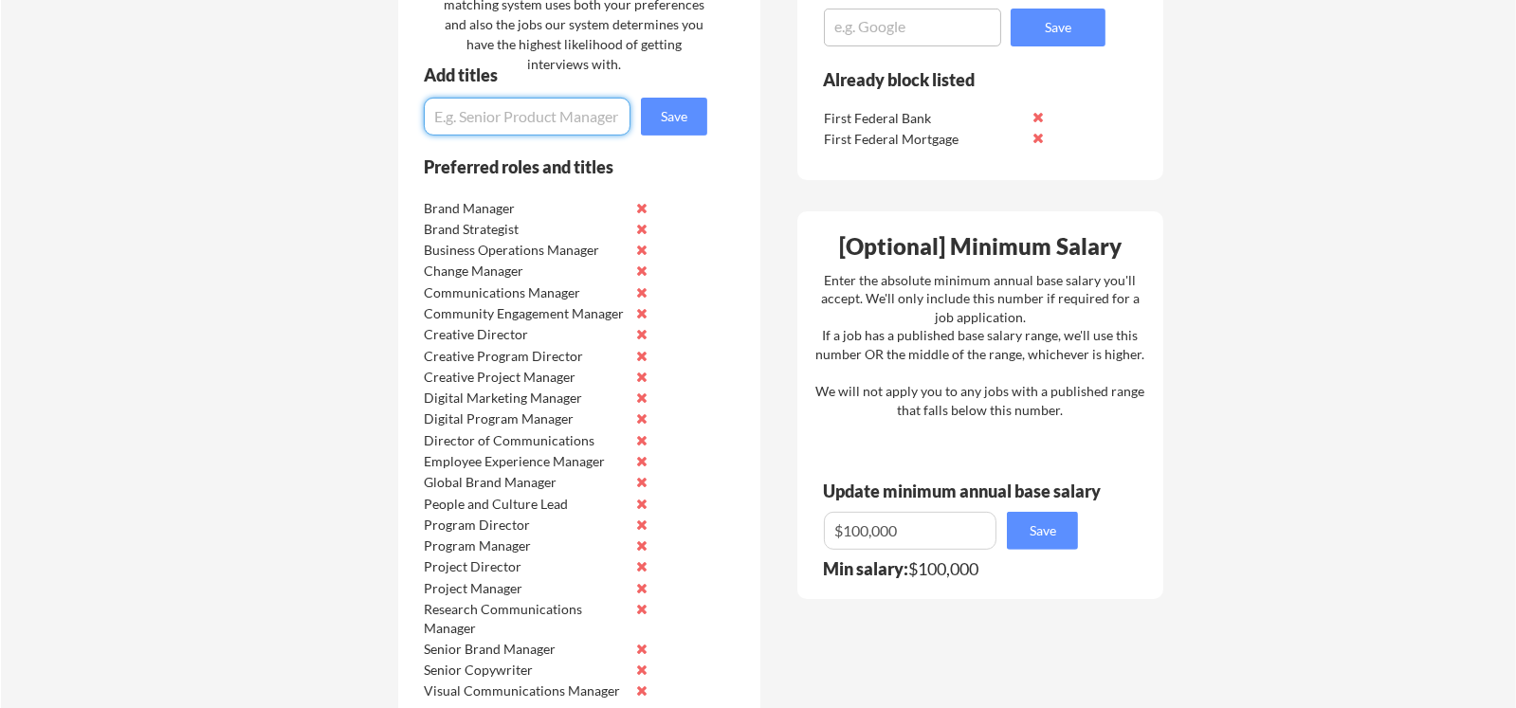
click at [537, 115] on input "input" at bounding box center [527, 117] width 207 height 38
type input "Brand Strategy Manager"
click at [666, 110] on button "Save" at bounding box center [674, 117] width 66 height 38
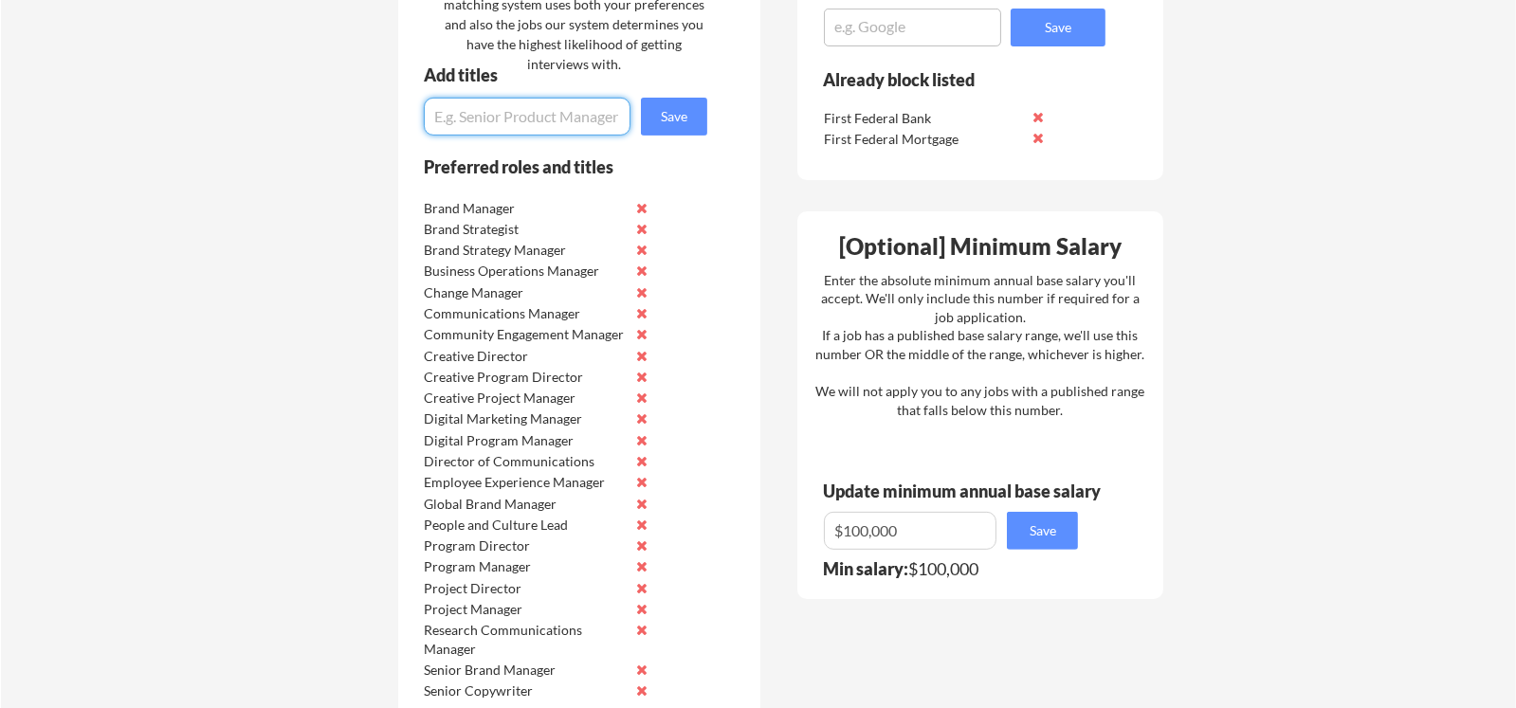
click at [514, 109] on input "input" at bounding box center [527, 117] width 207 height 38
type input "Brand Development Manager"
click at [685, 117] on button "Save" at bounding box center [674, 117] width 66 height 38
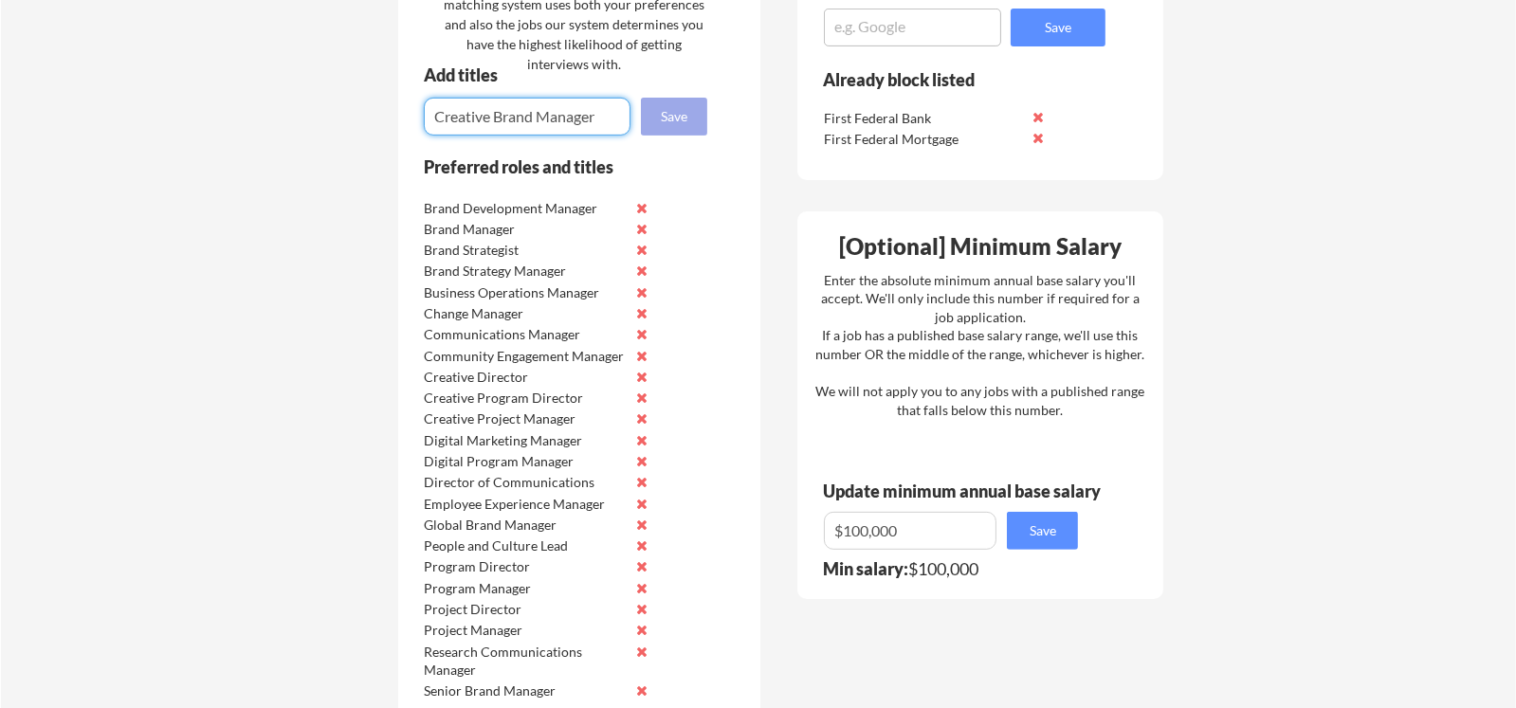
type input "Creative Brand Manager"
click at [677, 109] on button "Save" at bounding box center [674, 117] width 66 height 38
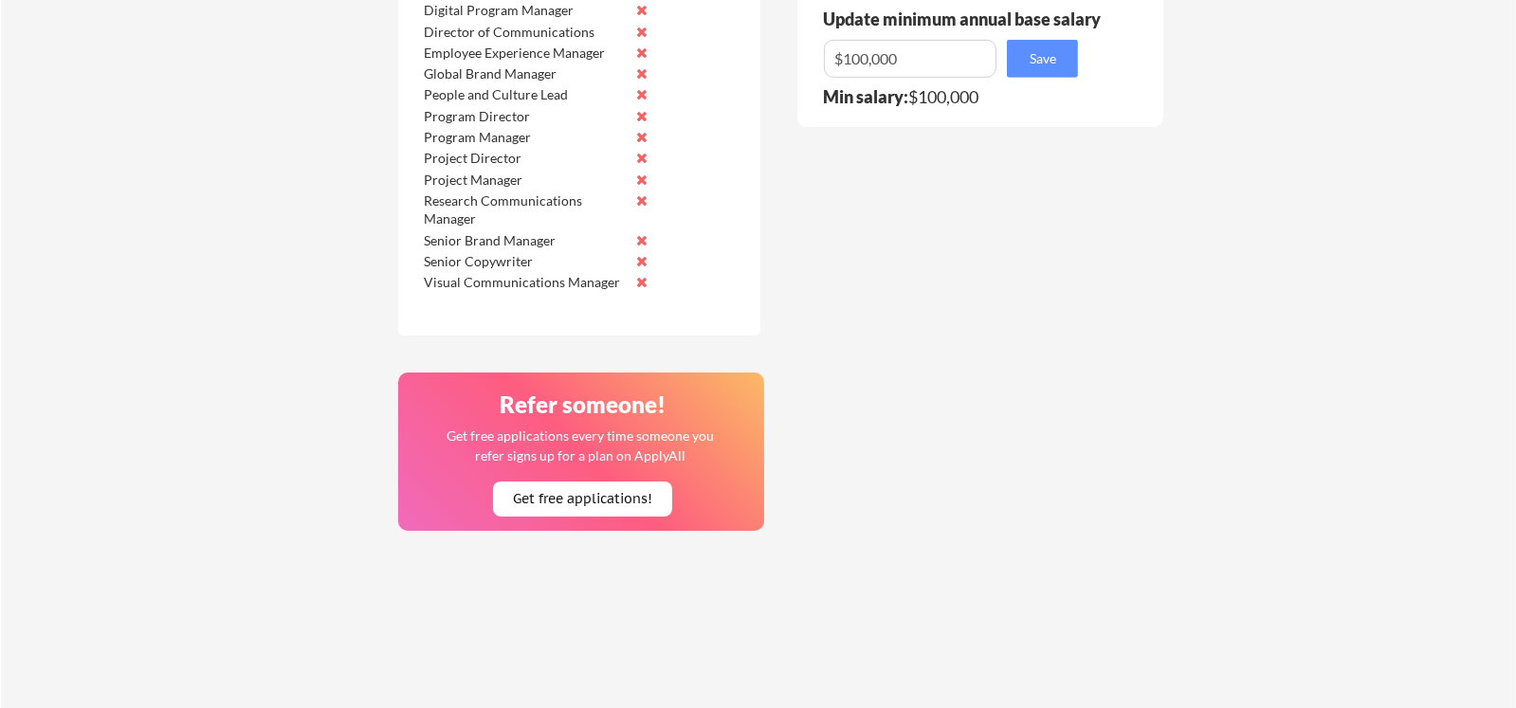
scroll to position [1420, 0]
click at [583, 504] on button "Get free applications!" at bounding box center [582, 498] width 179 height 35
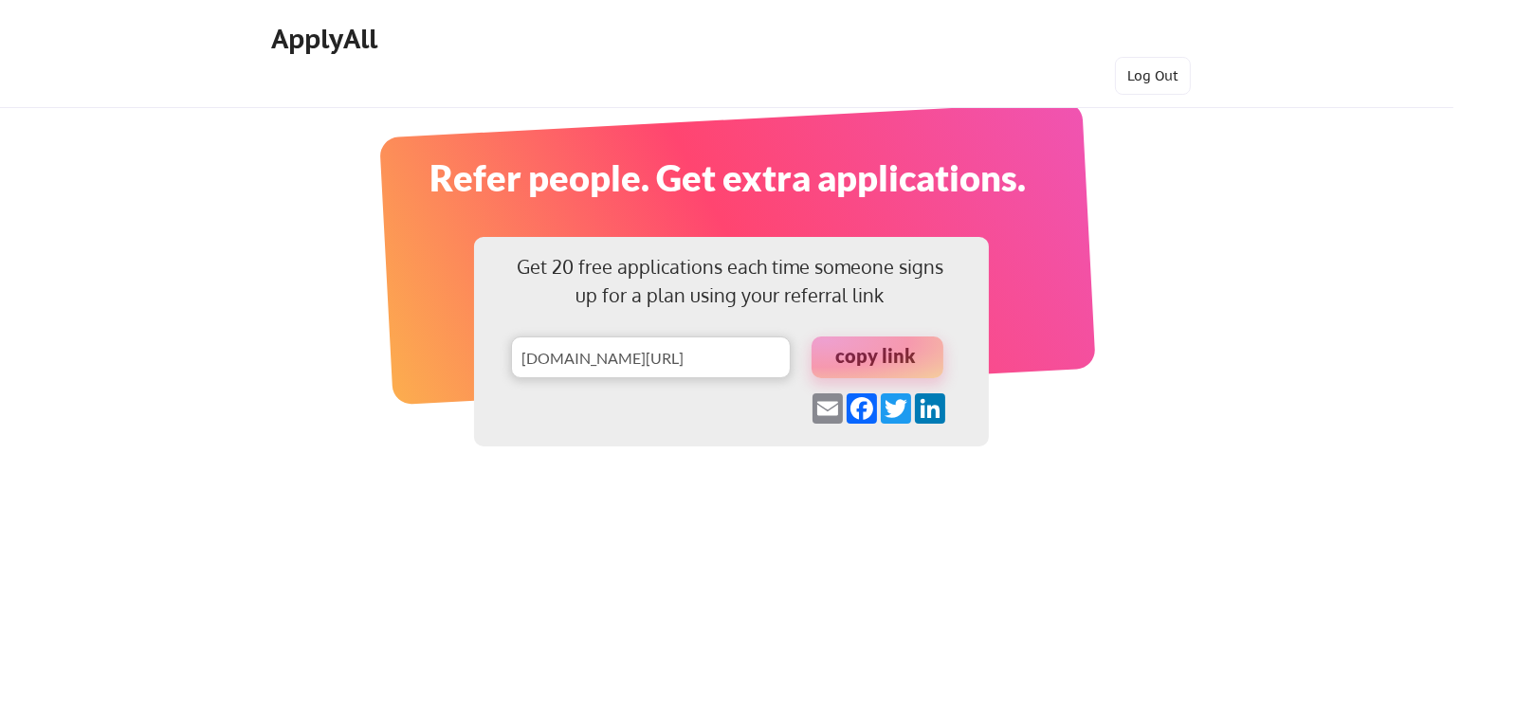
click at [898, 348] on div at bounding box center [878, 358] width 132 height 42
click at [935, 408] on link "LinkedIn" at bounding box center [930, 409] width 34 height 30
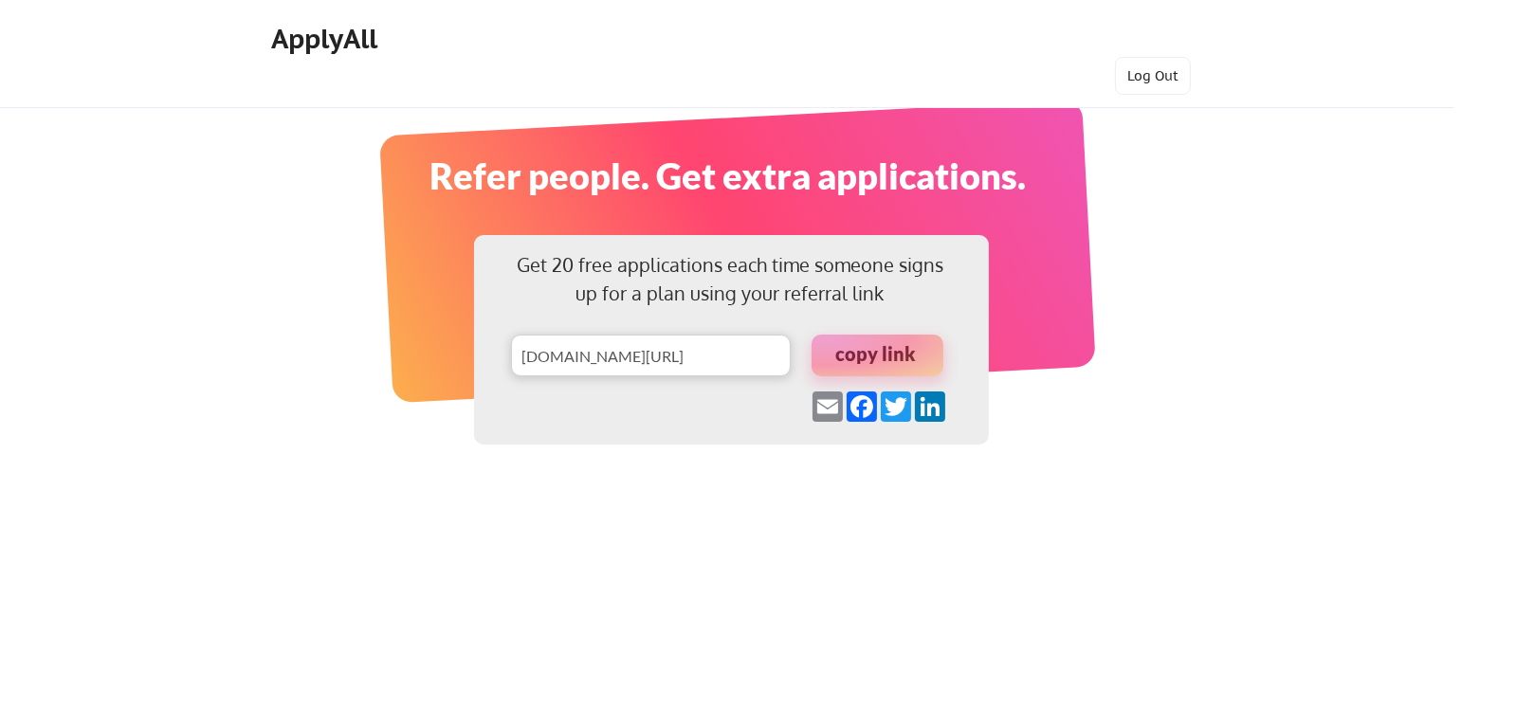
scroll to position [5, 0]
